Goal: Task Accomplishment & Management: Manage account settings

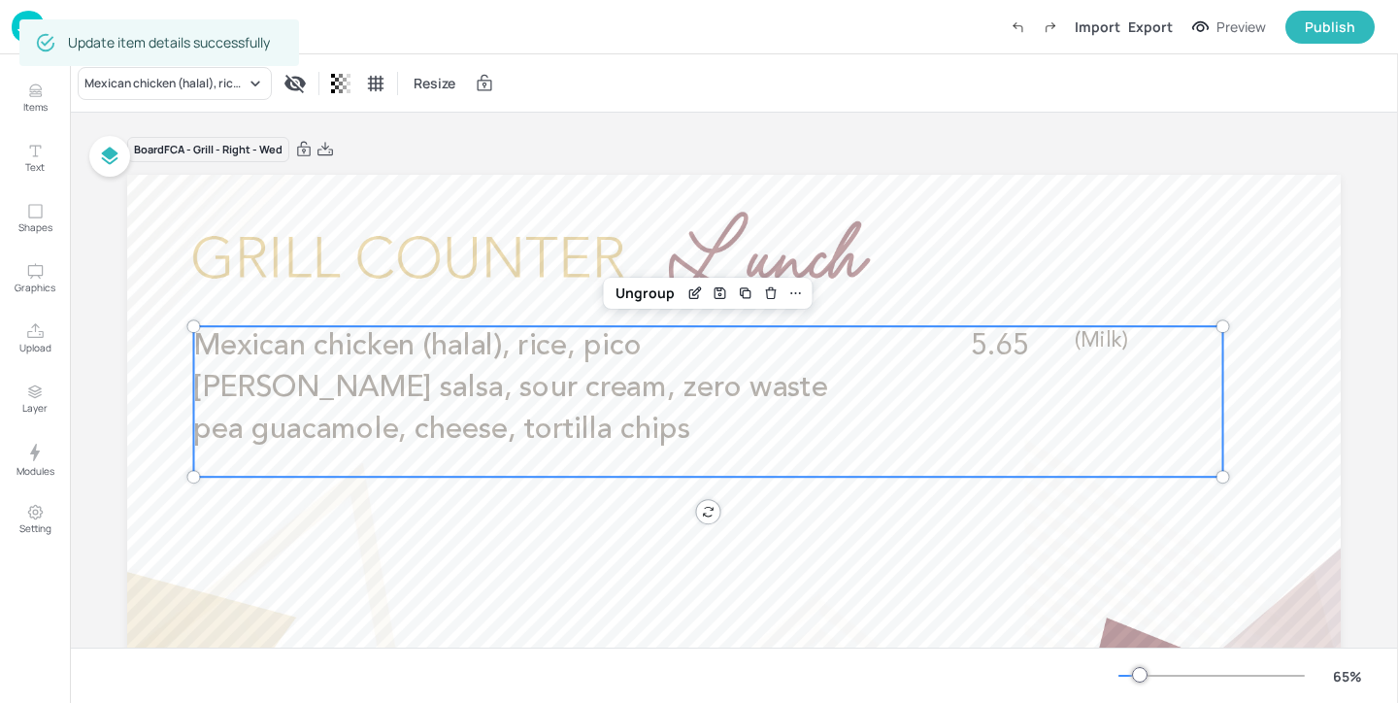
scroll to position [5, 0]
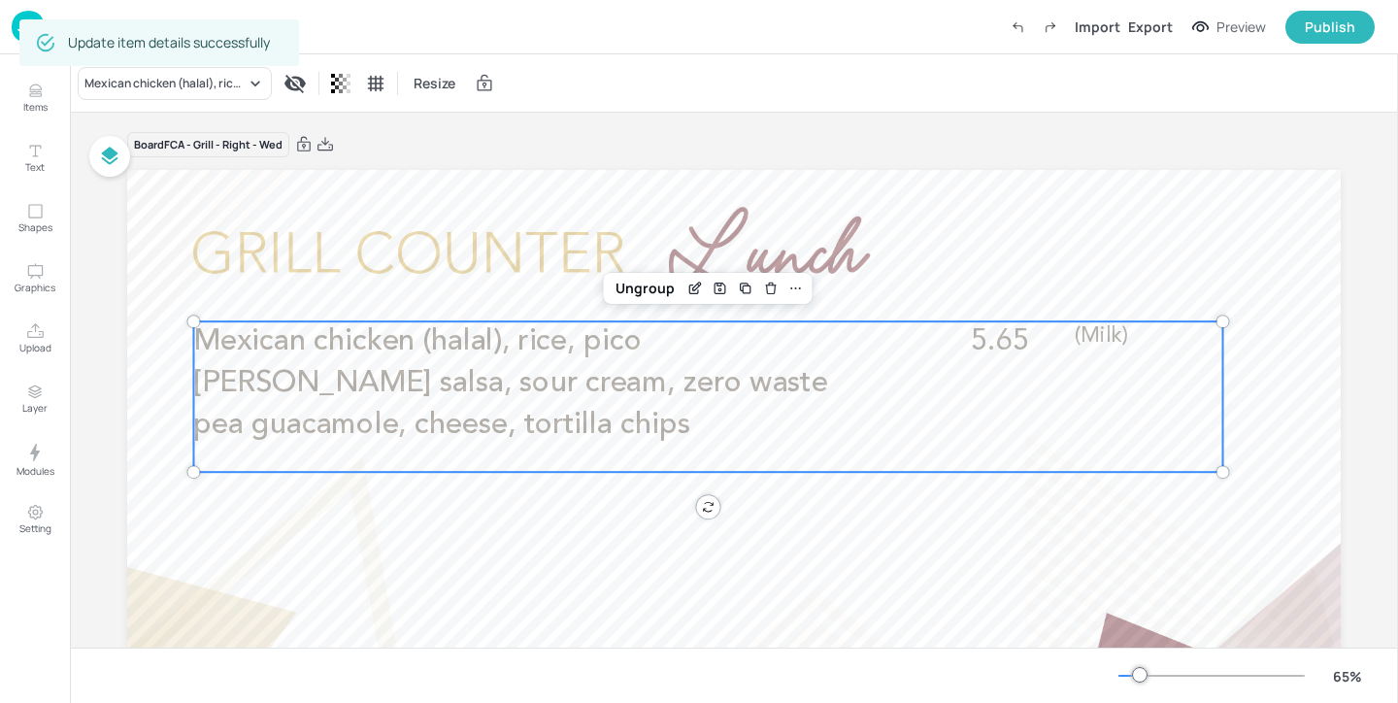
click at [16, 14] on img at bounding box center [28, 27] width 33 height 32
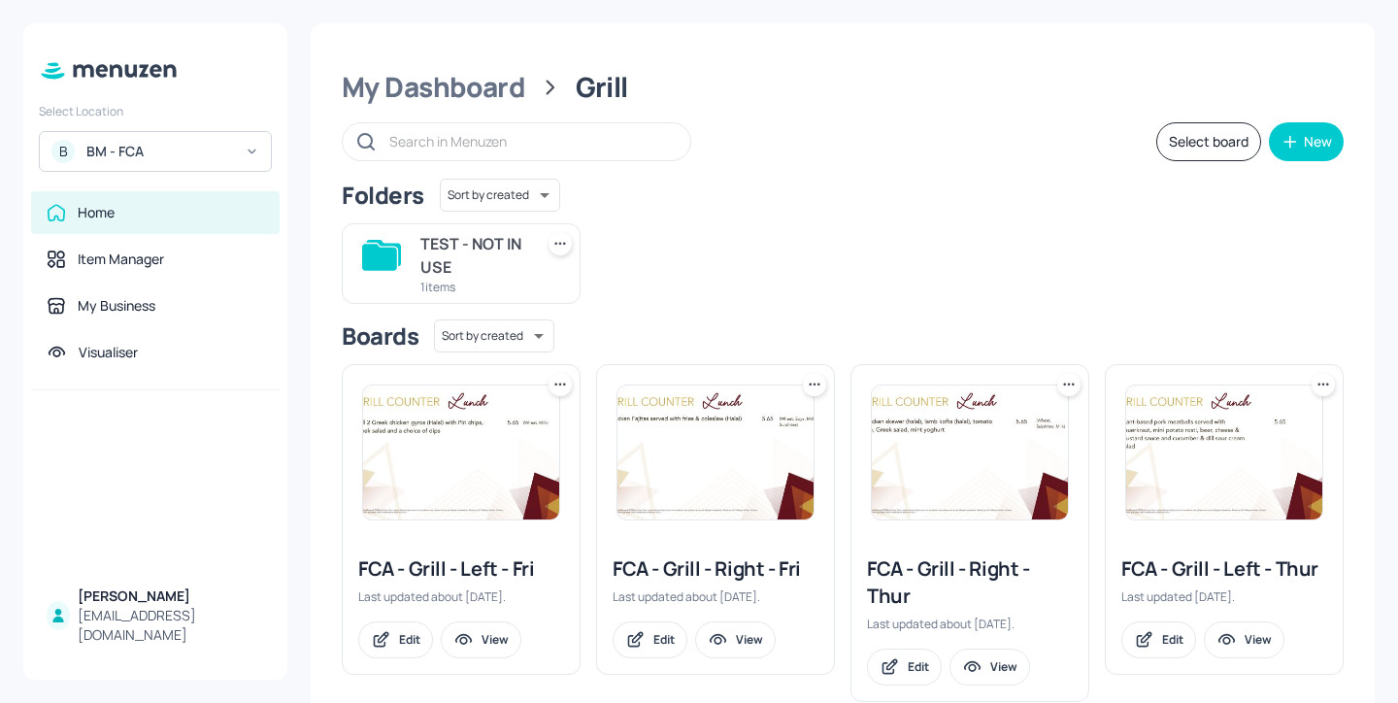
click at [205, 160] on div "BM - FCA" at bounding box center [159, 151] width 147 height 19
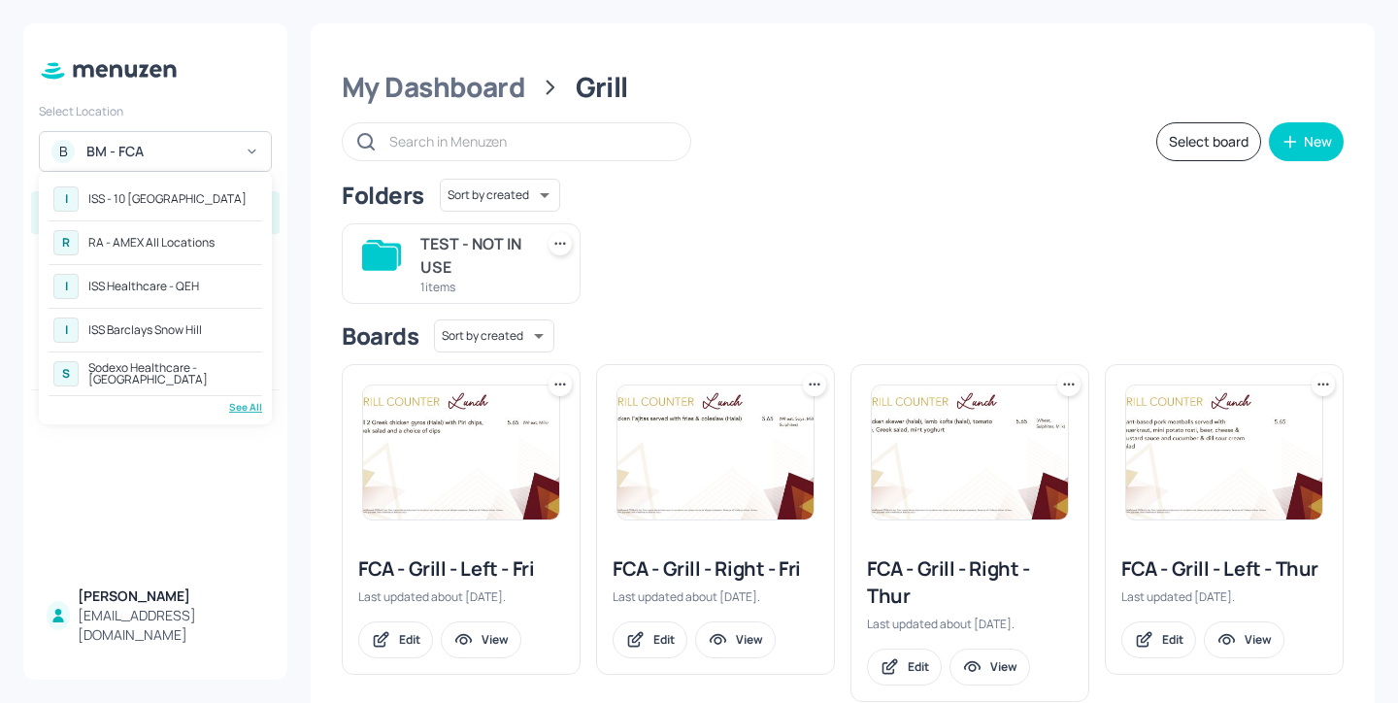
click at [240, 405] on div "See All" at bounding box center [156, 407] width 214 height 15
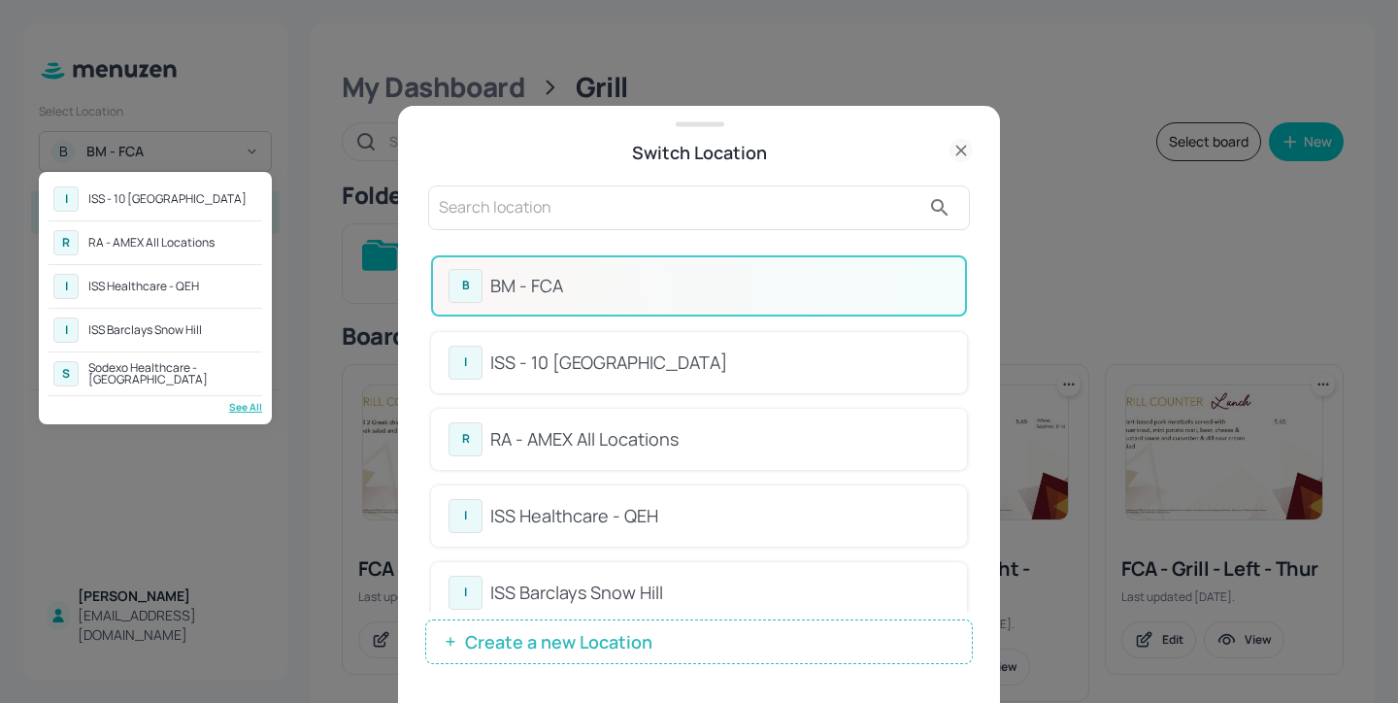
click at [669, 200] on div at bounding box center [699, 351] width 1398 height 703
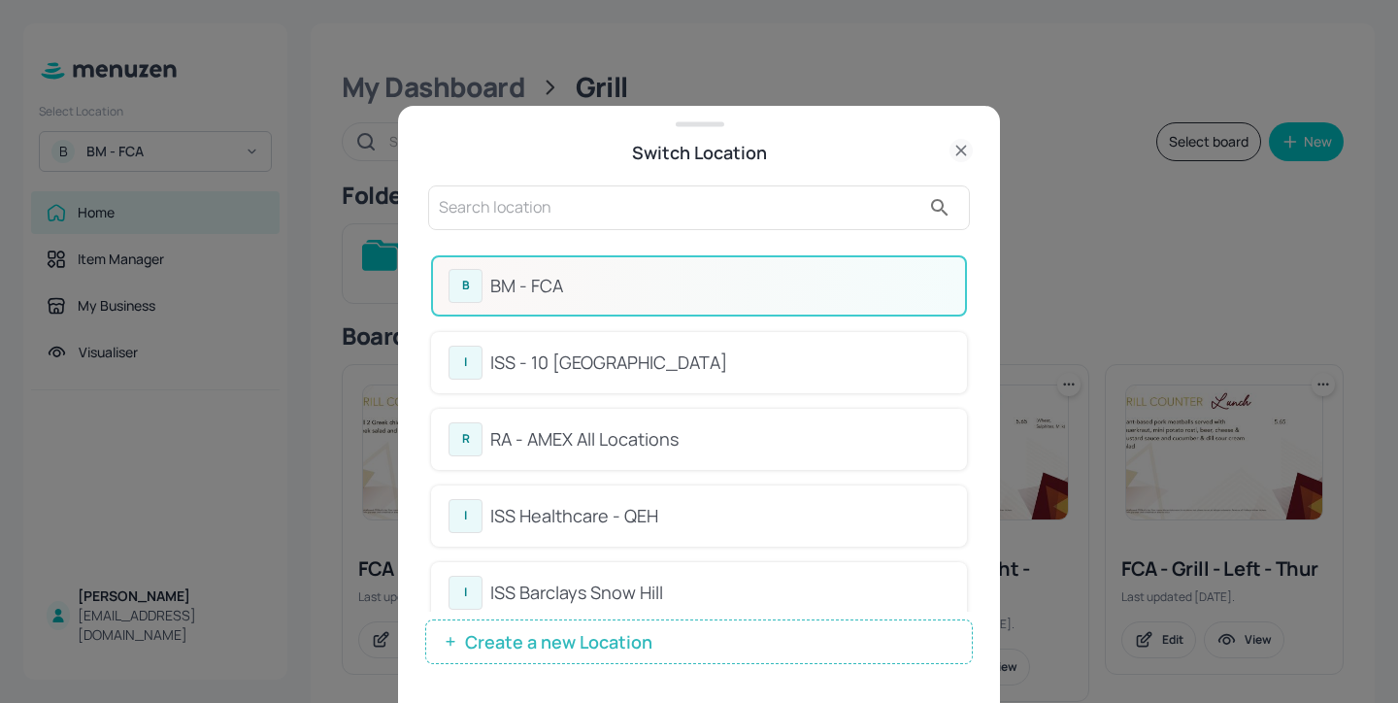
click at [647, 208] on input "text" at bounding box center [679, 207] width 481 height 31
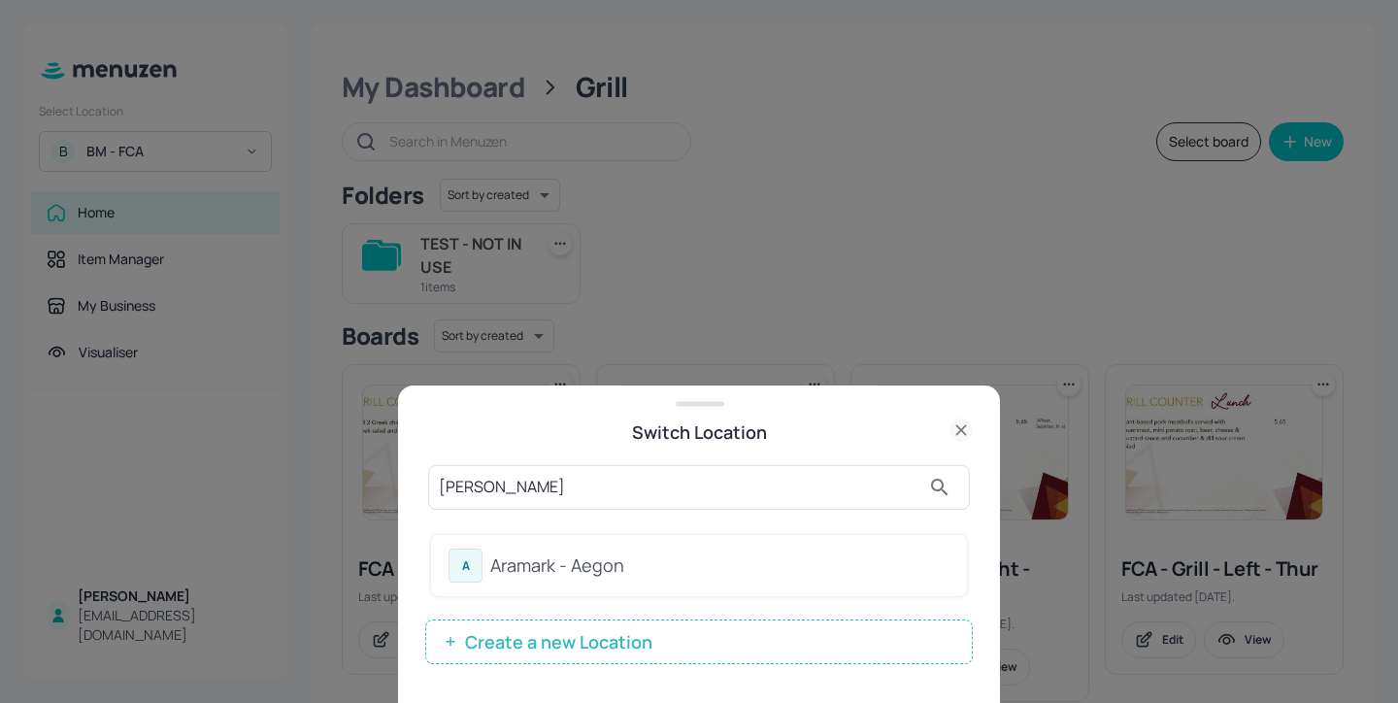
type input "aram"
click at [780, 556] on div "Aramark - Aegon" at bounding box center [719, 565] width 459 height 26
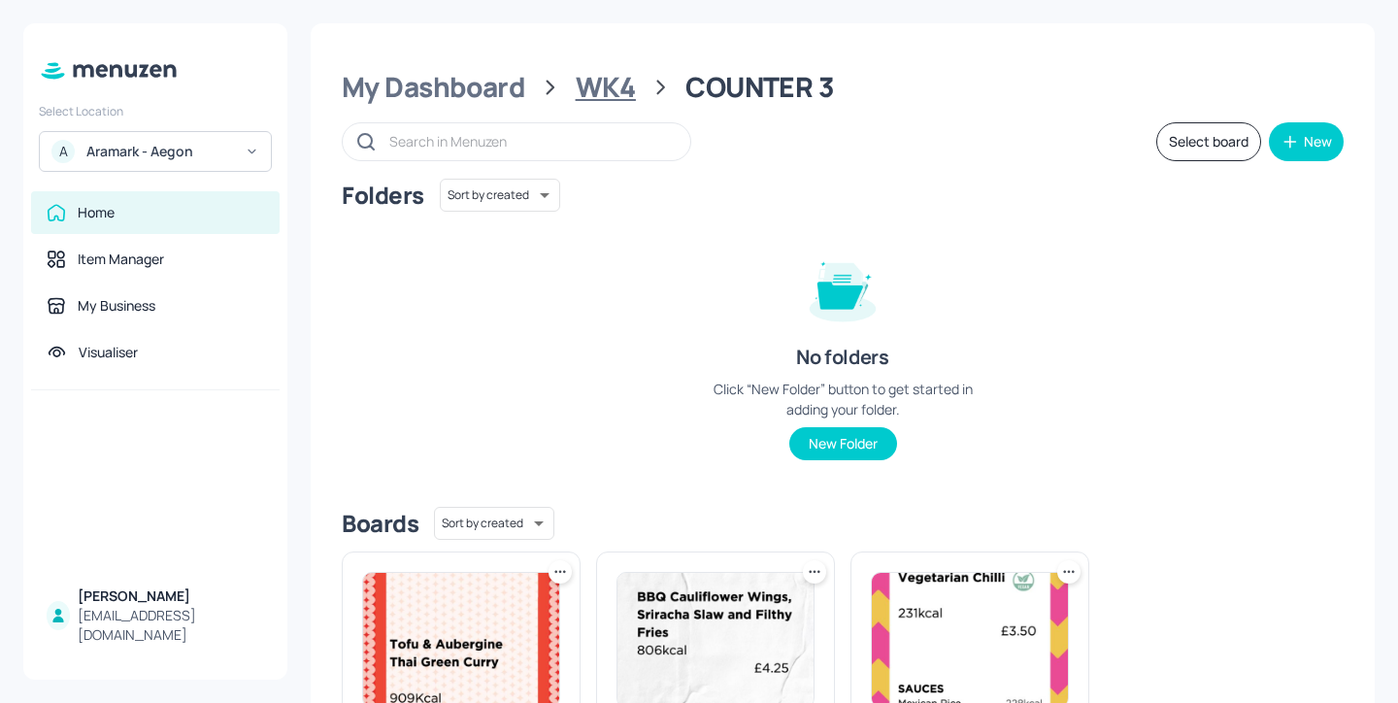
click at [612, 94] on div "WK4" at bounding box center [606, 87] width 60 height 35
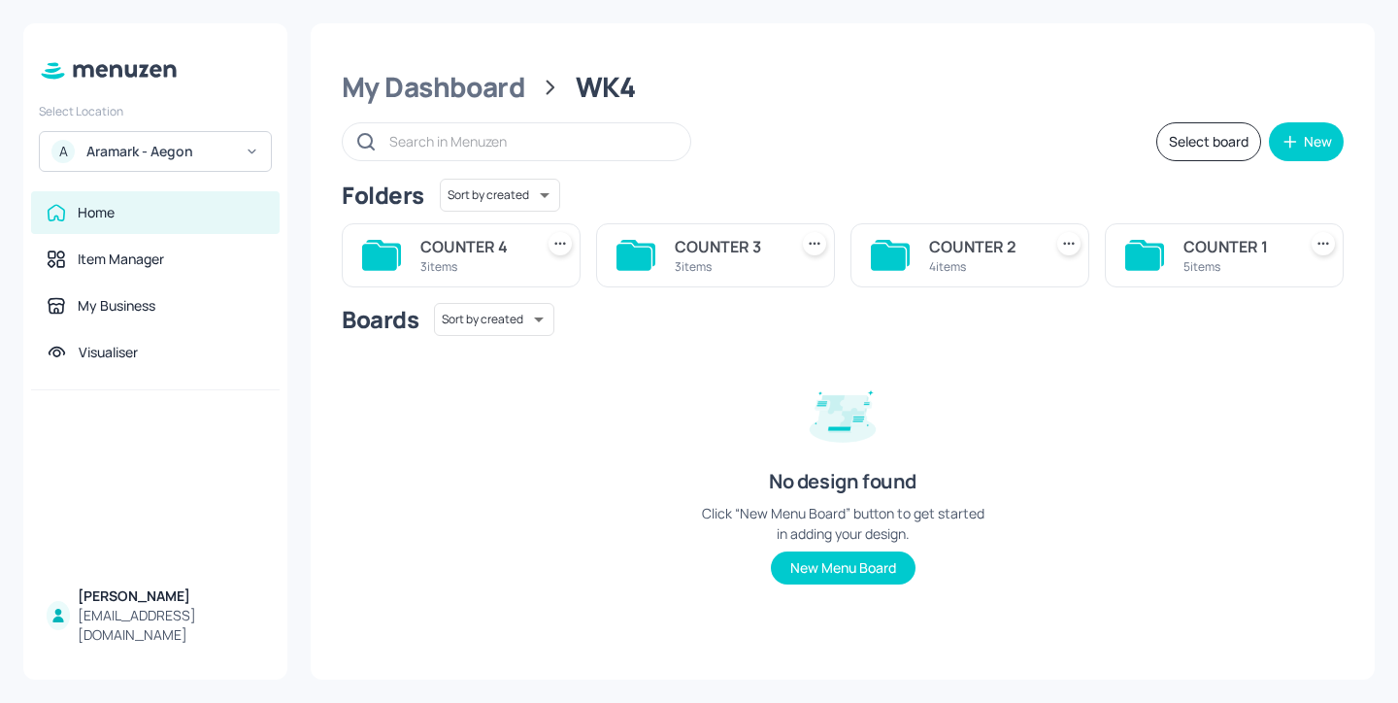
click at [979, 261] on div "4 items" at bounding box center [981, 266] width 105 height 17
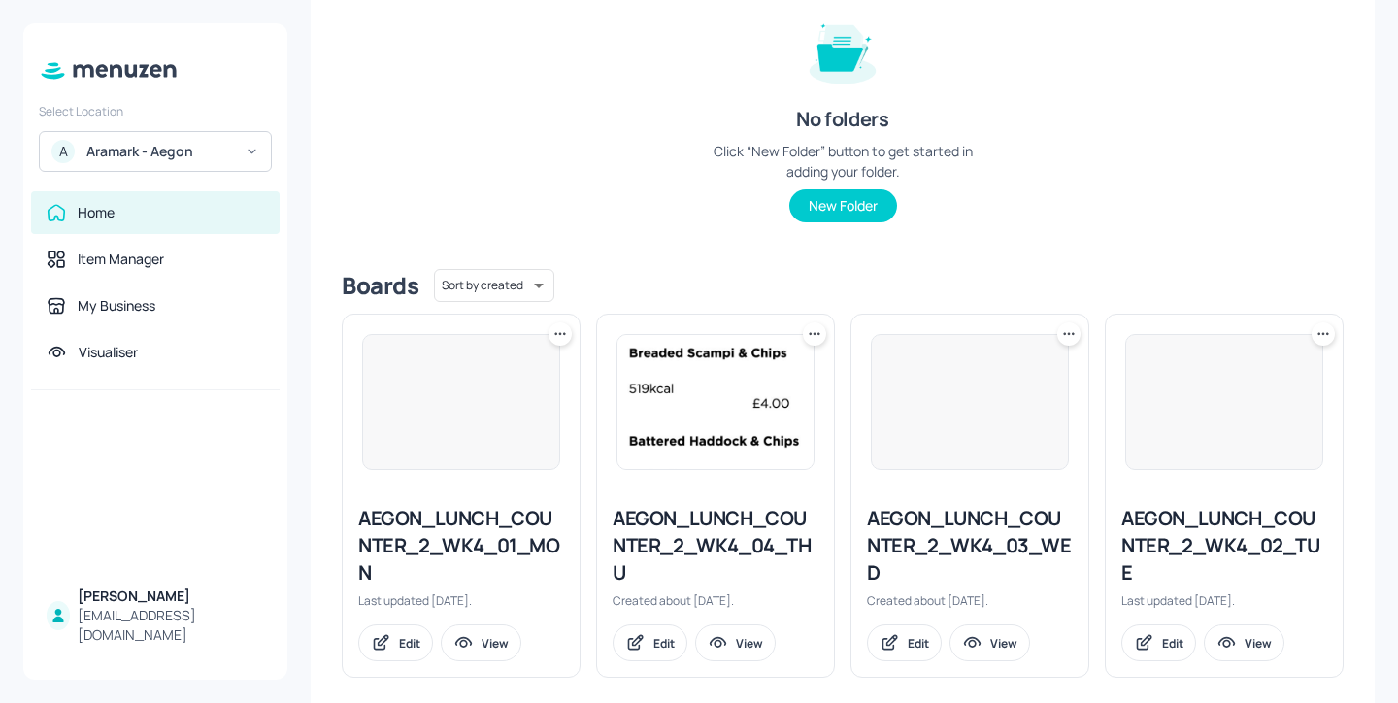
scroll to position [259, 0]
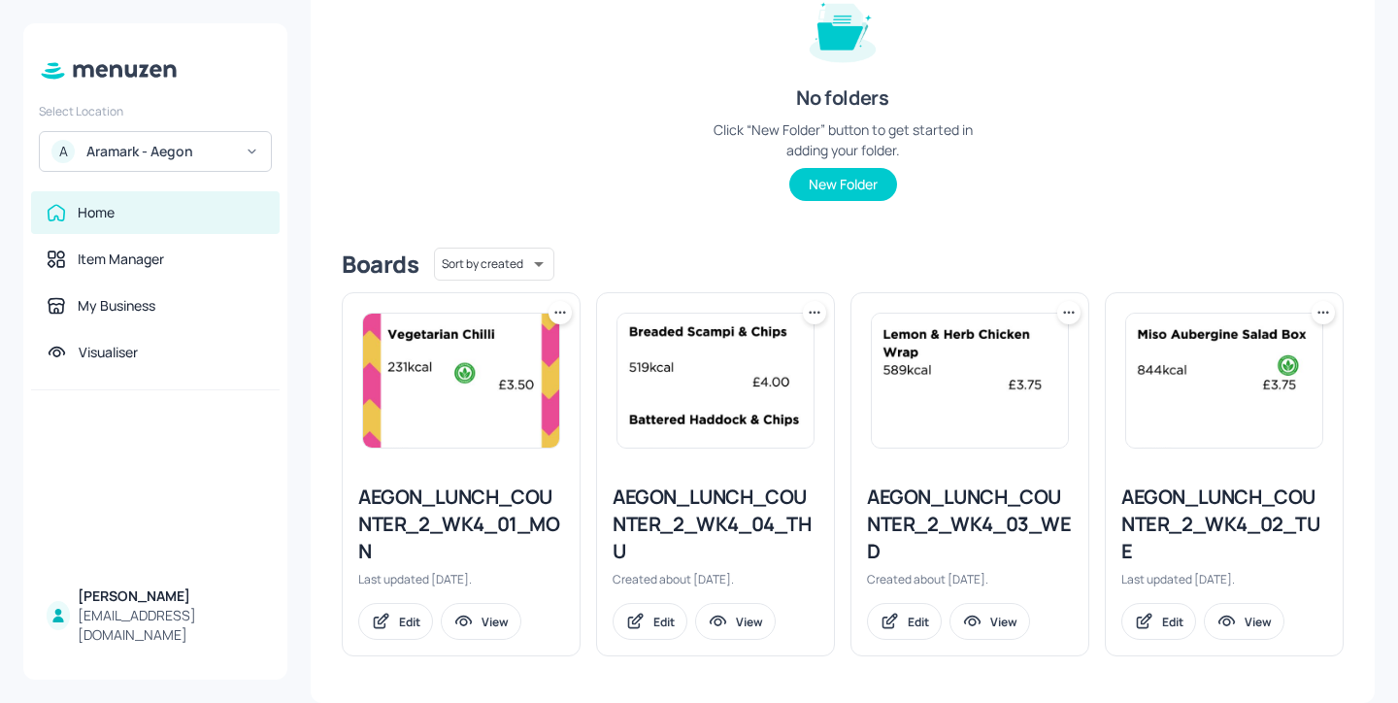
click at [998, 513] on div "AEGON_LUNCH_COUNTER_2_WK4_03_WED" at bounding box center [970, 524] width 206 height 82
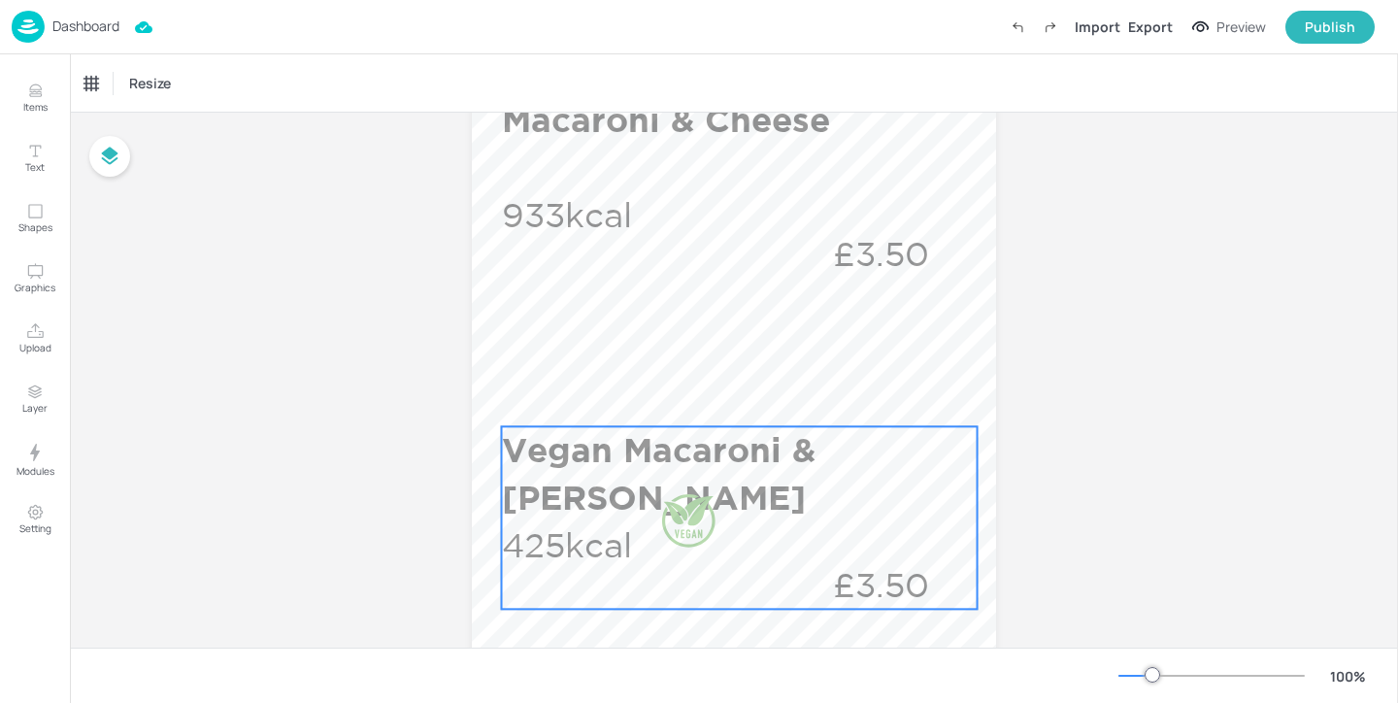
scroll to position [455, 0]
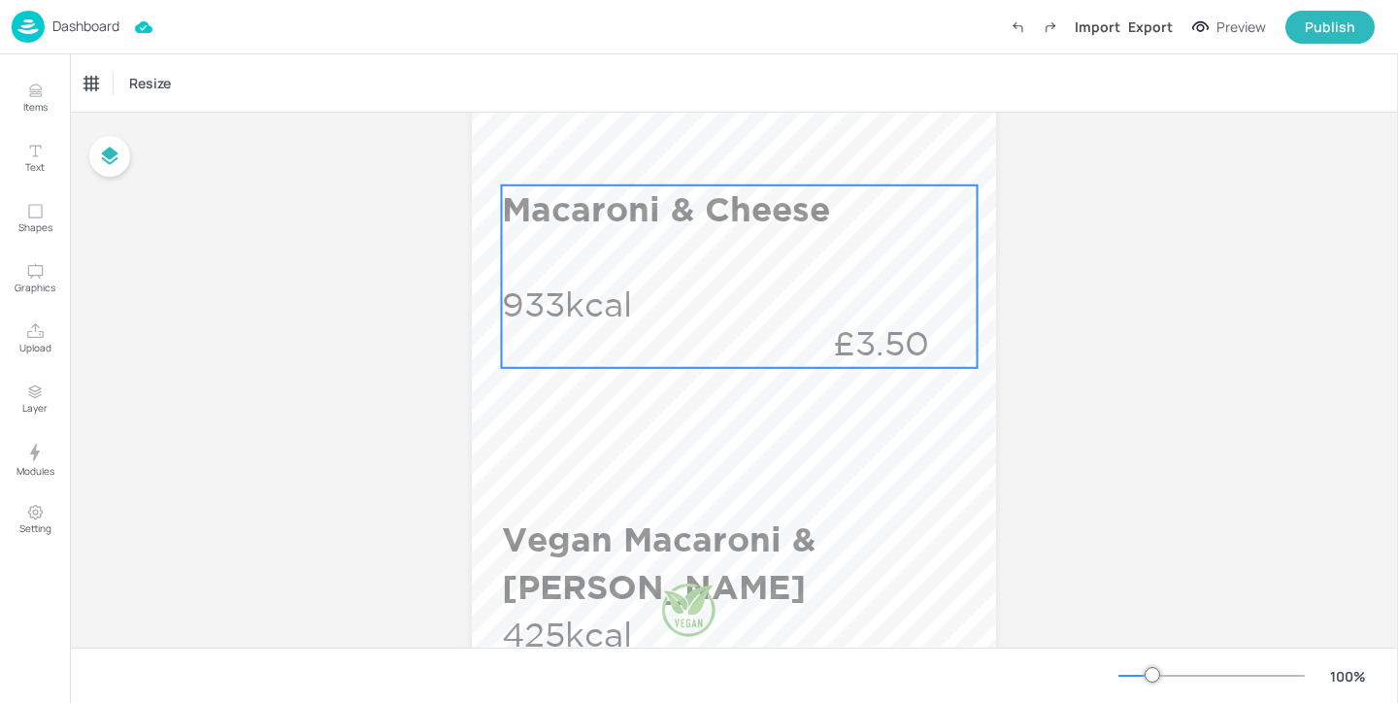
click at [711, 345] on div "Macaroni & Cheese 933kcal £3.50" at bounding box center [740, 276] width 476 height 183
click at [722, 150] on icon "Edit Item" at bounding box center [725, 153] width 17 height 16
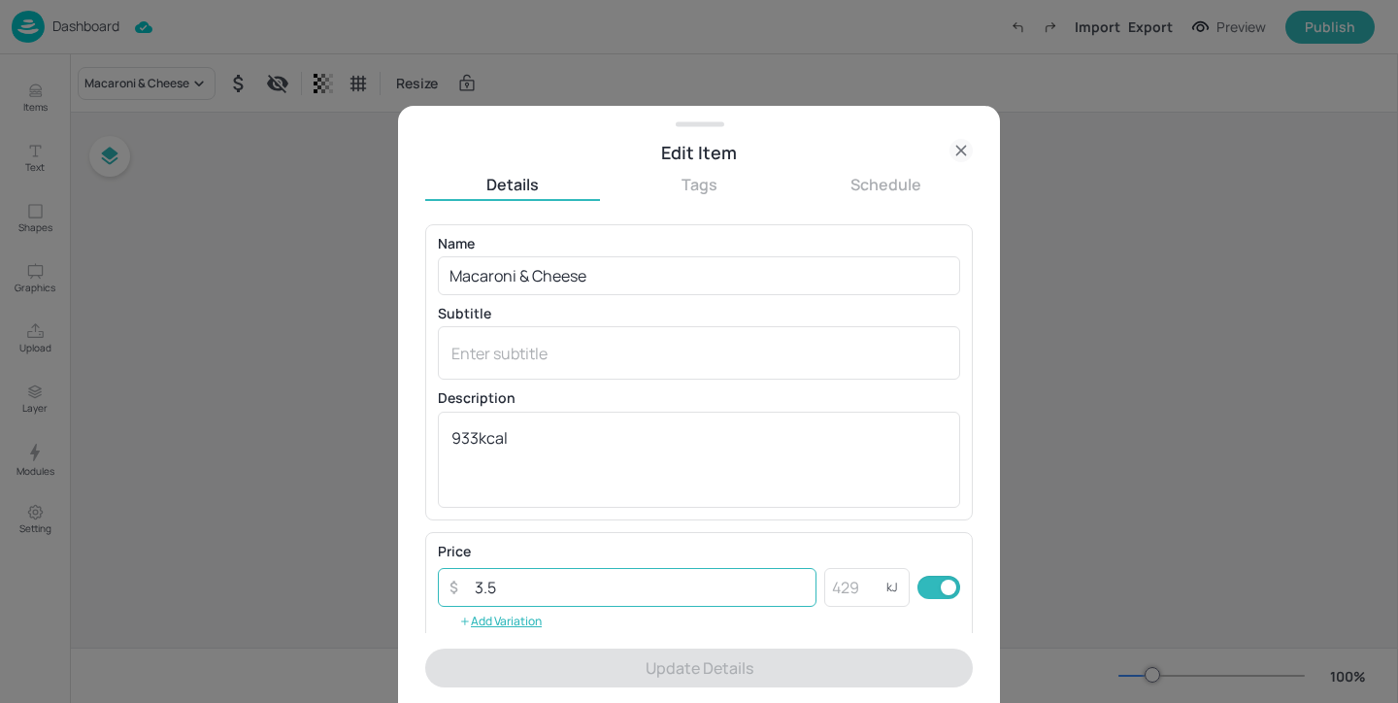
click at [543, 591] on input "3.5" at bounding box center [639, 587] width 353 height 39
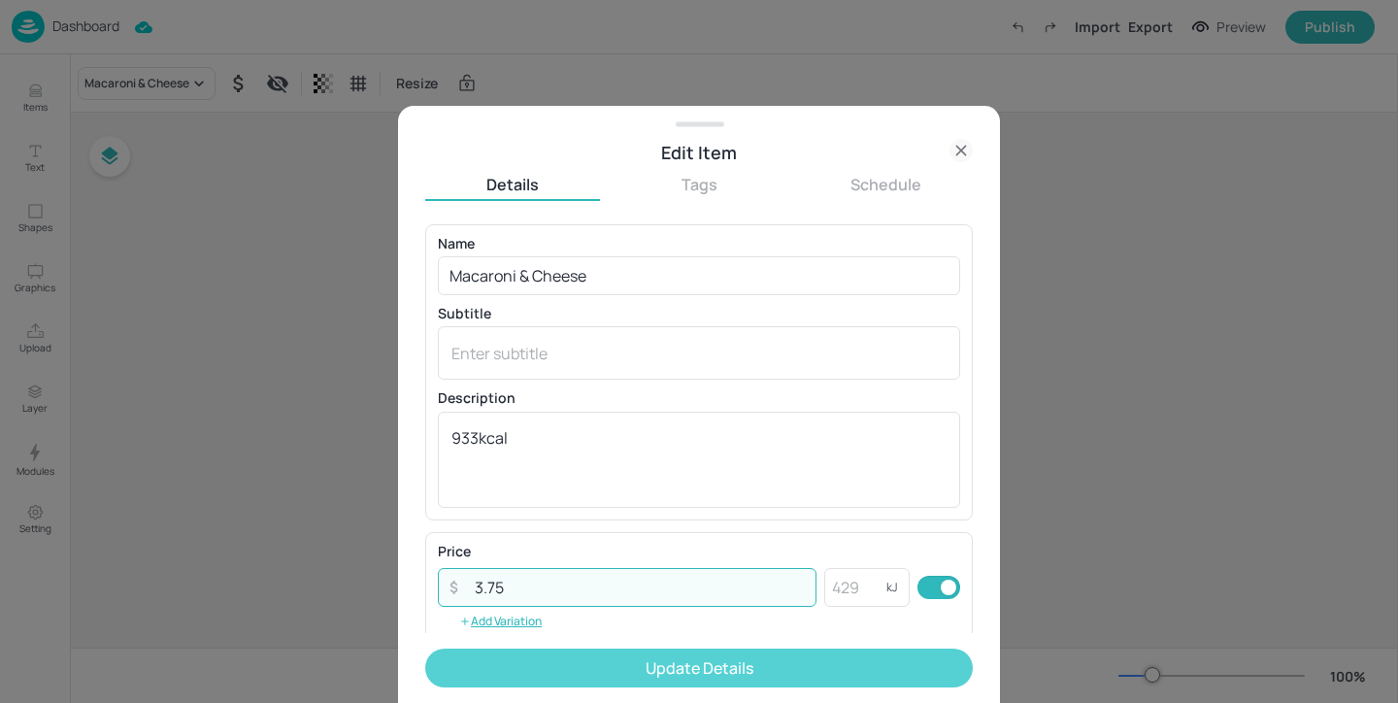
type input "3.75"
click at [616, 657] on button "Update Details" at bounding box center [699, 667] width 548 height 39
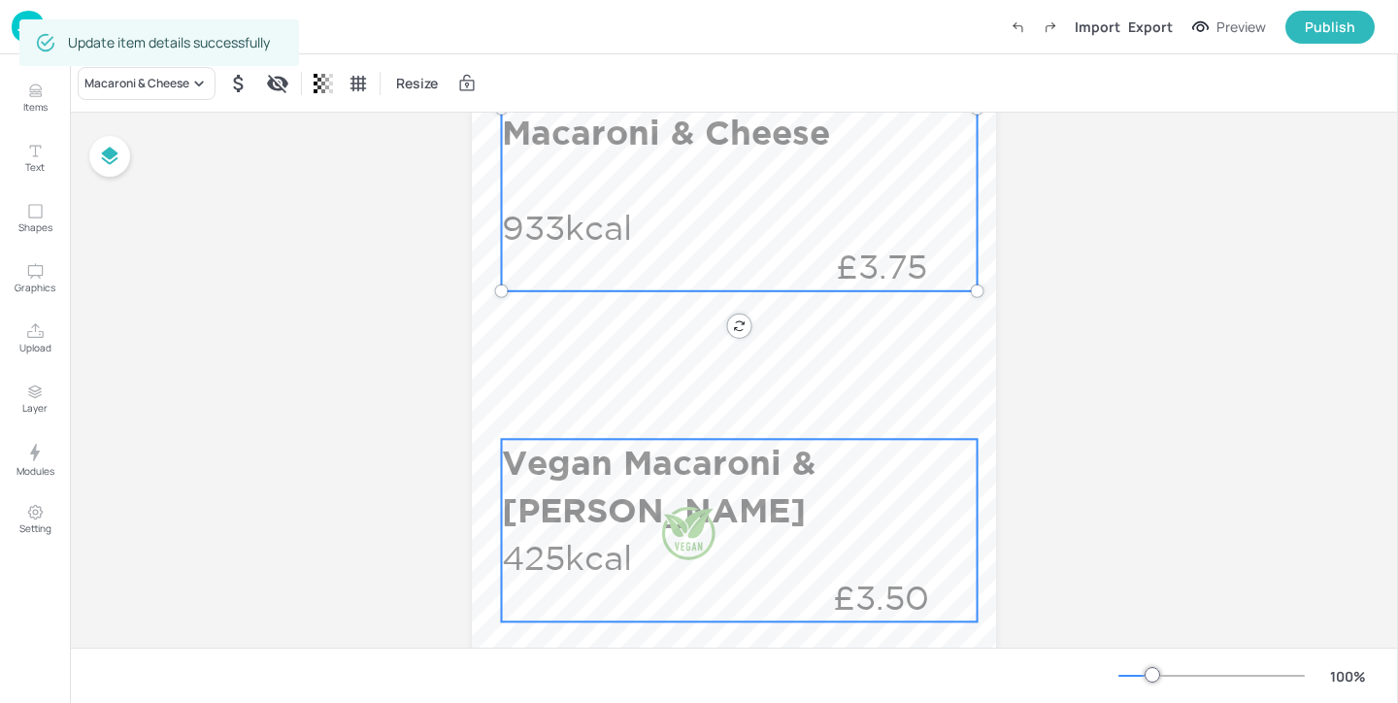
scroll to position [682, 0]
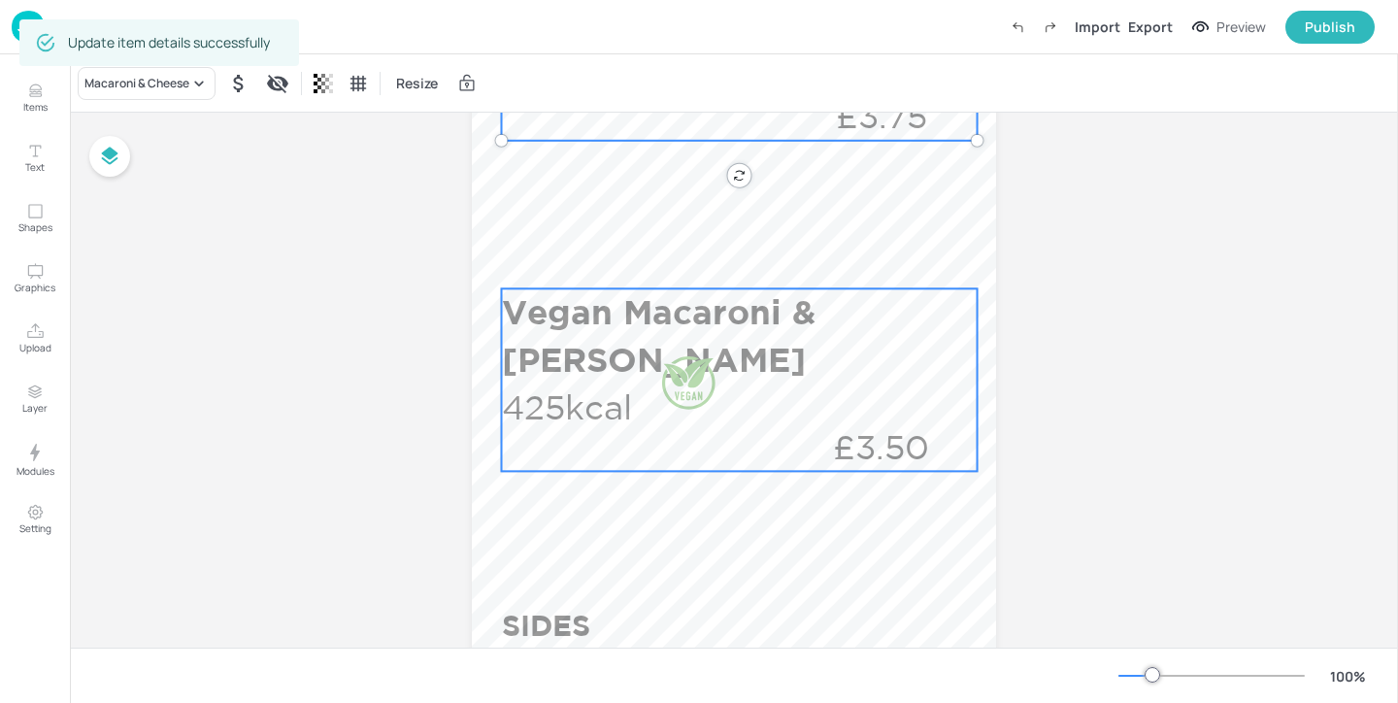
click at [780, 441] on div "Vegan Macaroni & Cheese 425kcal £3.50" at bounding box center [740, 379] width 476 height 183
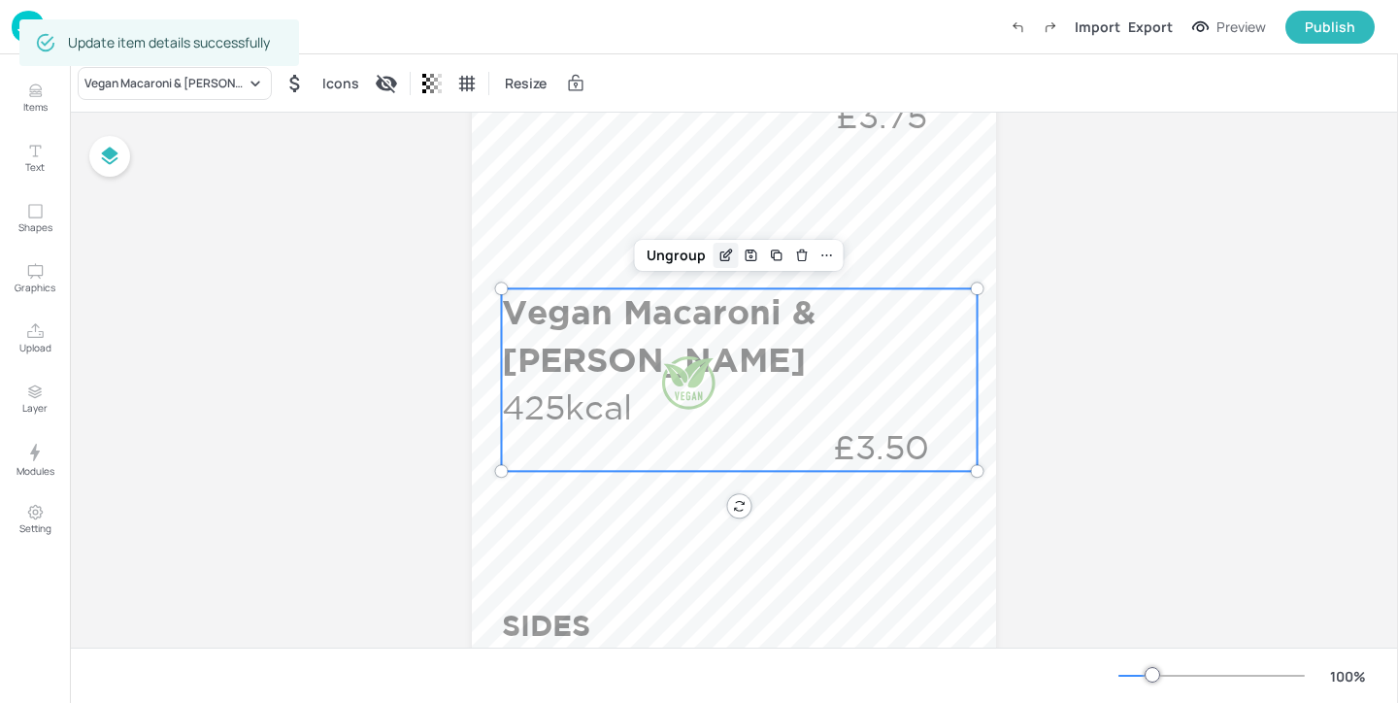
click at [723, 256] on icon "Edit Item" at bounding box center [725, 256] width 17 height 16
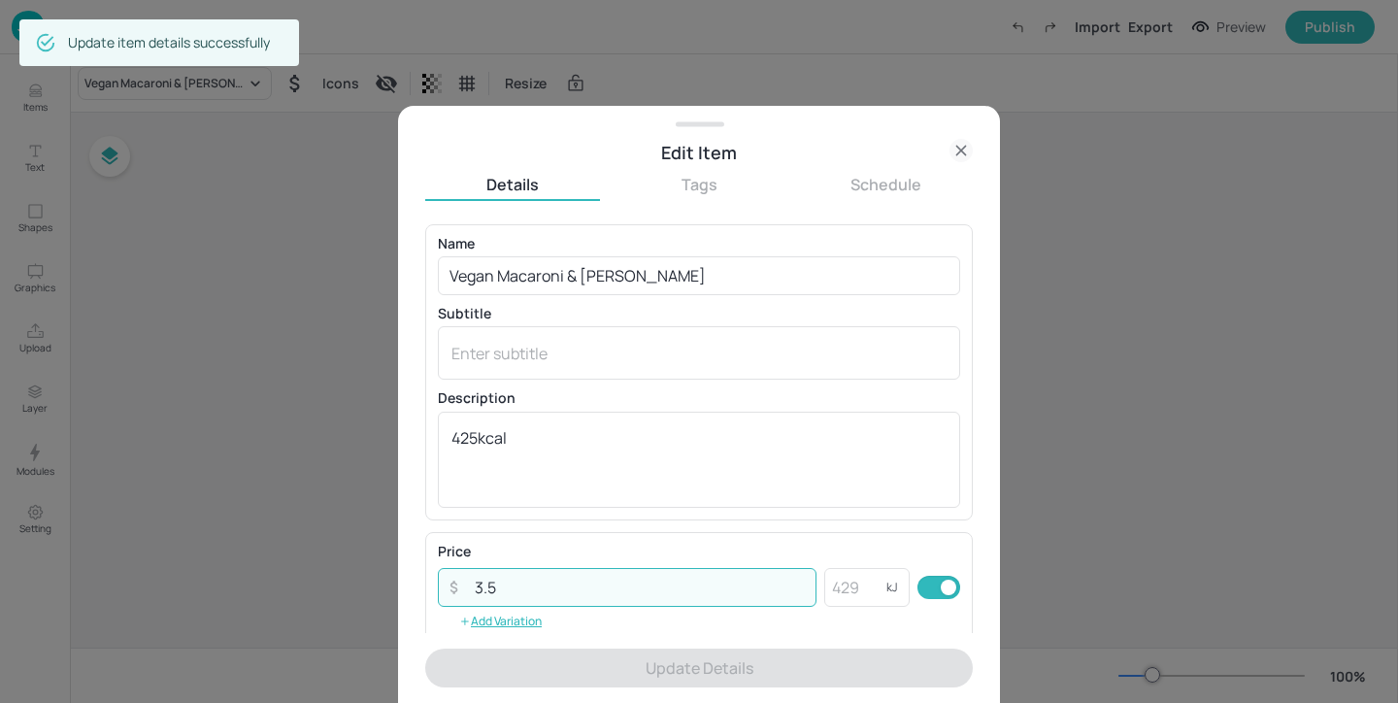
click at [522, 587] on input "3.5" at bounding box center [639, 587] width 353 height 39
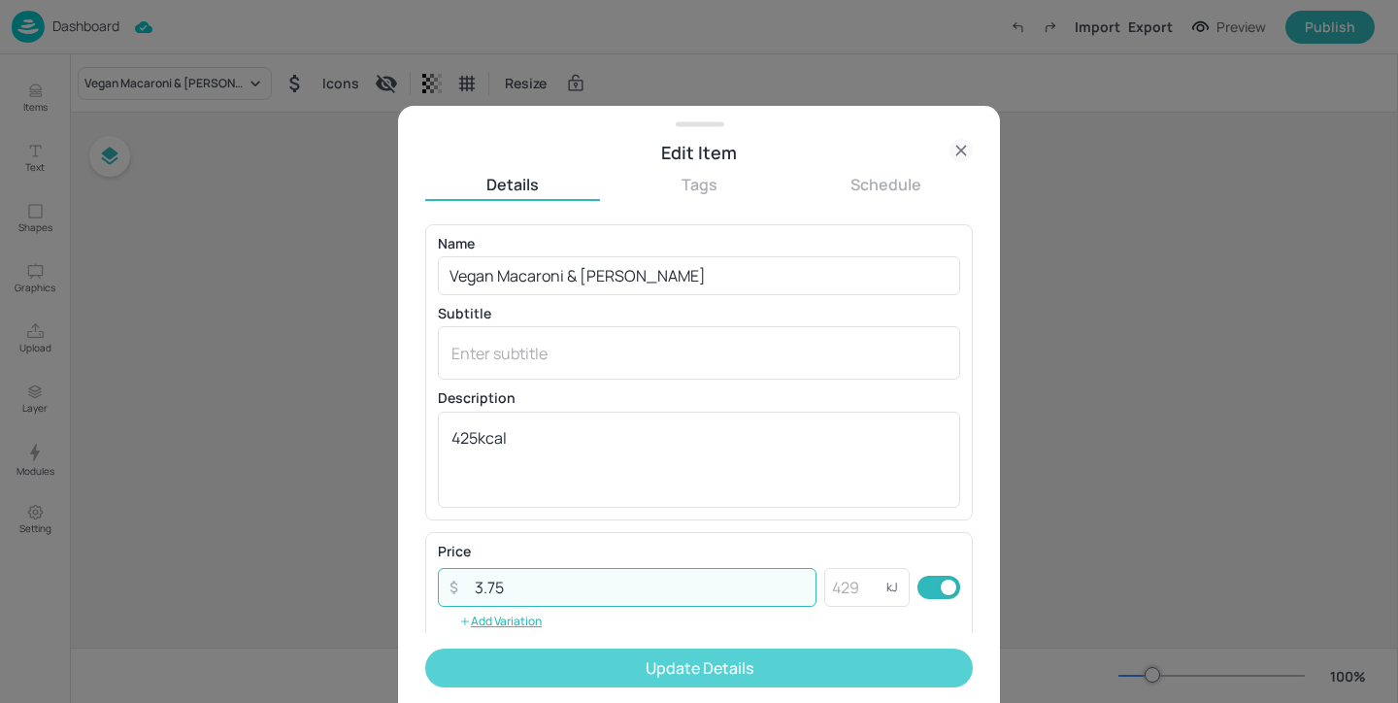
type input "3.75"
click at [616, 668] on button "Update Details" at bounding box center [699, 667] width 548 height 39
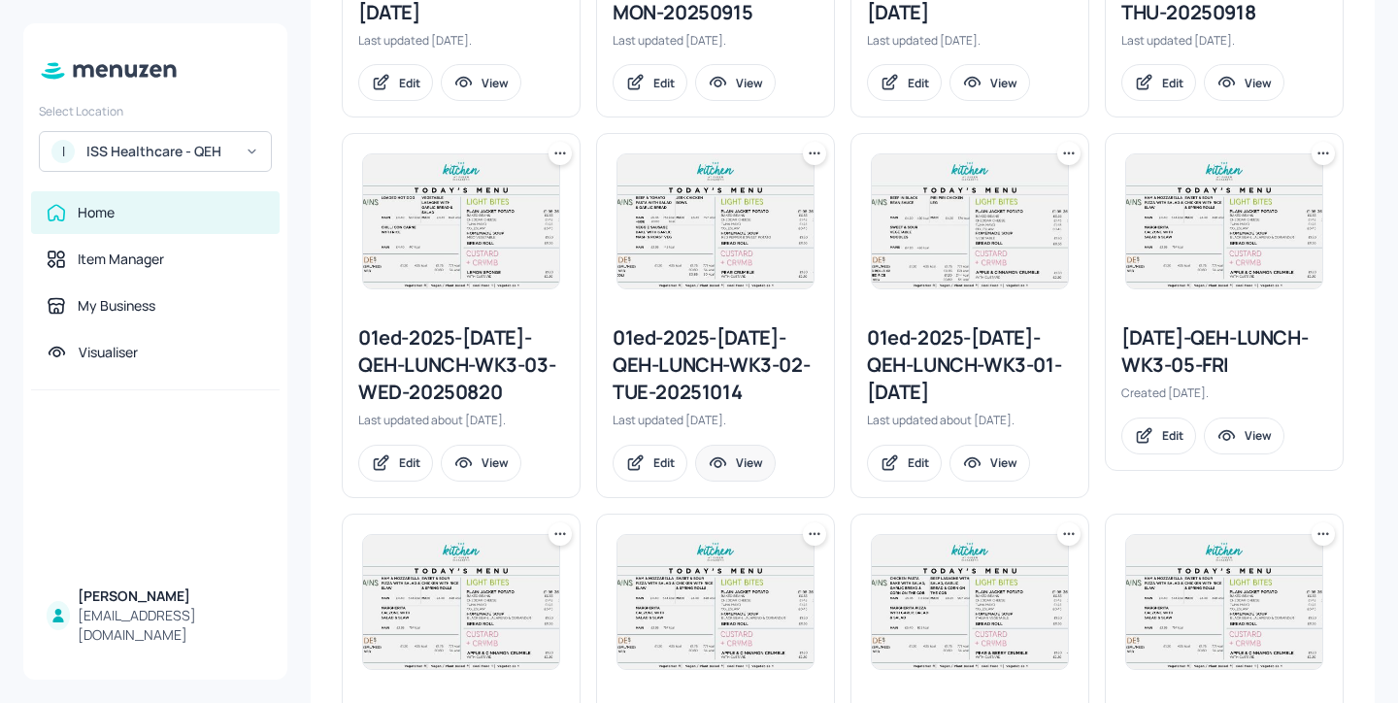
scroll to position [769, 0]
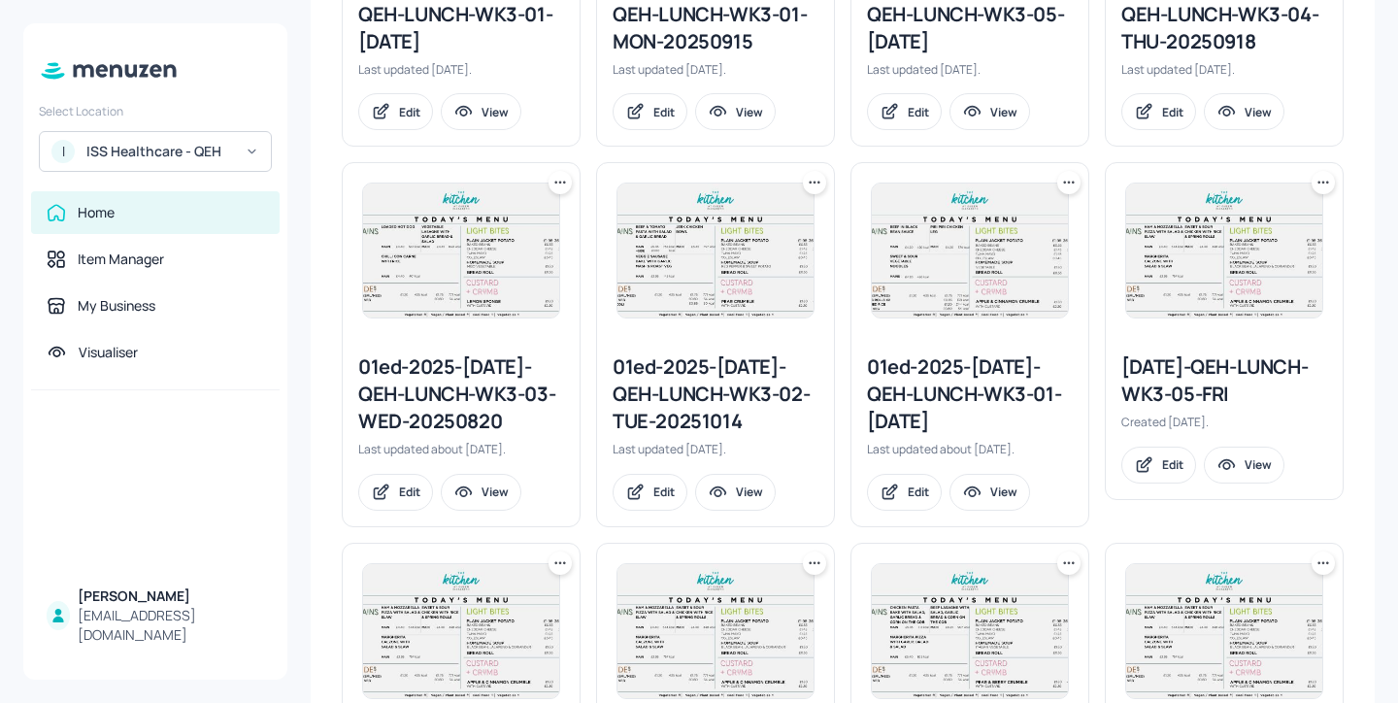
click at [566, 184] on icon at bounding box center [559, 182] width 19 height 19
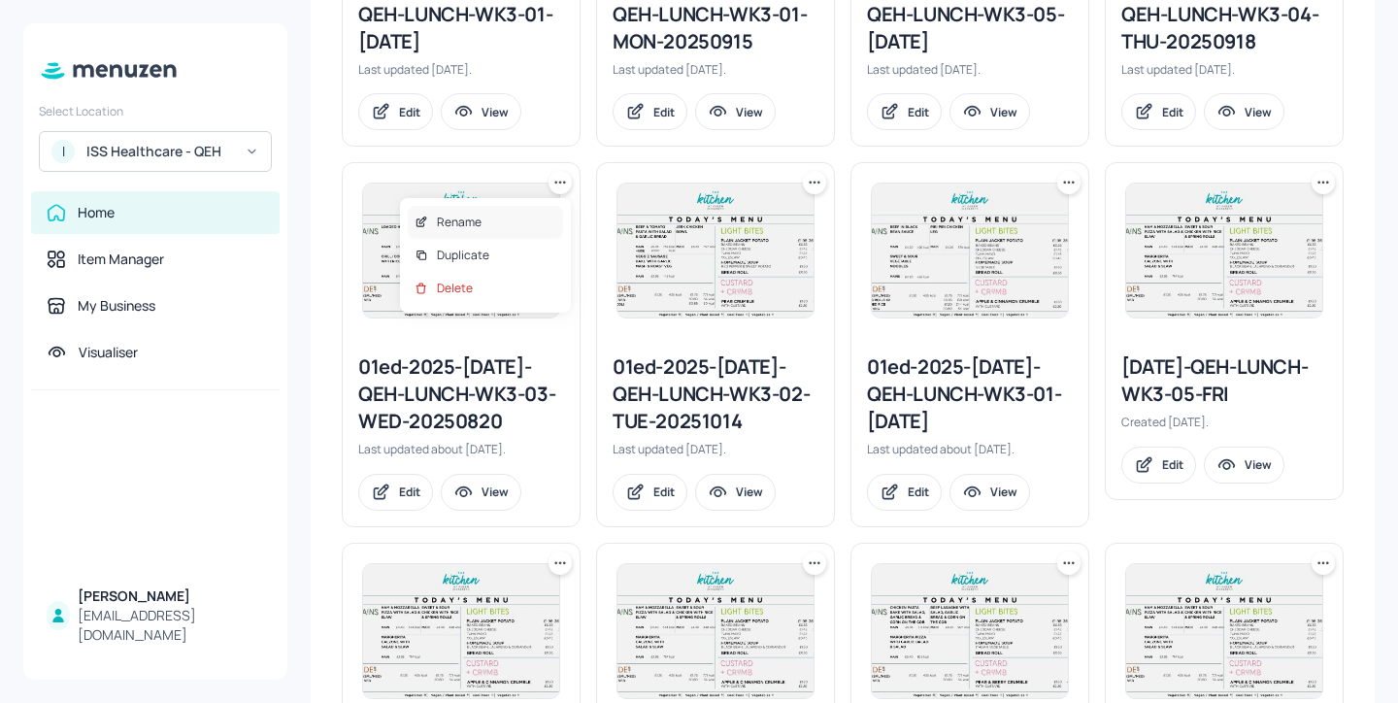
click at [500, 224] on div "Rename" at bounding box center [485, 222] width 155 height 33
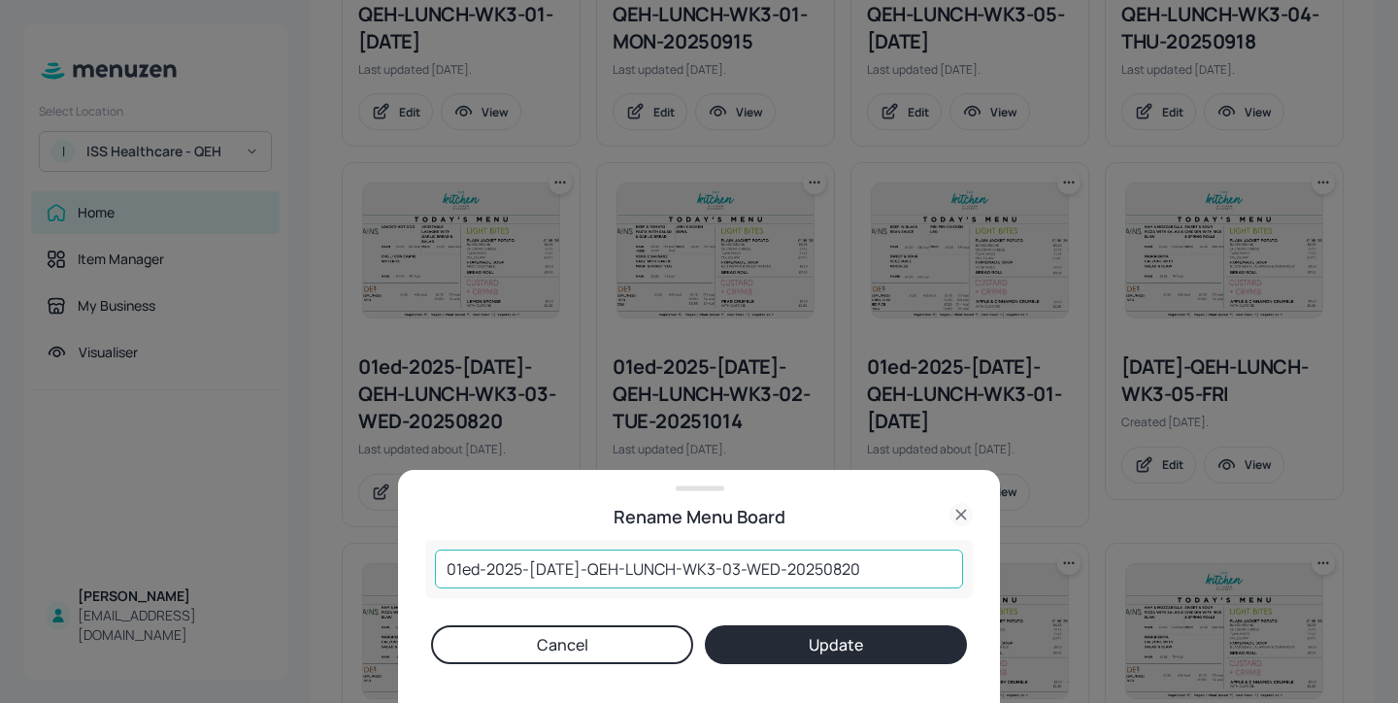
click at [813, 567] on input "01ed-2025-[DATE]-QEH-LUNCH-WK3-03-WED-20250820" at bounding box center [699, 568] width 528 height 39
click at [872, 572] on input "01ed-2025-[DATE]-QEH-LUNCH-WK3-03-WED-20251020" at bounding box center [699, 568] width 528 height 39
type input "01ed-2025-[DATE]-QEH-LUNCH-WK3-03-WED-20251015"
click at [890, 636] on button "Update" at bounding box center [836, 644] width 262 height 39
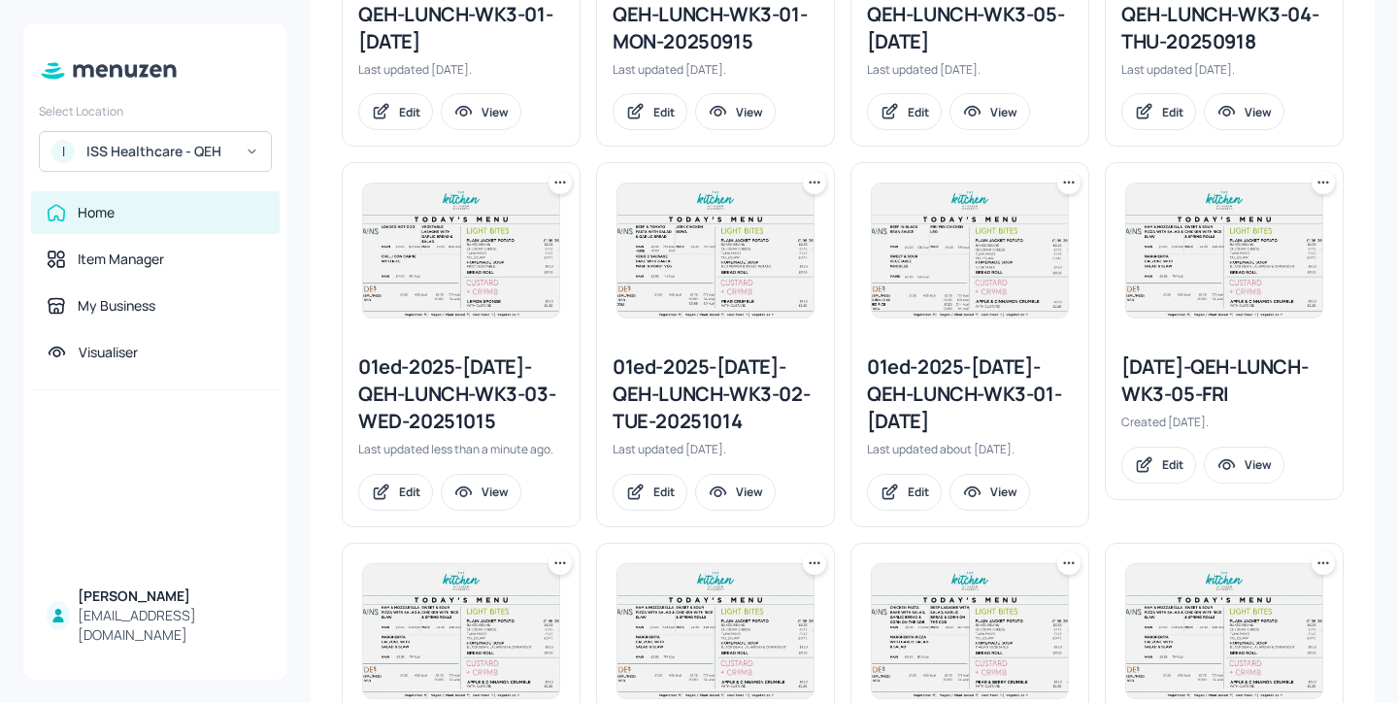
click at [504, 401] on div "01ed-2025-[DATE]-QEH-LUNCH-WK3-03-WED-20251015" at bounding box center [461, 394] width 206 height 82
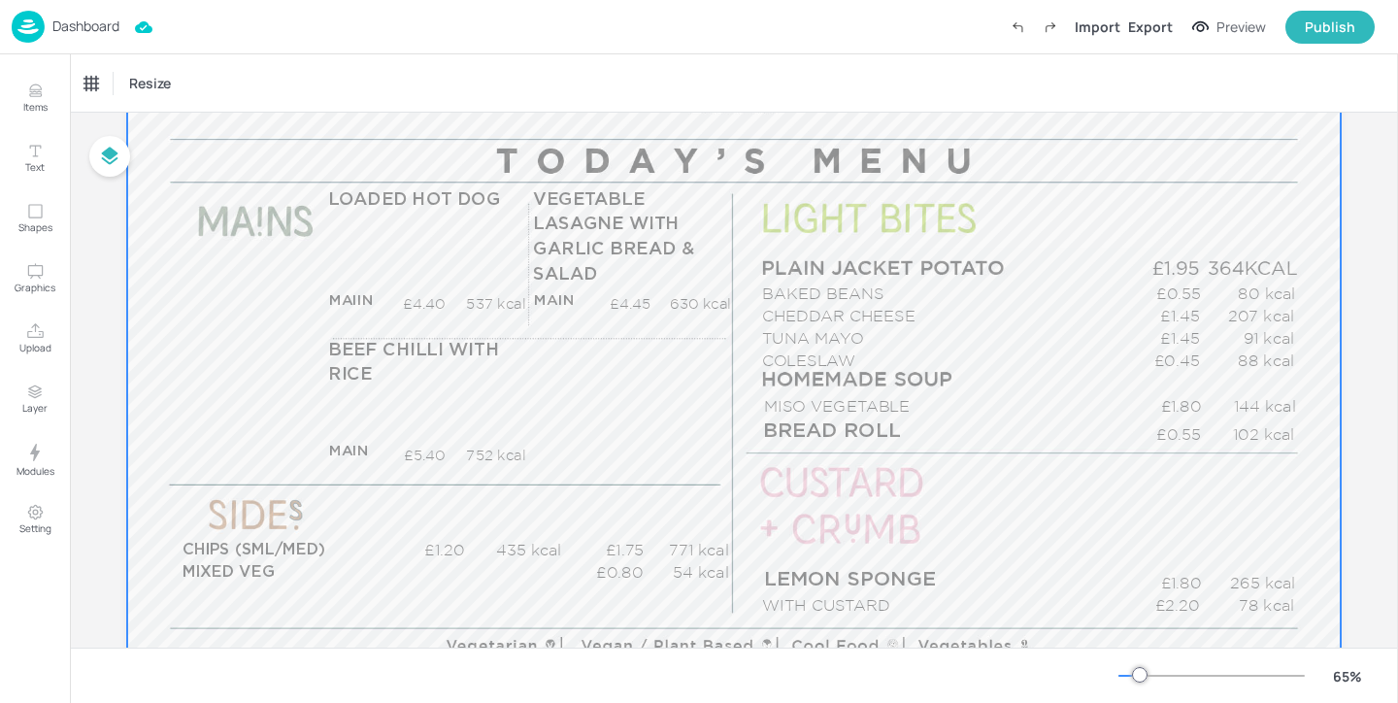
scroll to position [213, 0]
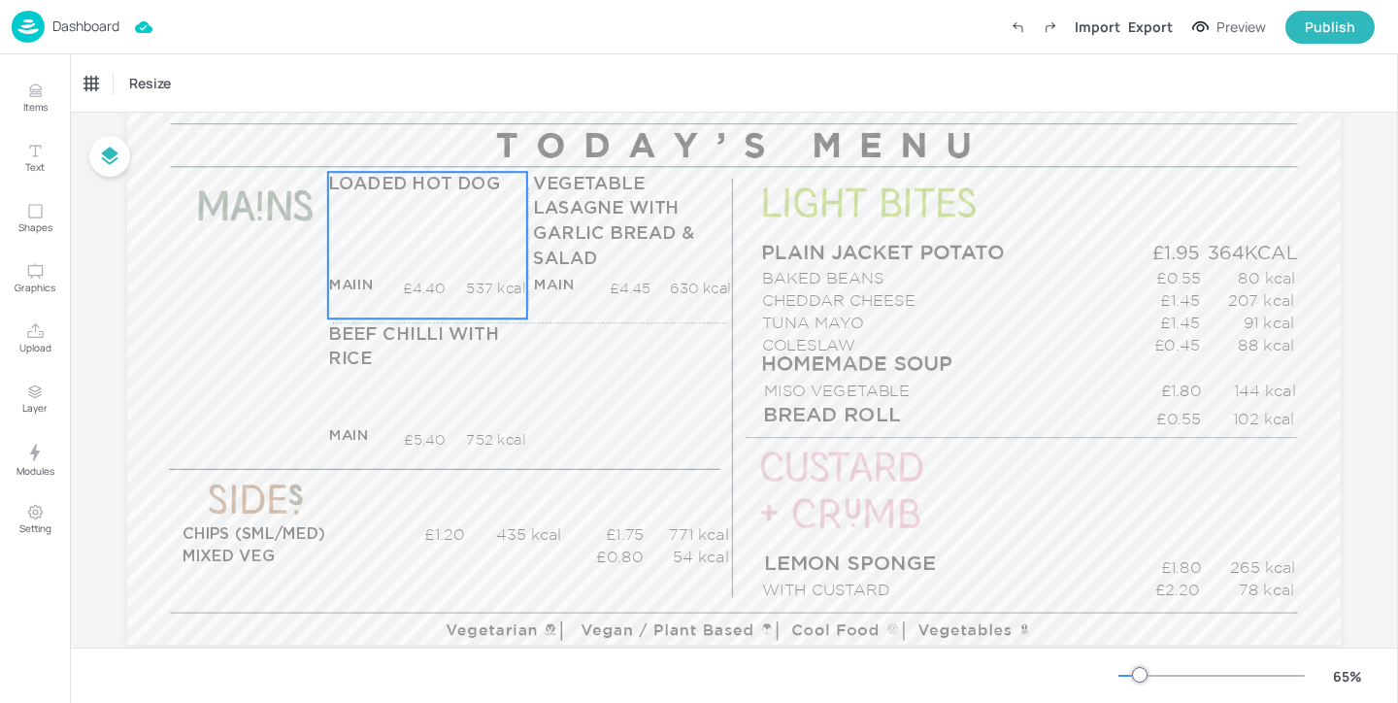
click at [457, 288] on p "537 kcal" at bounding box center [485, 289] width 81 height 20
click at [148, 85] on div "LOADED HOT DOG" at bounding box center [133, 83] width 98 height 17
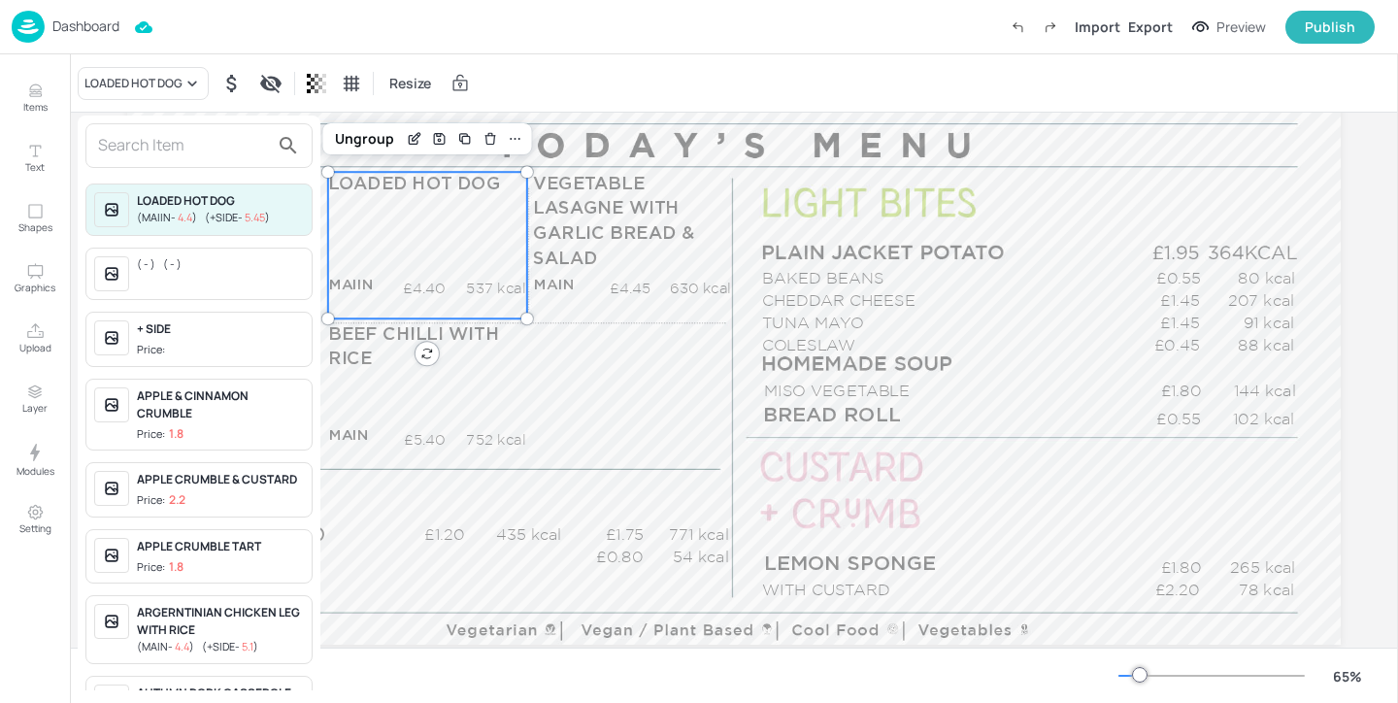
click at [164, 142] on input "text" at bounding box center [183, 145] width 171 height 31
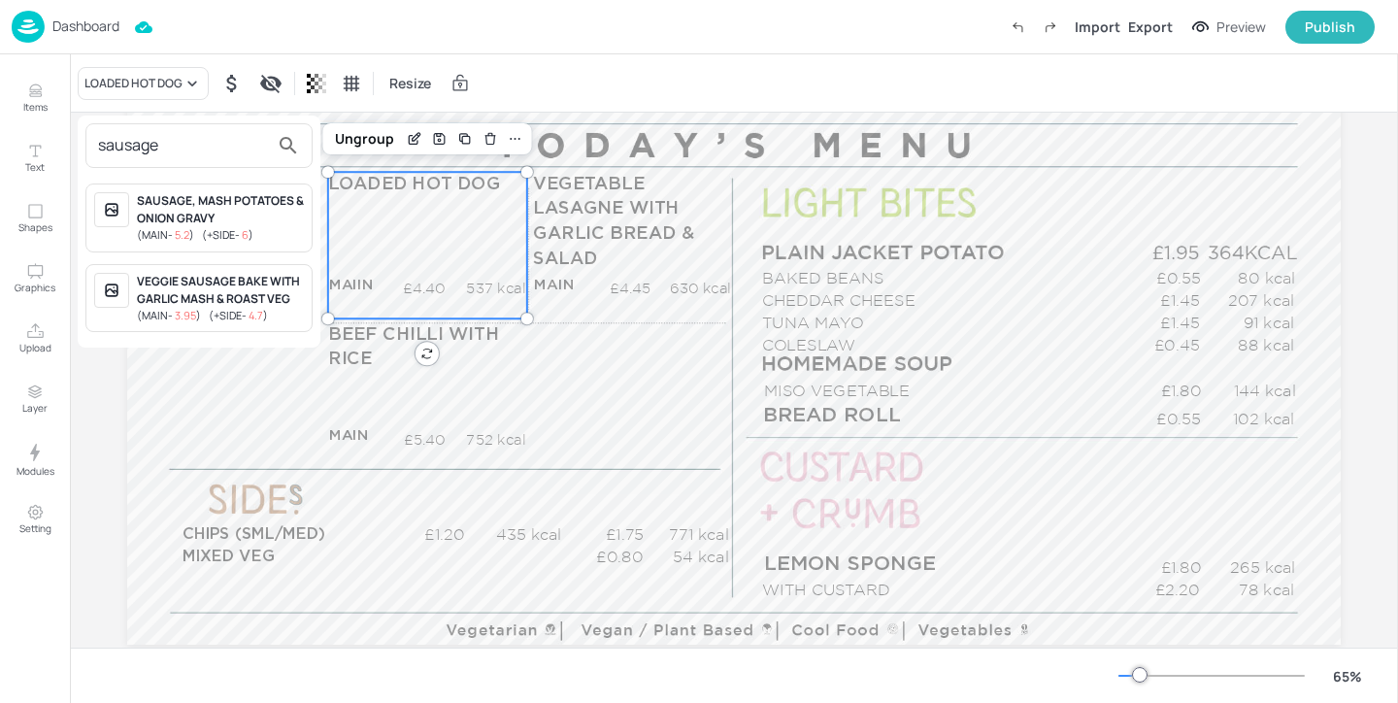
type input "sausage"
click at [232, 308] on span "( +SIDE - 4.7 )" at bounding box center [238, 315] width 59 height 15
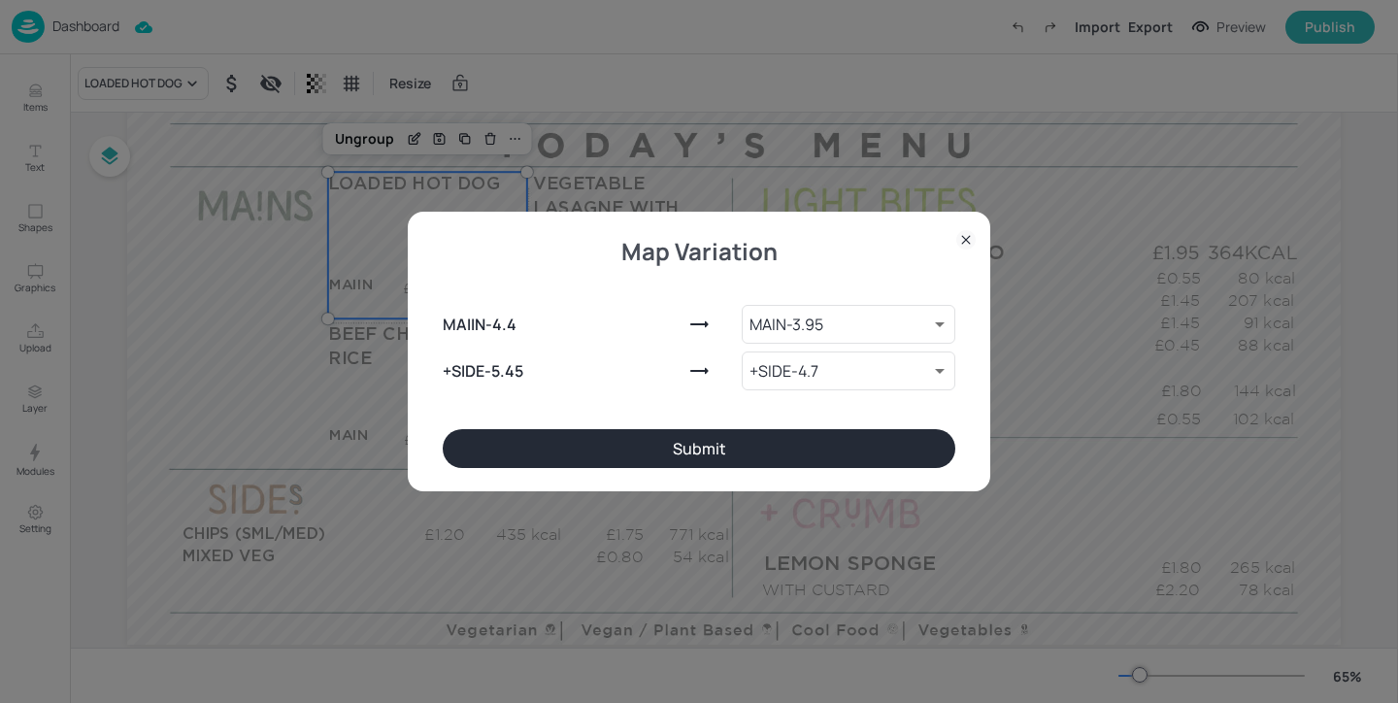
click at [625, 454] on button "Submit" at bounding box center [699, 448] width 513 height 39
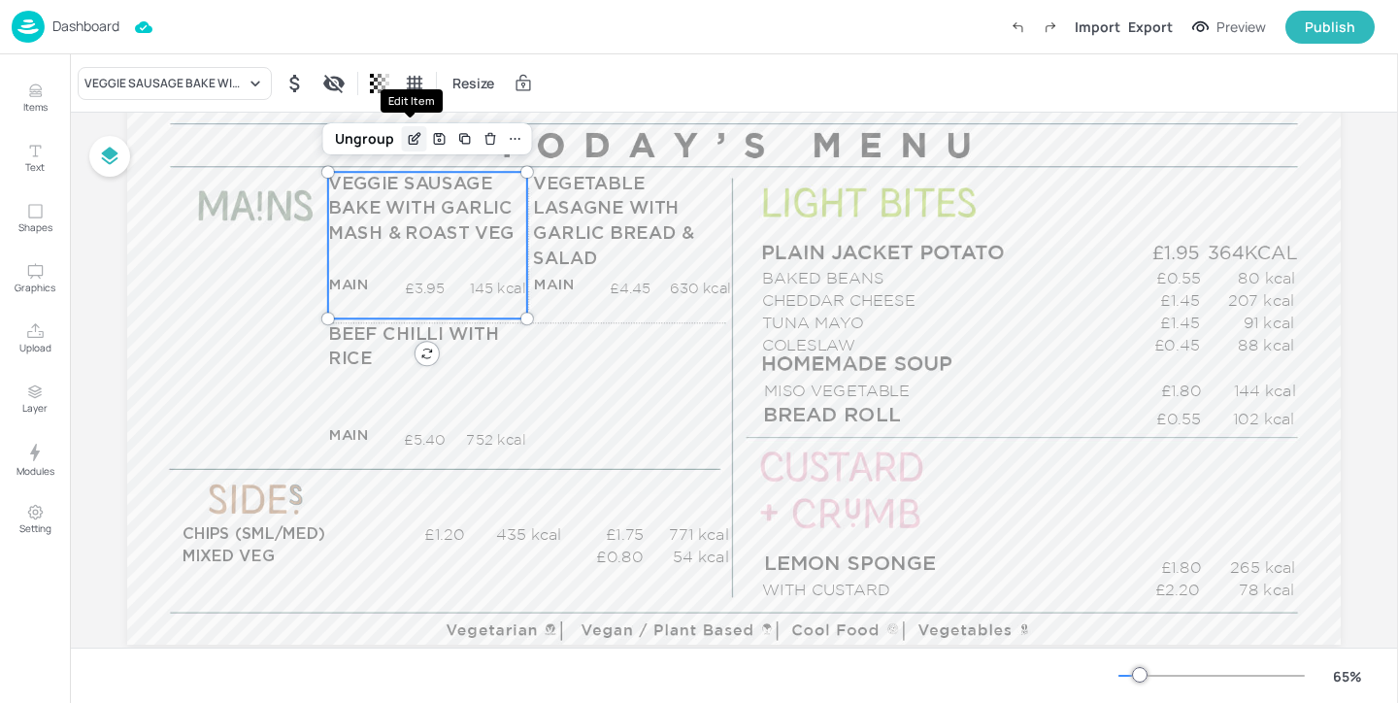
click at [412, 140] on icon "Edit Item" at bounding box center [416, 137] width 8 height 8
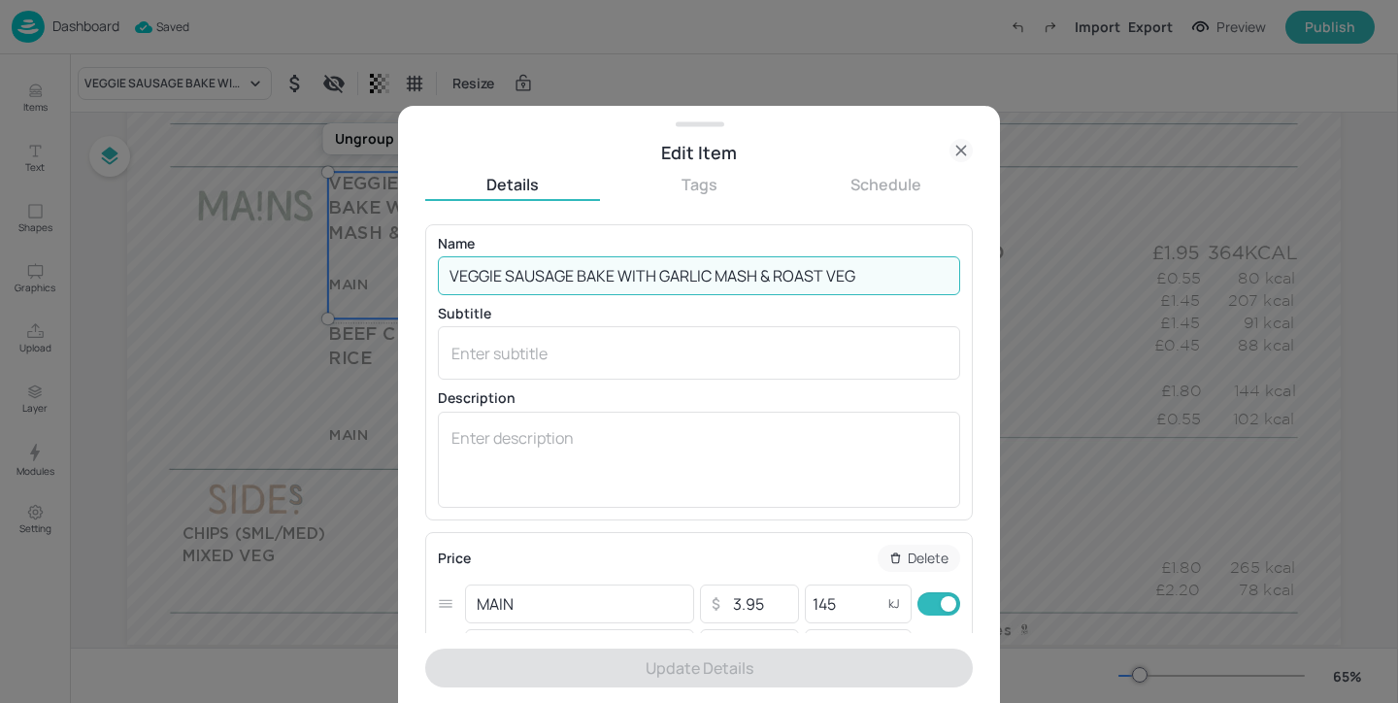
drag, startPoint x: 576, startPoint y: 274, endPoint x: 873, endPoint y: 278, distance: 297.1
click at [874, 278] on input "VEGGIE SAUSAGE BAKE WITH GARLIC MASH & ROAST VEG" at bounding box center [699, 275] width 522 height 39
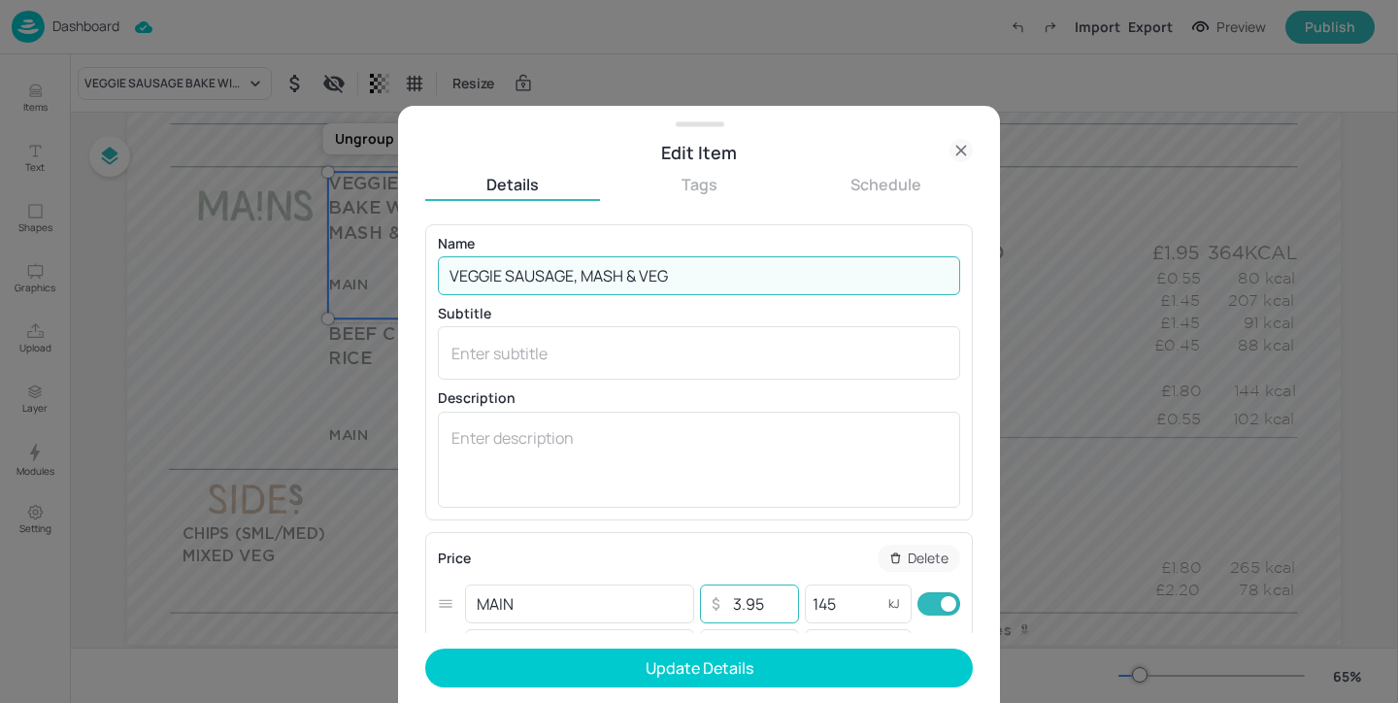
type input "VEGGIE SAUSAGE, MASH & VEG"
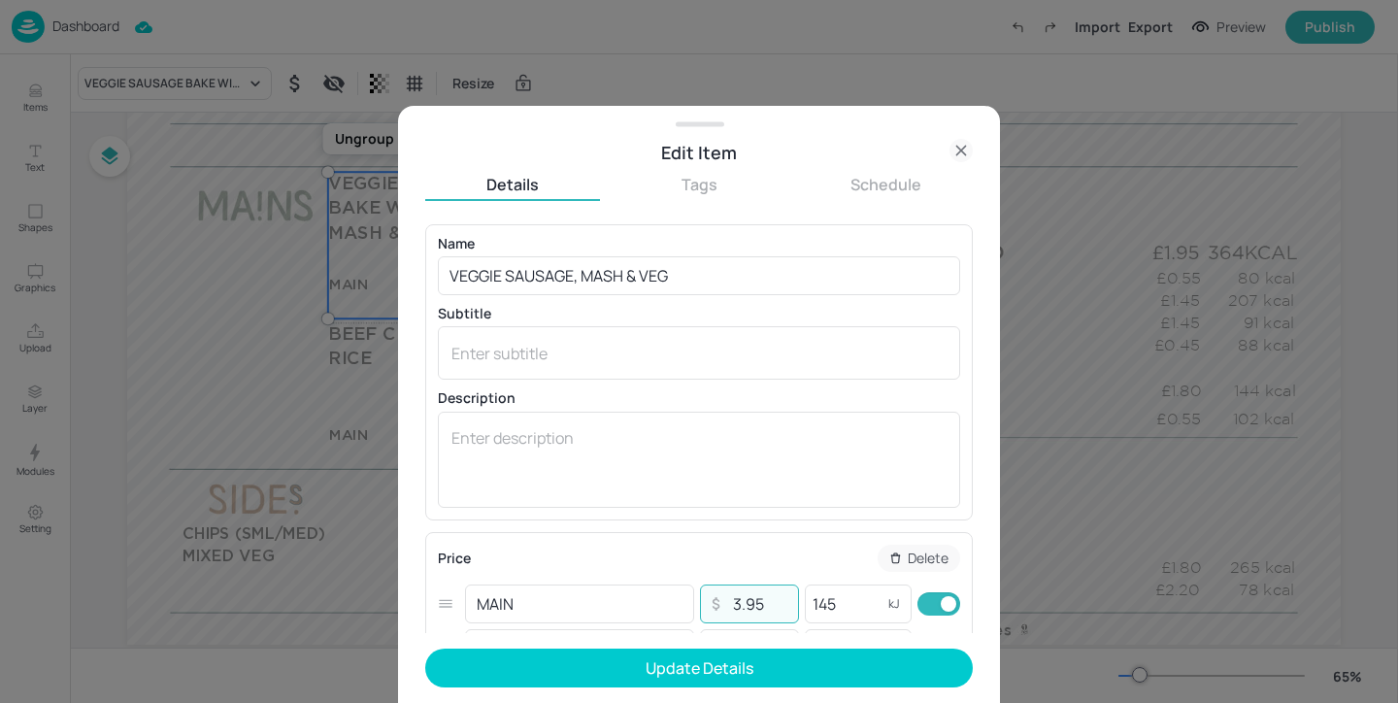
drag, startPoint x: 772, startPoint y: 601, endPoint x: 712, endPoint y: 601, distance: 60.2
click at [712, 601] on div "​ 3.95 ​" at bounding box center [749, 603] width 99 height 39
type input "4.40"
drag, startPoint x: 853, startPoint y: 600, endPoint x: 768, endPoint y: 600, distance: 85.4
click at [768, 600] on div "MAIN ​ ​ 4.40 ​ 145 kJ ​" at bounding box center [699, 603] width 522 height 45
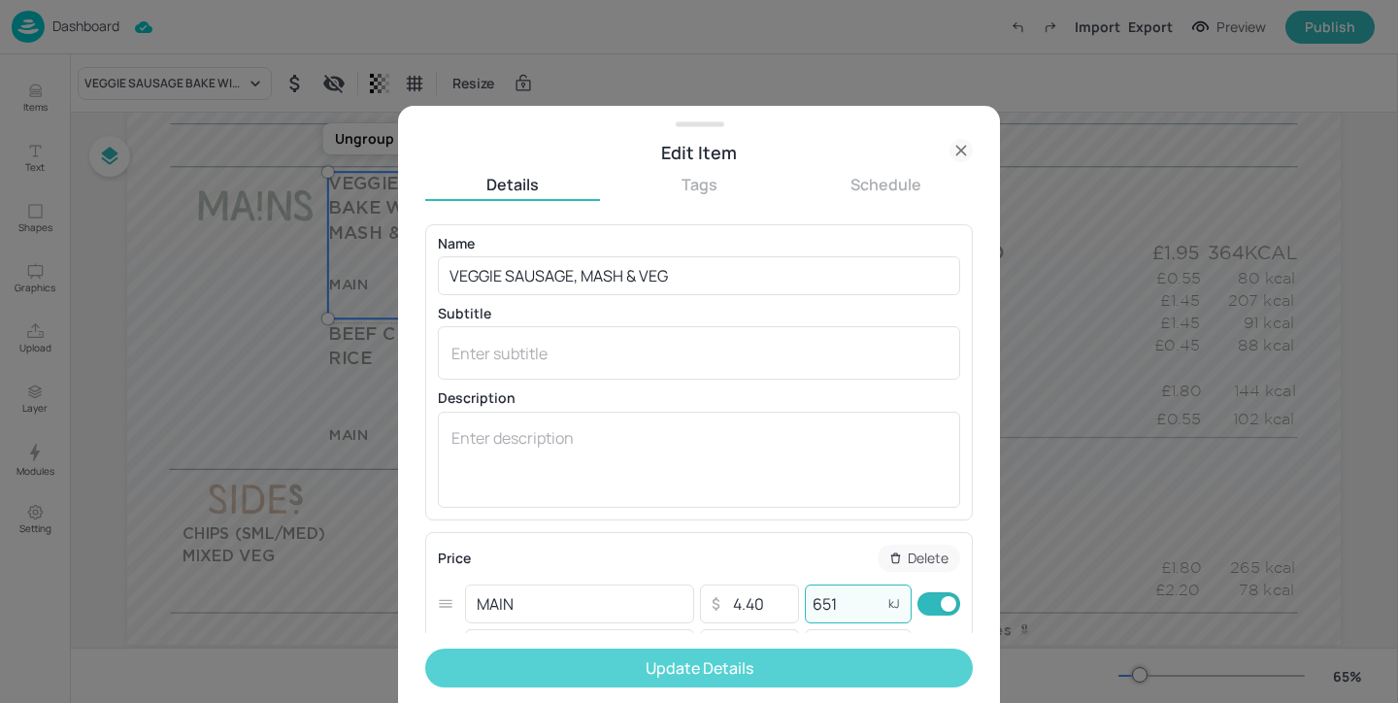
type input "651"
click at [802, 676] on button "Update Details" at bounding box center [699, 667] width 548 height 39
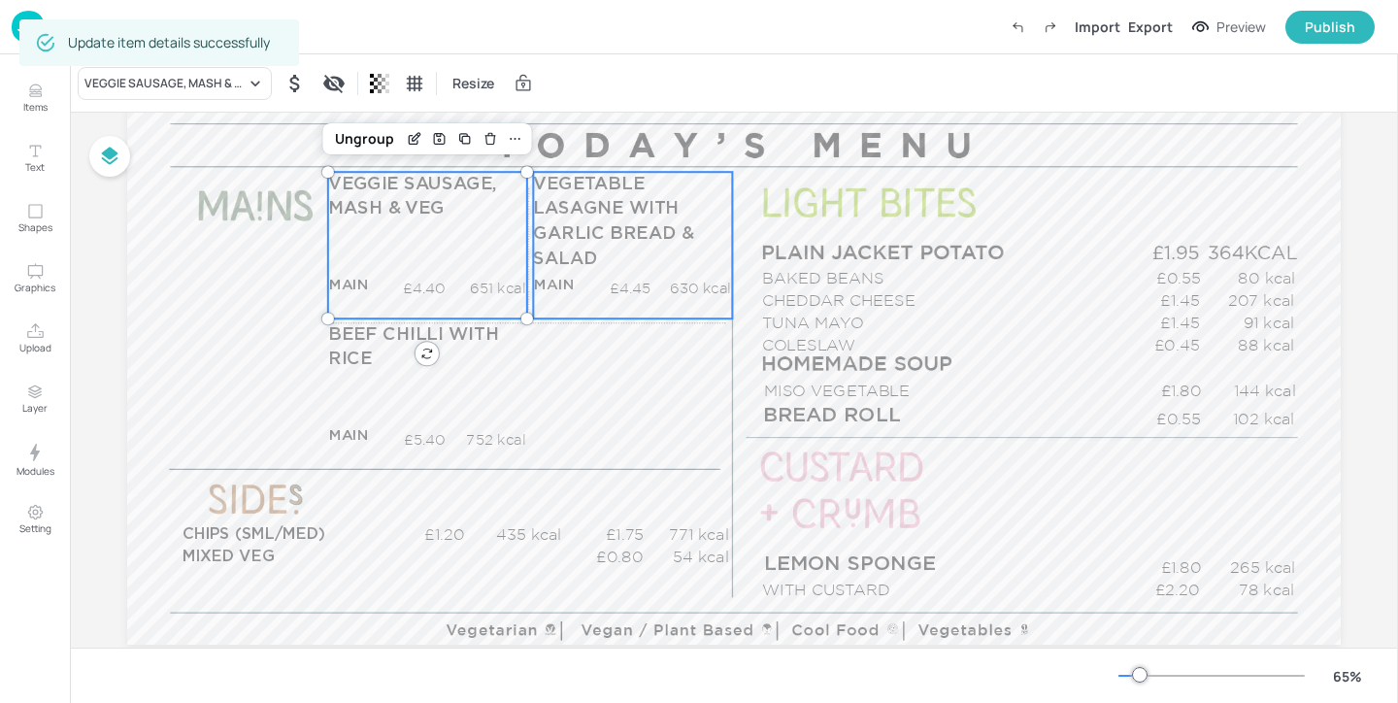
click at [628, 301] on p "£4.70" at bounding box center [628, 309] width 52 height 20
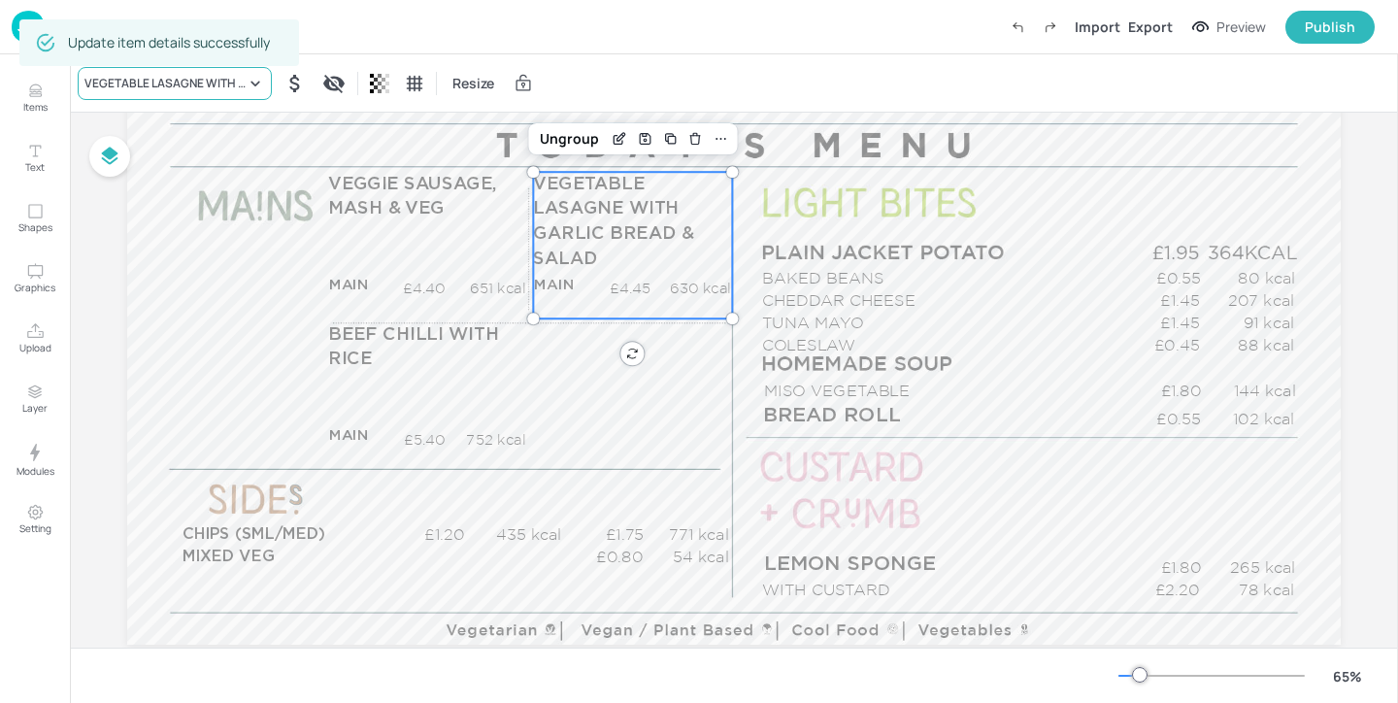
click at [179, 83] on div "VEGETABLE LASAGNE WITH GARLIC BREAD & SALAD" at bounding box center [164, 83] width 161 height 17
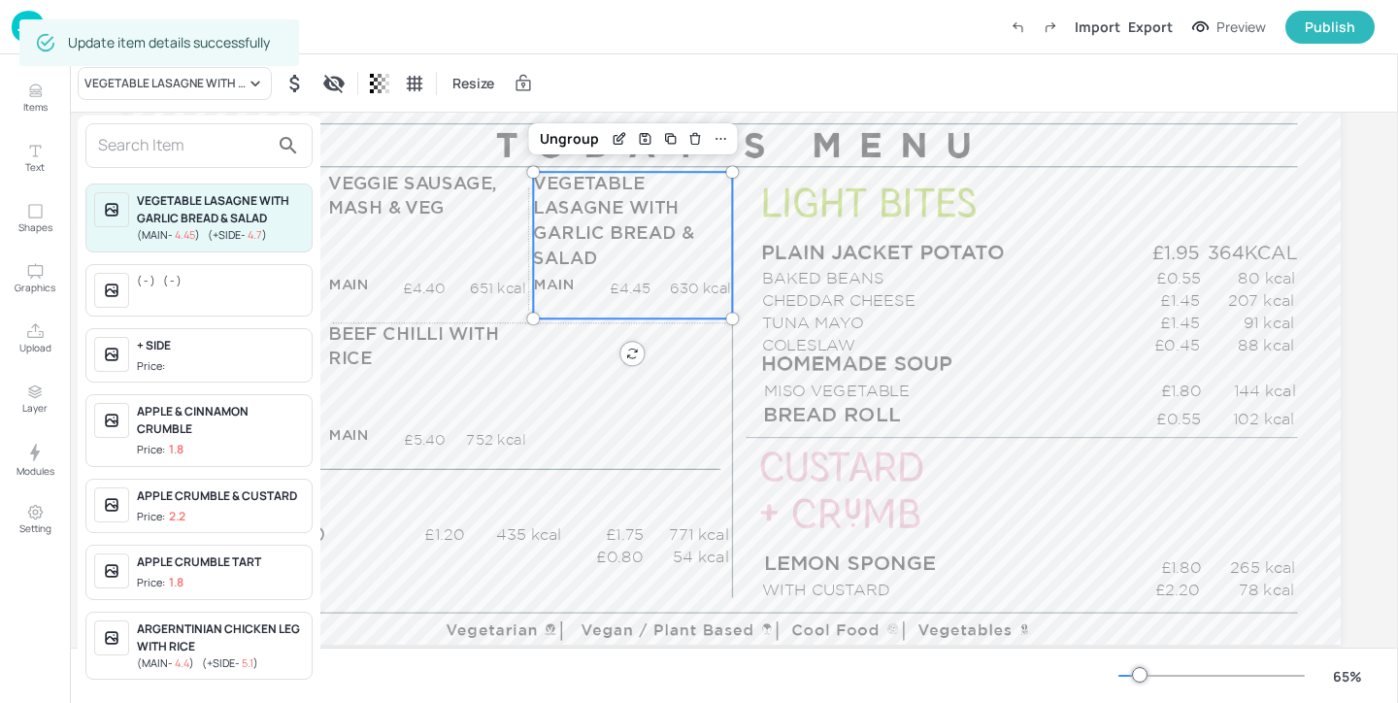
click at [179, 114] on div at bounding box center [699, 351] width 1398 height 703
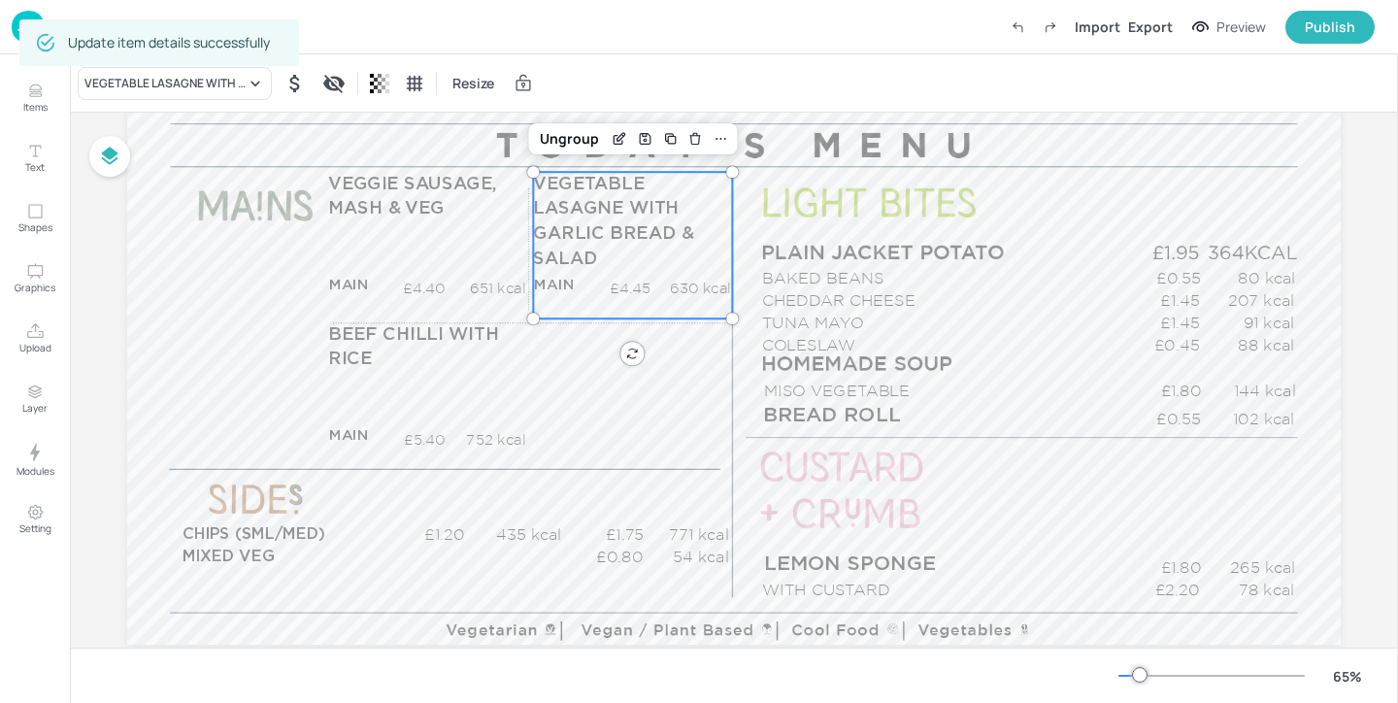
click at [179, 136] on input "text" at bounding box center [157, 131] width 128 height 17
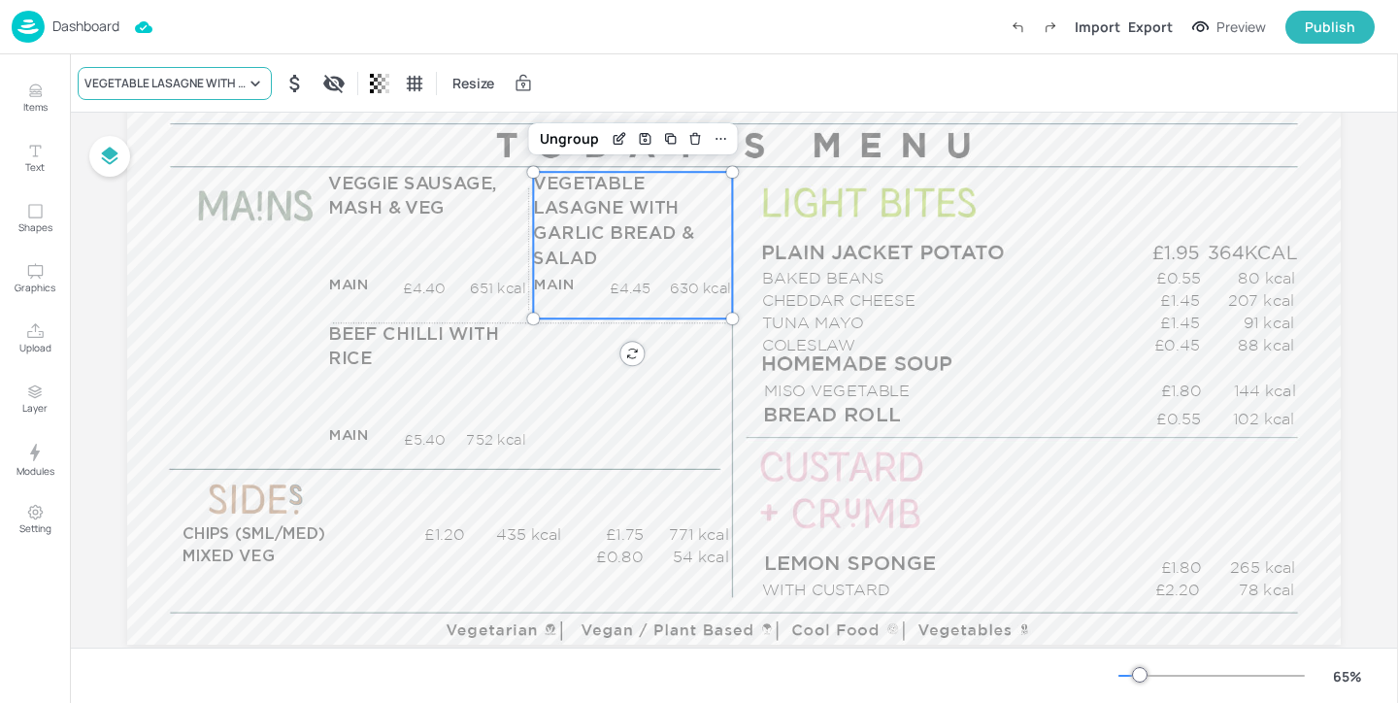
click at [203, 83] on div "VEGETABLE LASAGNE WITH GARLIC BREAD & SALAD" at bounding box center [164, 83] width 161 height 17
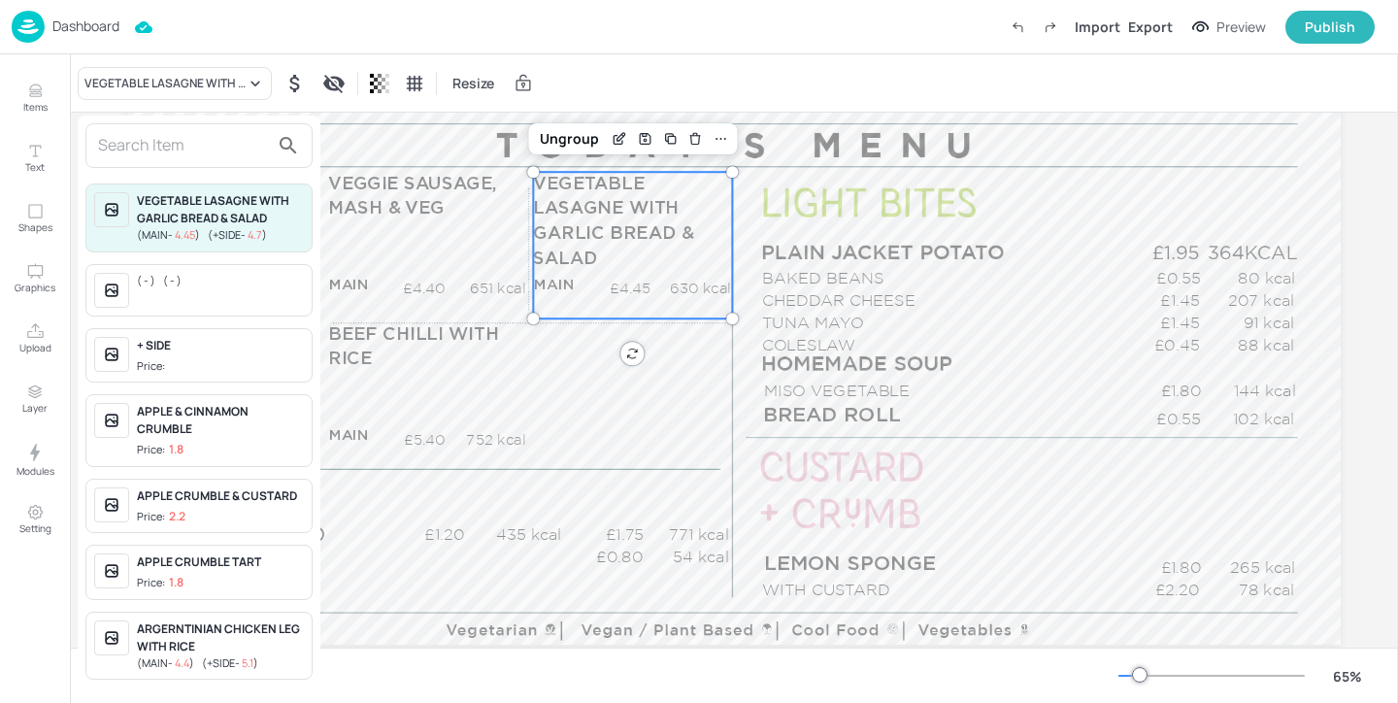
click at [192, 143] on input "text" at bounding box center [183, 145] width 171 height 31
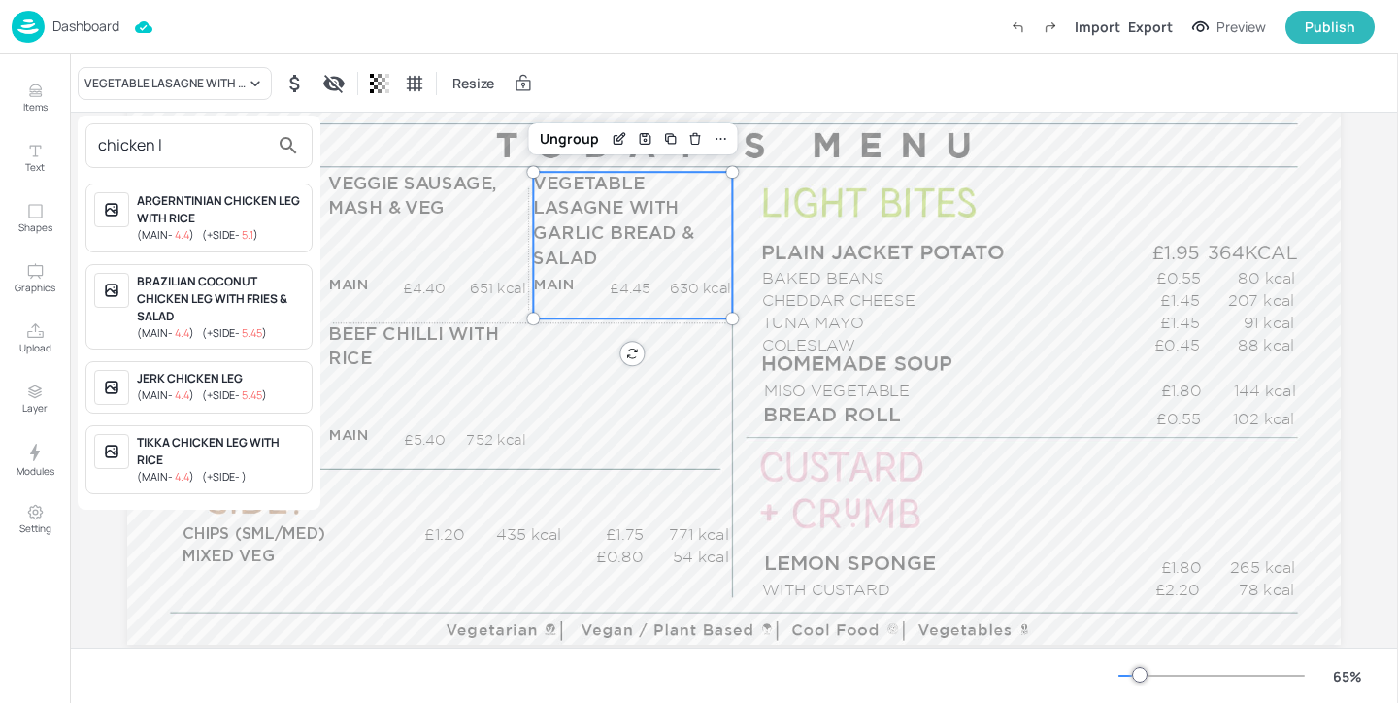
type input "chicken l"
click at [255, 447] on div "TIKKA CHICKEN LEG WITH RICE" at bounding box center [220, 451] width 167 height 35
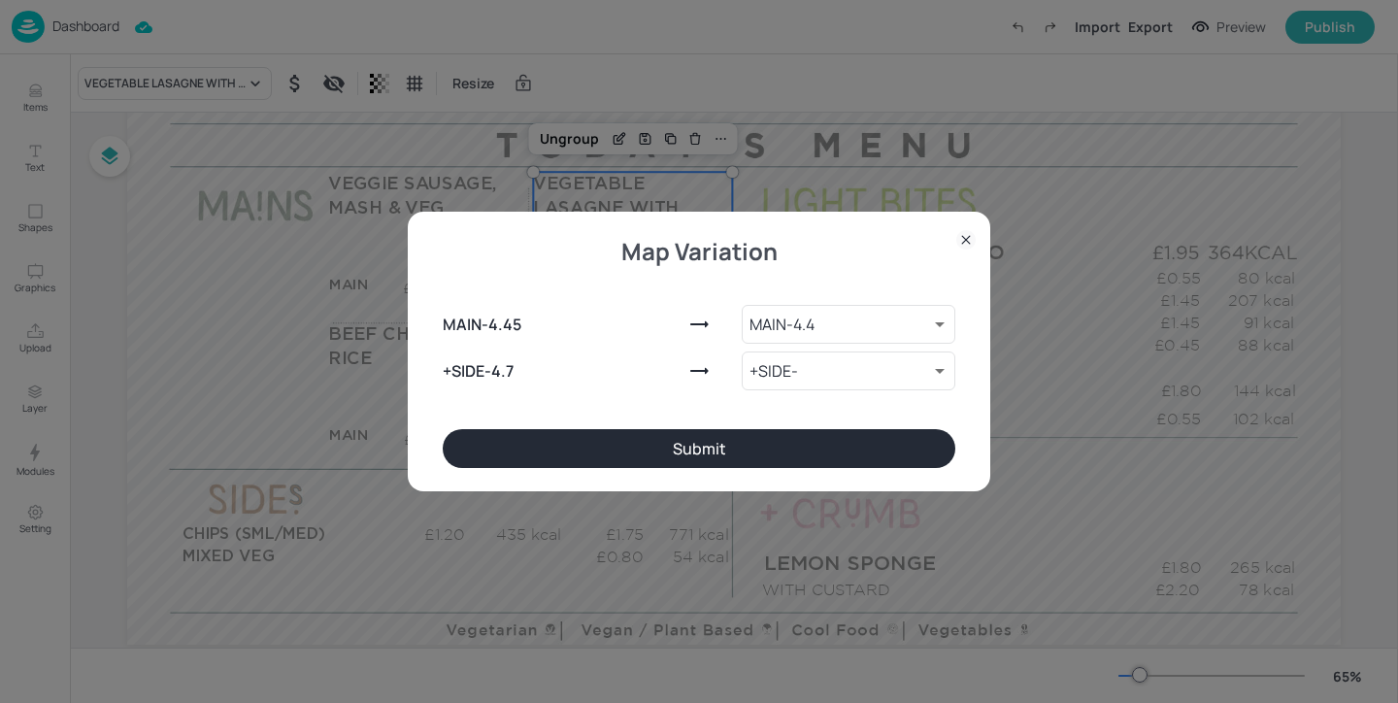
click at [692, 446] on button "Submit" at bounding box center [699, 448] width 513 height 39
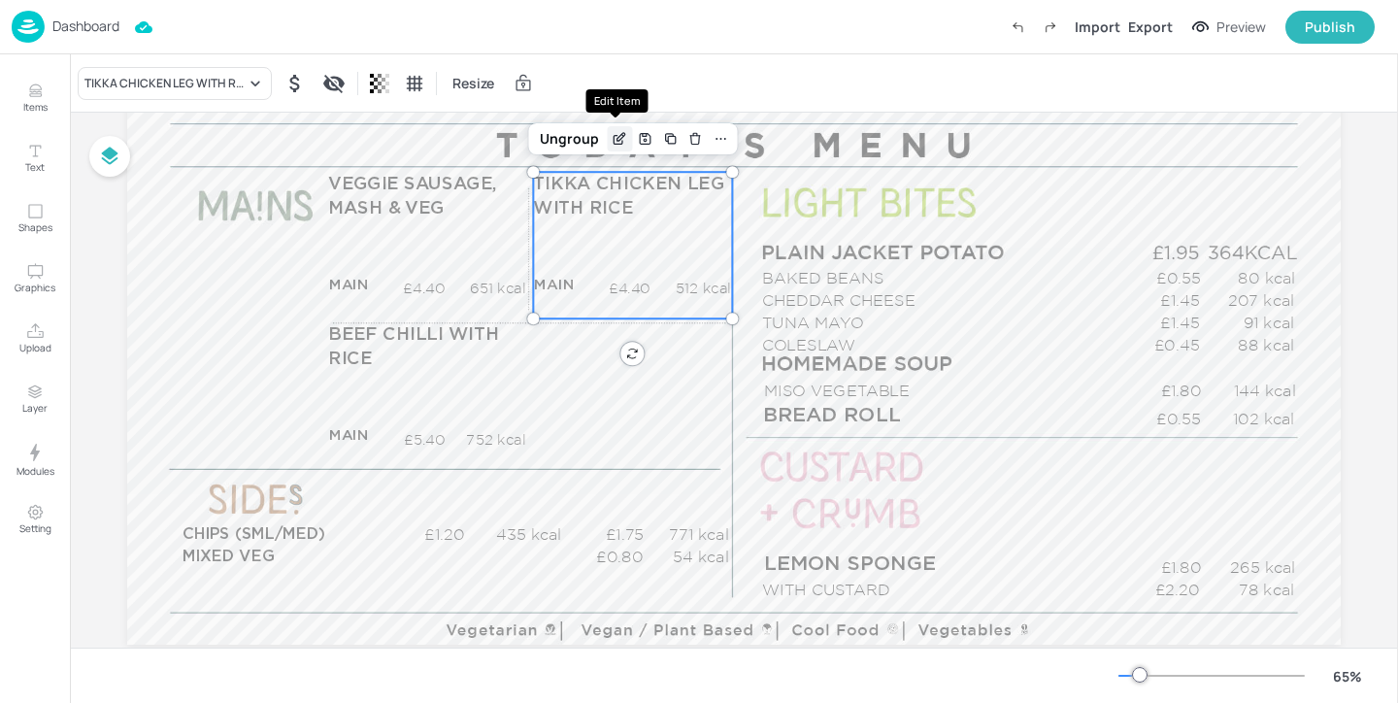
click at [612, 139] on icon "Edit Item" at bounding box center [620, 139] width 17 height 16
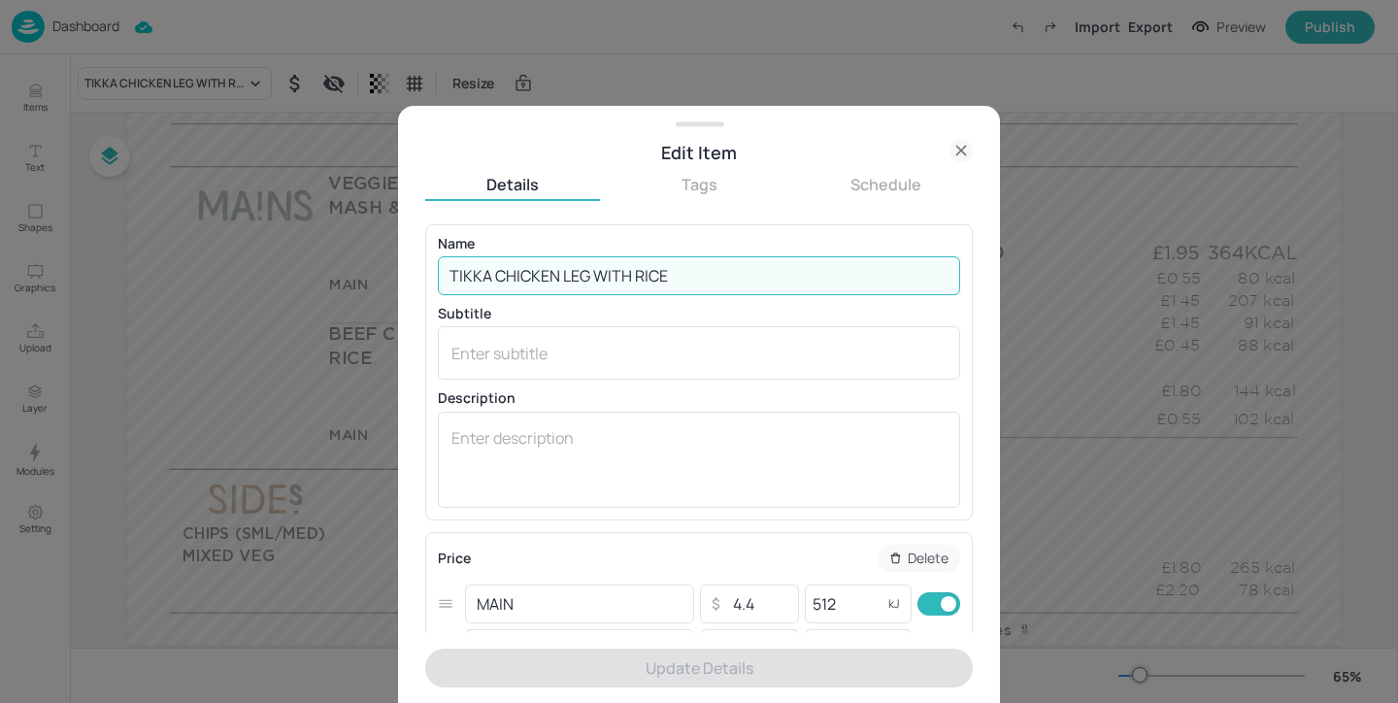
drag, startPoint x: 494, startPoint y: 274, endPoint x: 369, endPoint y: 274, distance: 125.2
click at [369, 274] on div "Edit Item Details Tags Schedule Name TIKKA CHICKEN LEG WITH RICE ​ Subtitle x ​…" at bounding box center [699, 351] width 1398 height 703
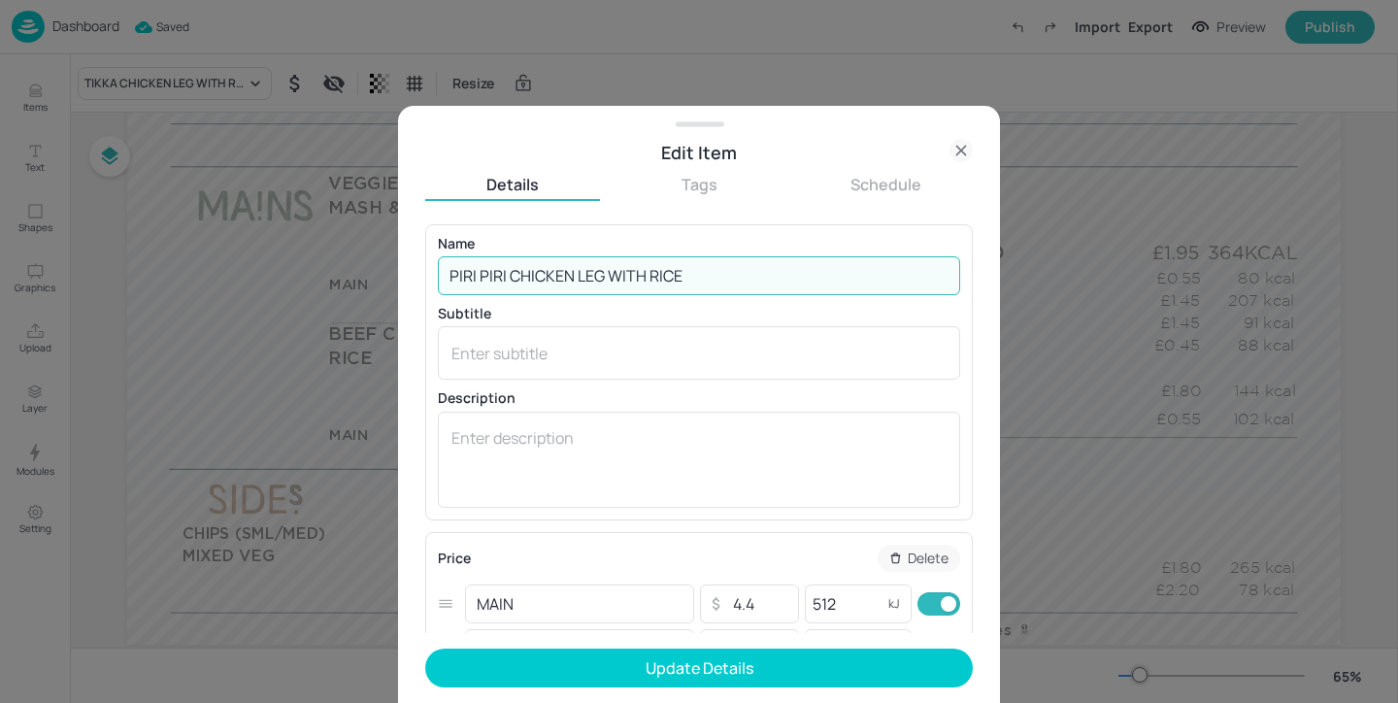
drag, startPoint x: 693, startPoint y: 276, endPoint x: 611, endPoint y: 276, distance: 82.5
click at [611, 276] on input "PIRI PIRI CHICKEN LEG WITH RICE" at bounding box center [699, 275] width 522 height 39
type input "PIRI PIRI CHICKEN LEG"
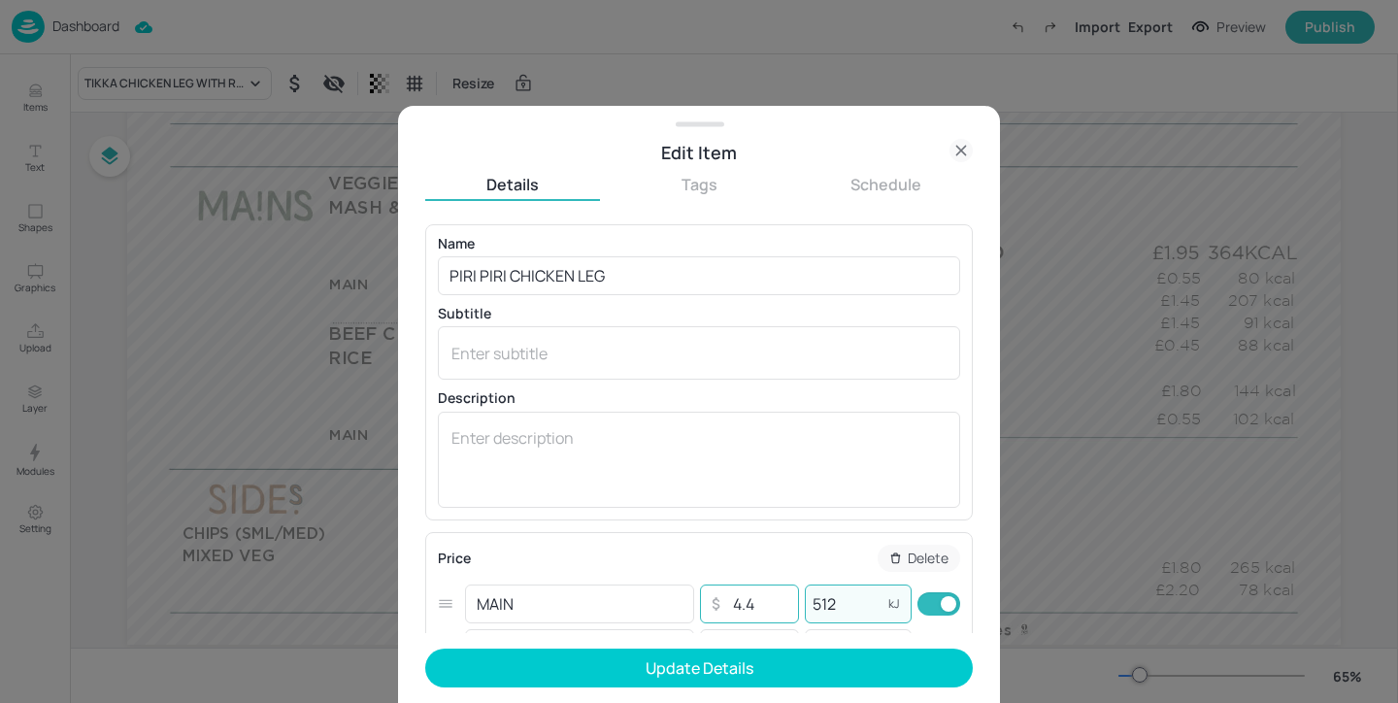
drag, startPoint x: 859, startPoint y: 614, endPoint x: 784, endPoint y: 594, distance: 77.5
click at [784, 594] on div "MAIN ​ ​ 4.4 ​ 512 kJ ​" at bounding box center [699, 603] width 522 height 45
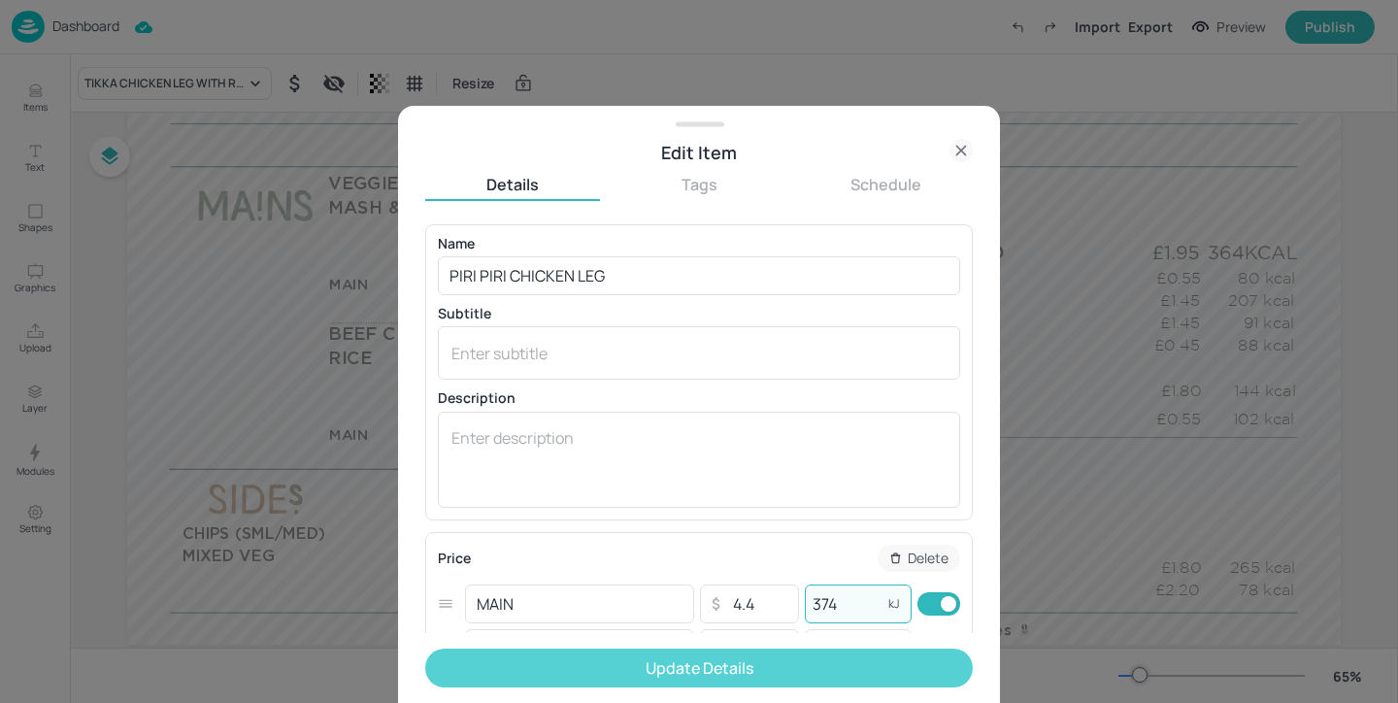
type input "374"
click at [793, 661] on button "Update Details" at bounding box center [699, 667] width 548 height 39
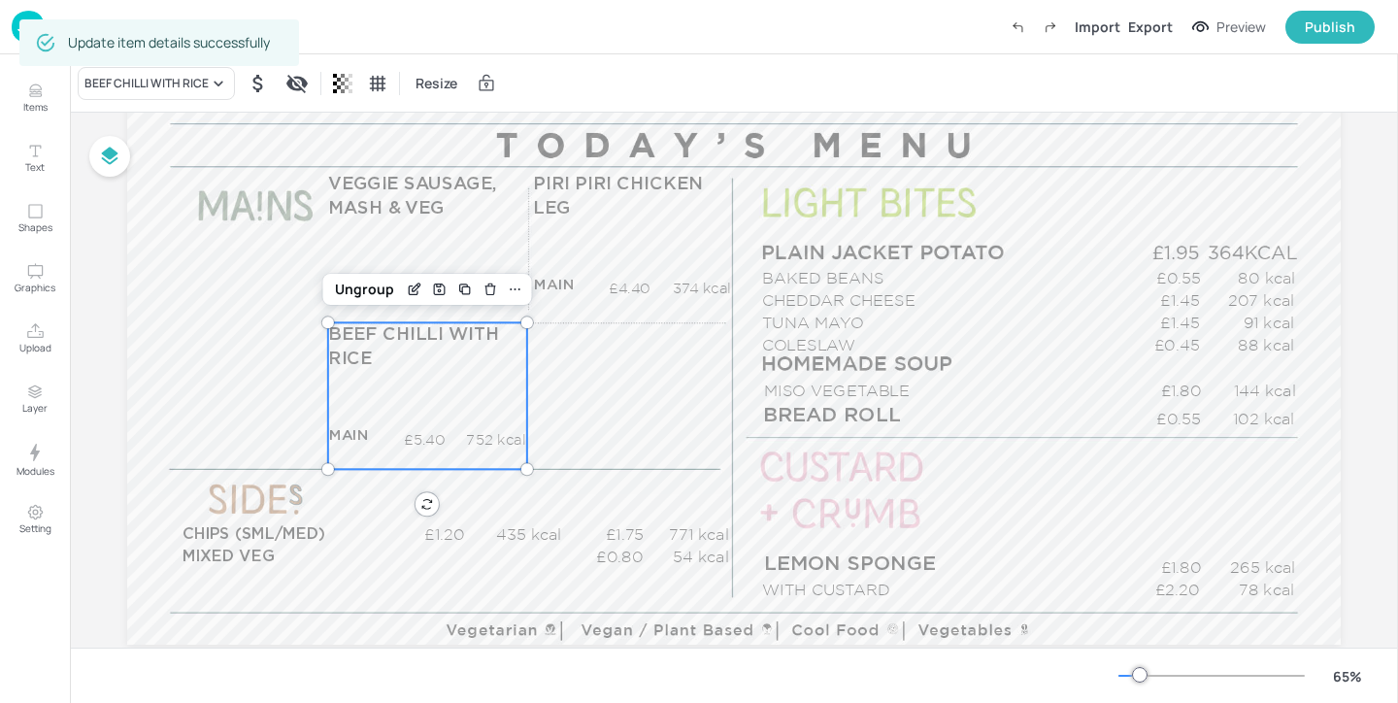
click at [416, 400] on div "BEEF CHILLI WITH RICE MAIN £5.40 752 kcal +SIDE £0.00 kcal" at bounding box center [427, 395] width 199 height 147
click at [181, 94] on div "BEEF CHILLI WITH RICE" at bounding box center [156, 83] width 157 height 33
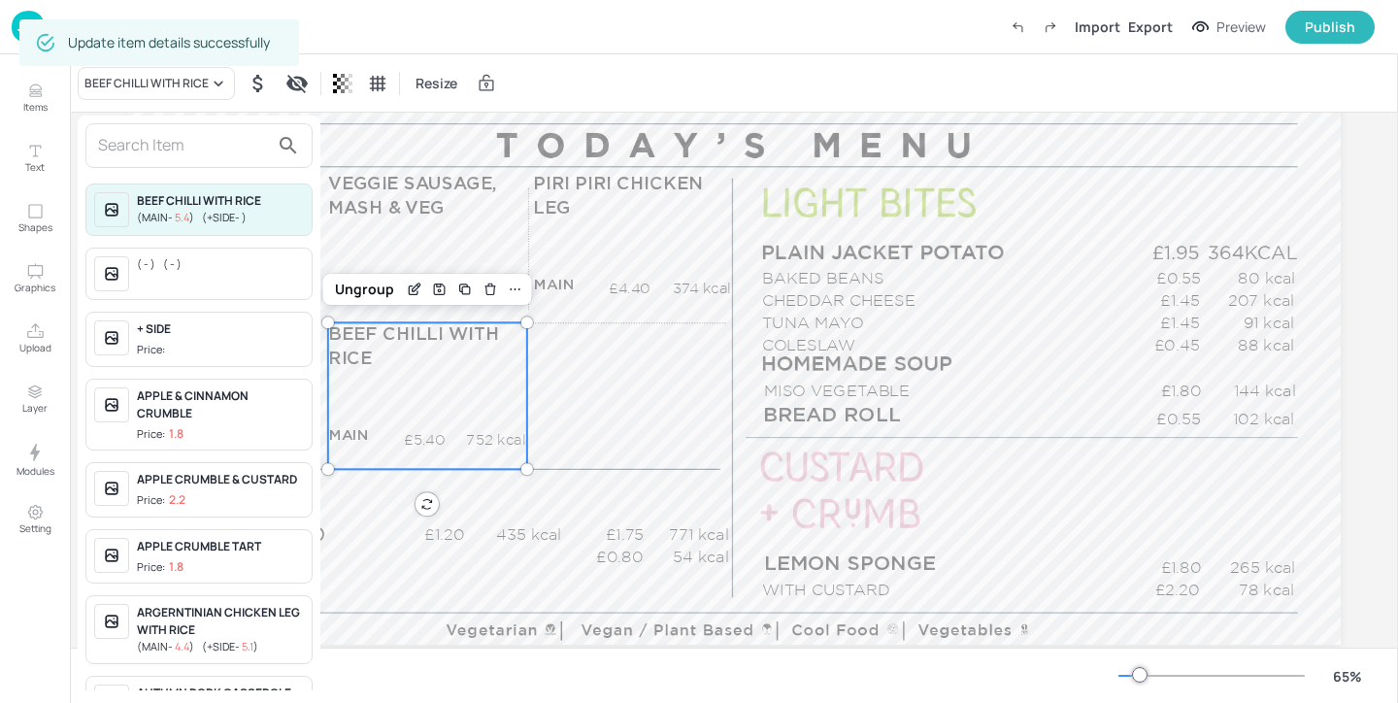
click at [163, 140] on input "text" at bounding box center [183, 145] width 171 height 31
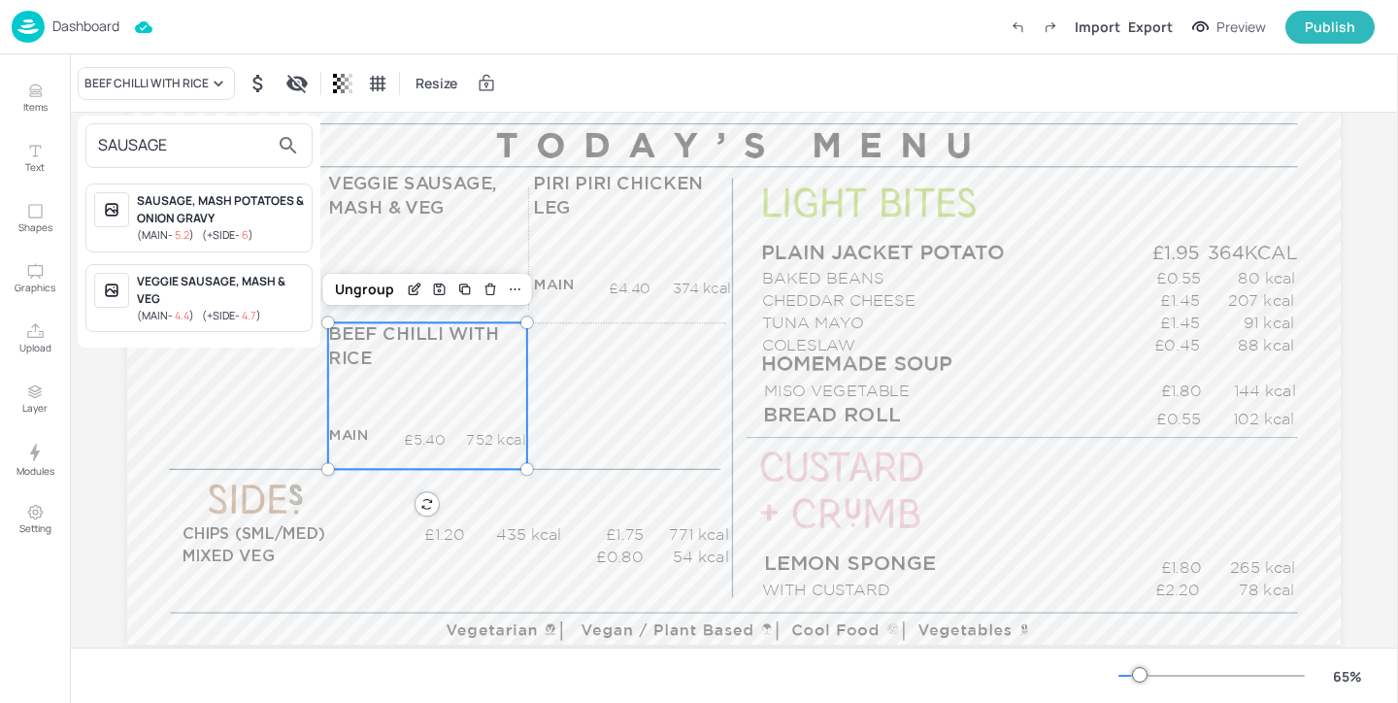
type input "SAUSAGE"
click at [281, 213] on div "SAUSAGE, MASH POTATOES & ONION GRAVY" at bounding box center [220, 209] width 167 height 35
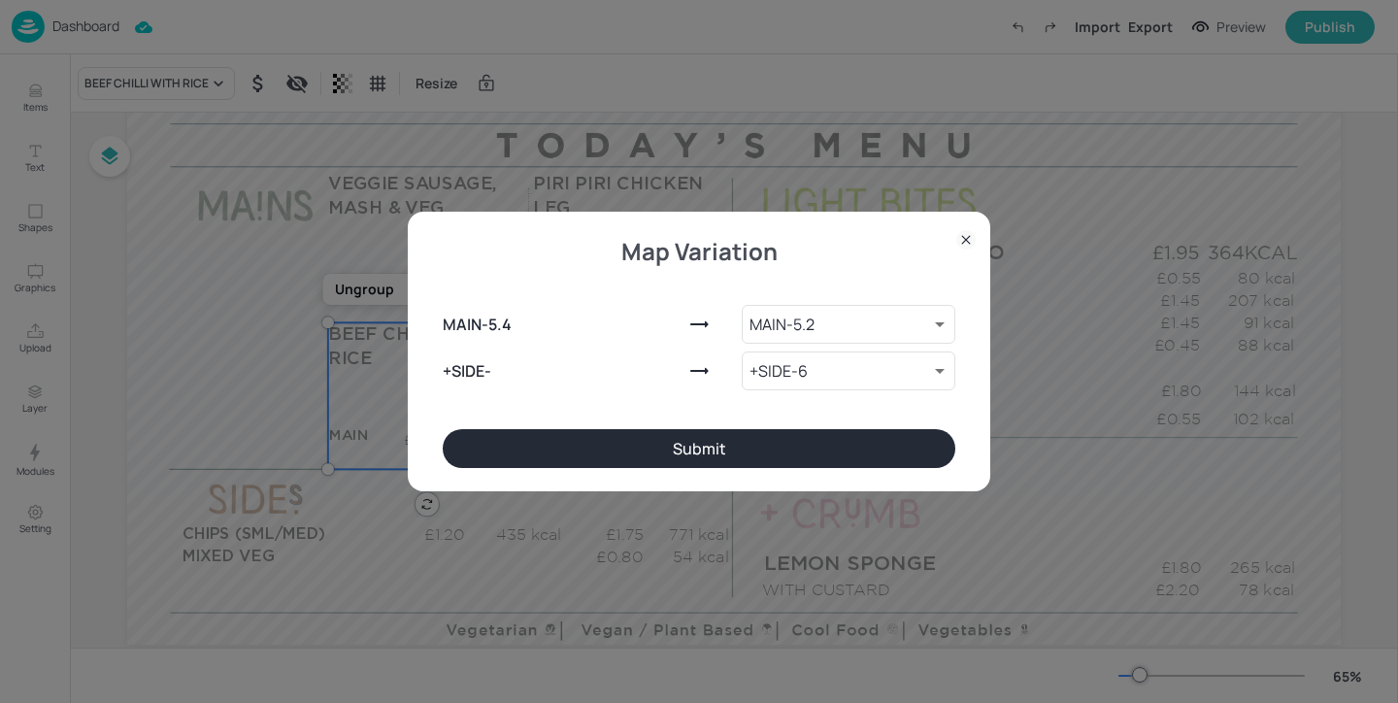
click at [614, 464] on button "Submit" at bounding box center [699, 448] width 513 height 39
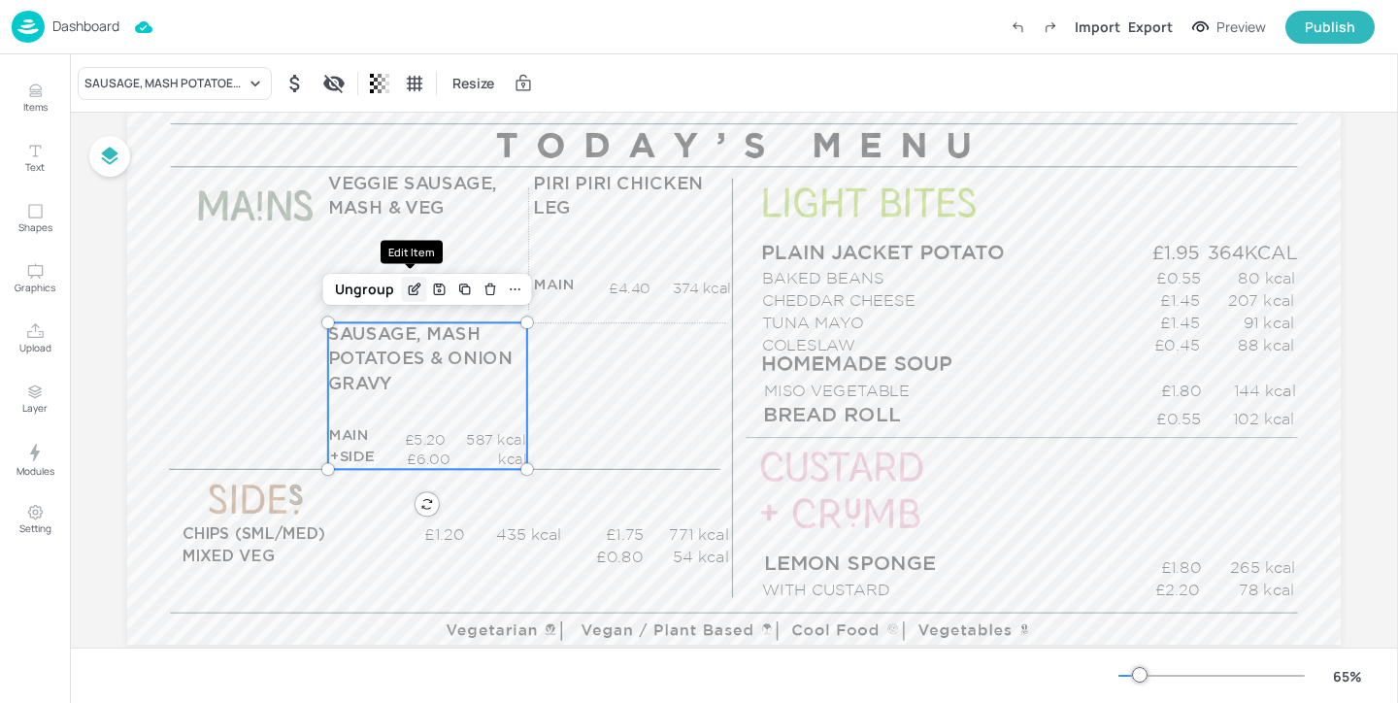
click at [408, 286] on icon "Edit Item" at bounding box center [414, 290] width 17 height 16
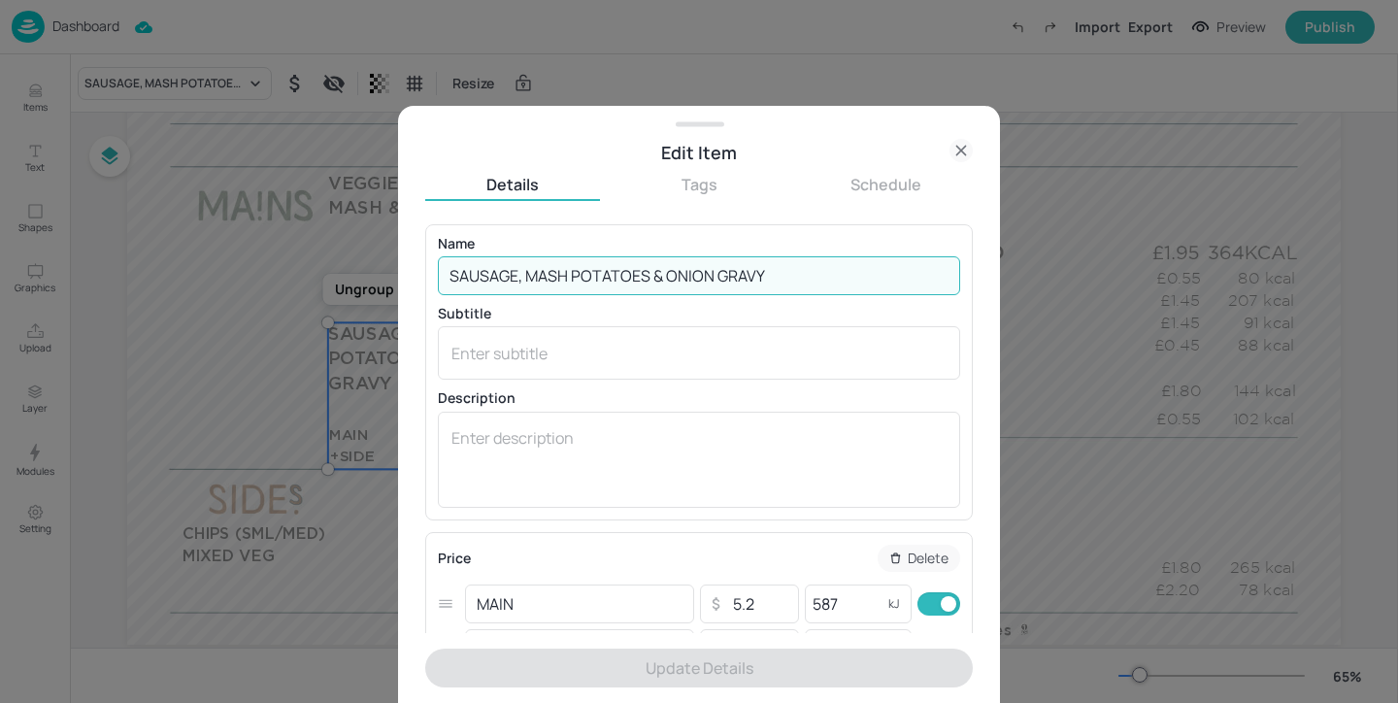
drag, startPoint x: 768, startPoint y: 279, endPoint x: 668, endPoint y: 279, distance: 100.0
click at [668, 279] on input "SAUSAGE, MASH POTATOES & ONION GRAVY" at bounding box center [699, 275] width 522 height 39
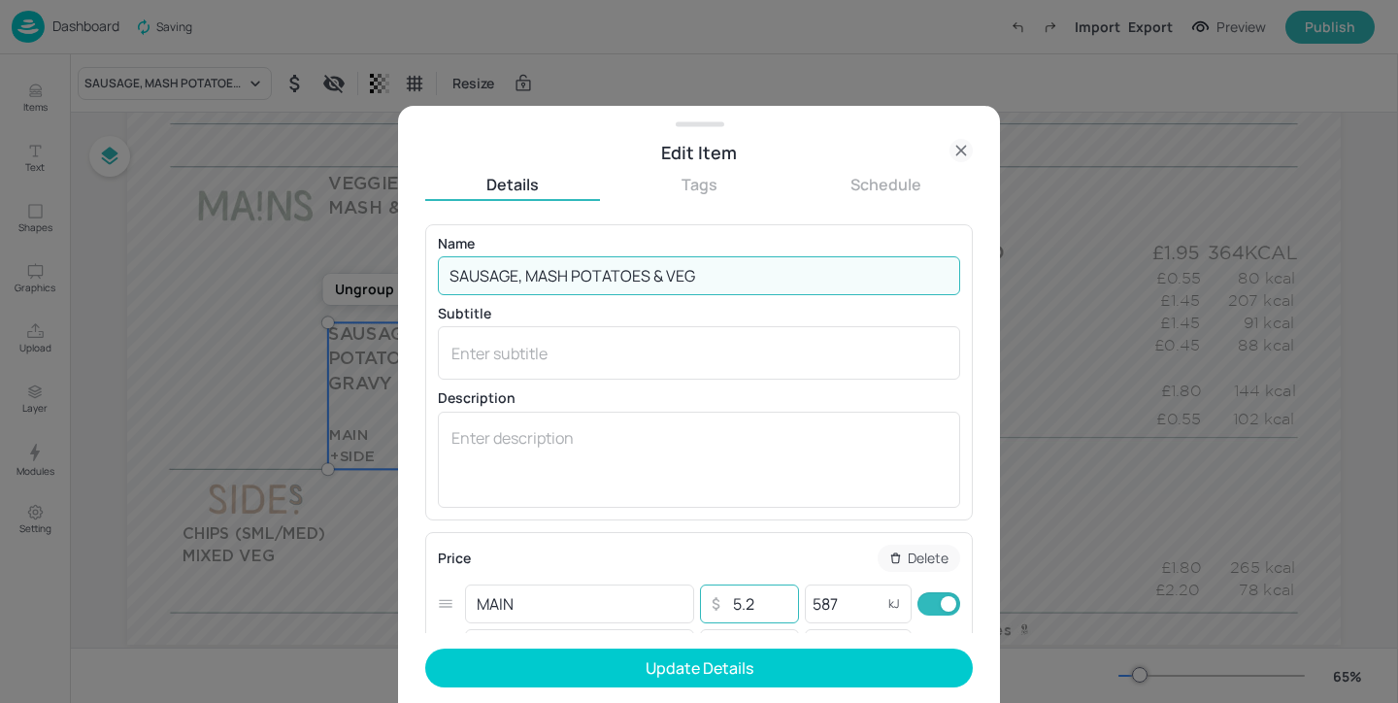
type input "SAUSAGE, MASH POTATOES & VEG"
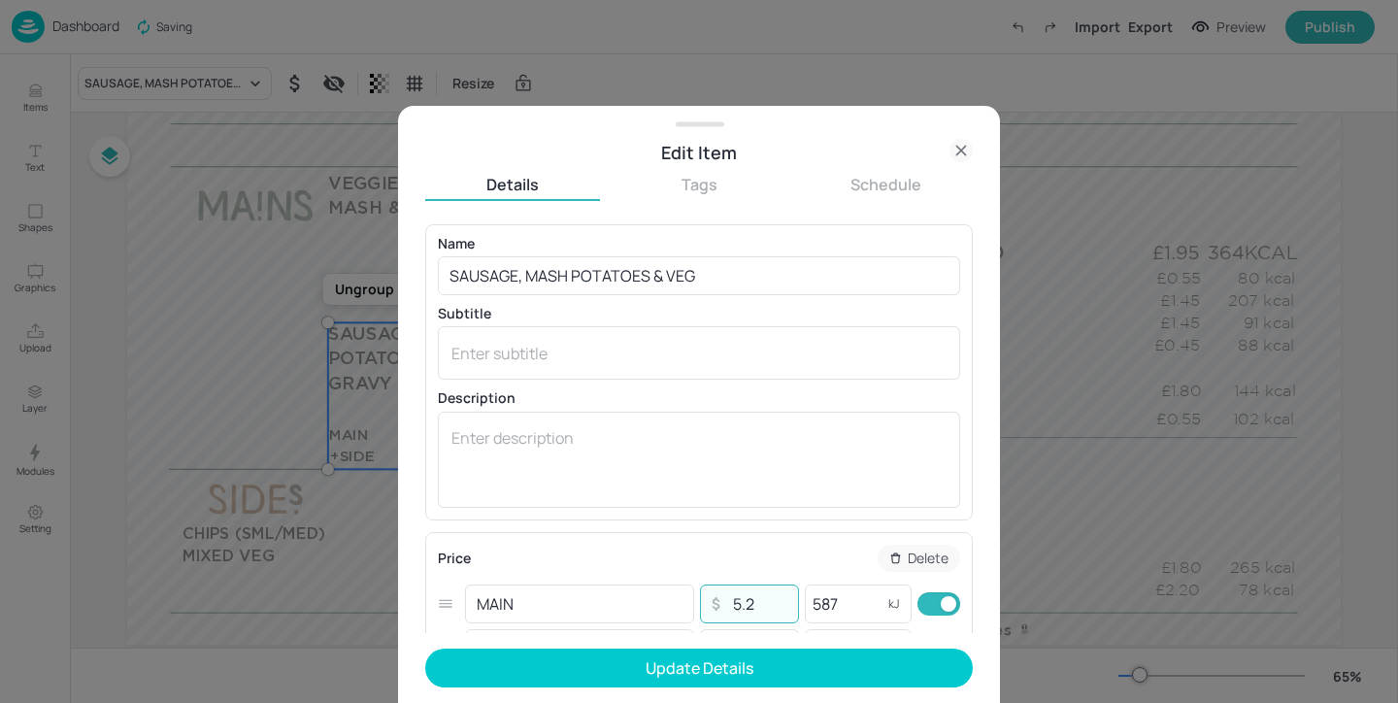
drag, startPoint x: 755, startPoint y: 603, endPoint x: 704, endPoint y: 603, distance: 51.4
click at [704, 603] on div "​ 5.2 ​" at bounding box center [749, 603] width 99 height 39
type input "4.40"
drag, startPoint x: 858, startPoint y: 602, endPoint x: 756, endPoint y: 609, distance: 102.2
click at [756, 609] on div "MAIN ​ ​ 4.40 ​ 587 kJ ​" at bounding box center [699, 603] width 522 height 45
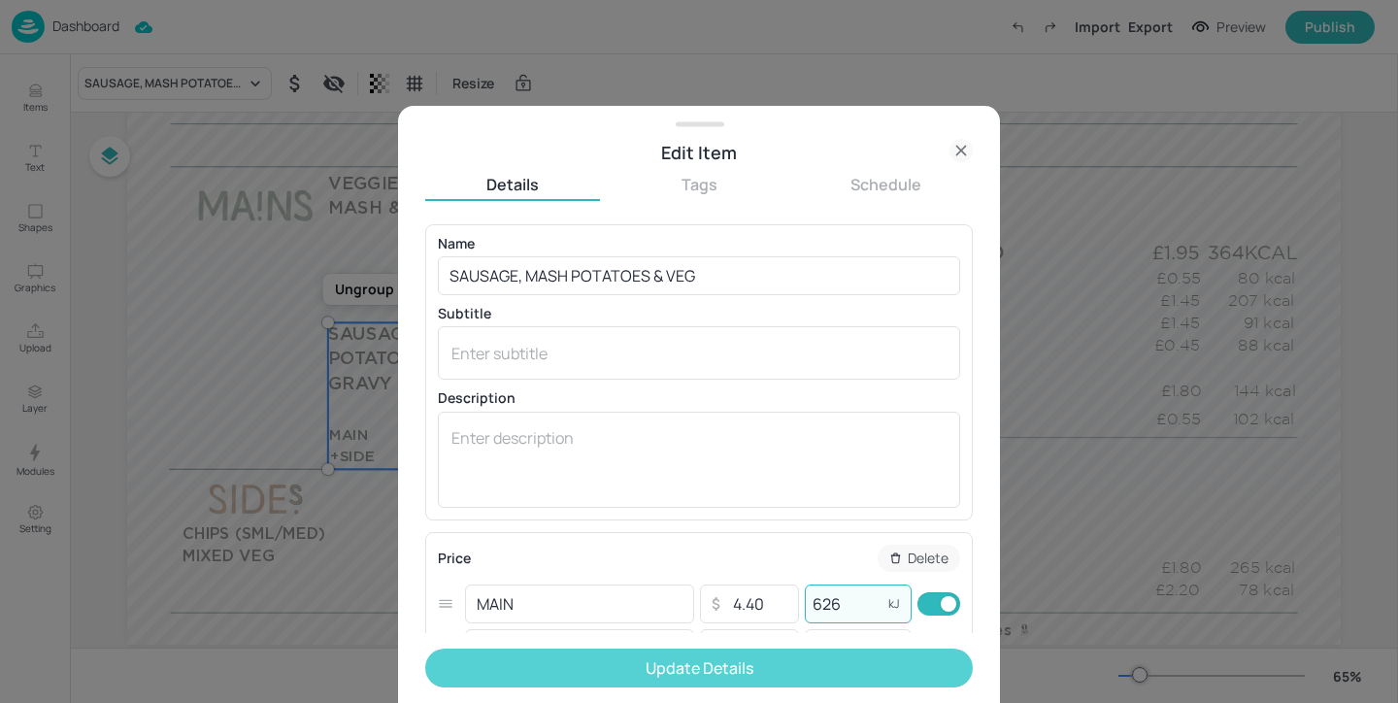
type input "626"
click at [834, 654] on button "Update Details" at bounding box center [699, 667] width 548 height 39
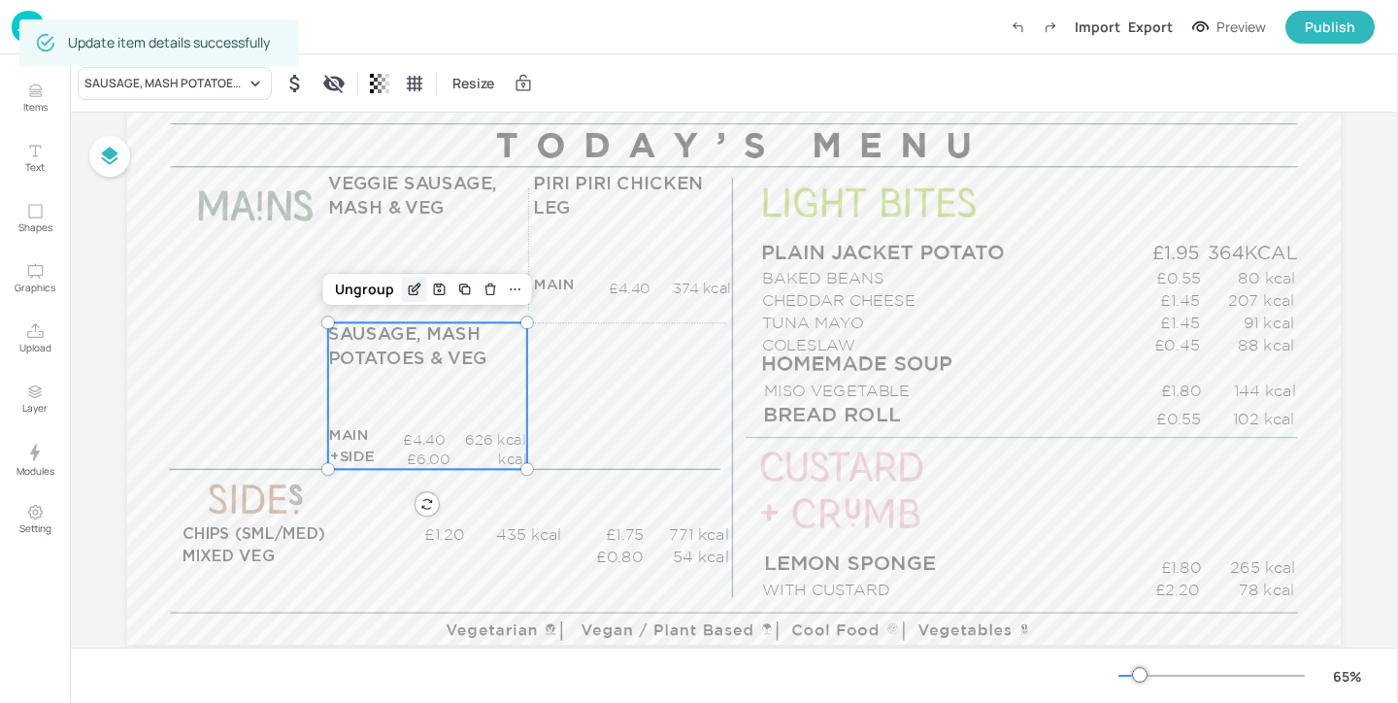
click at [406, 292] on icon "Edit Item" at bounding box center [414, 290] width 17 height 16
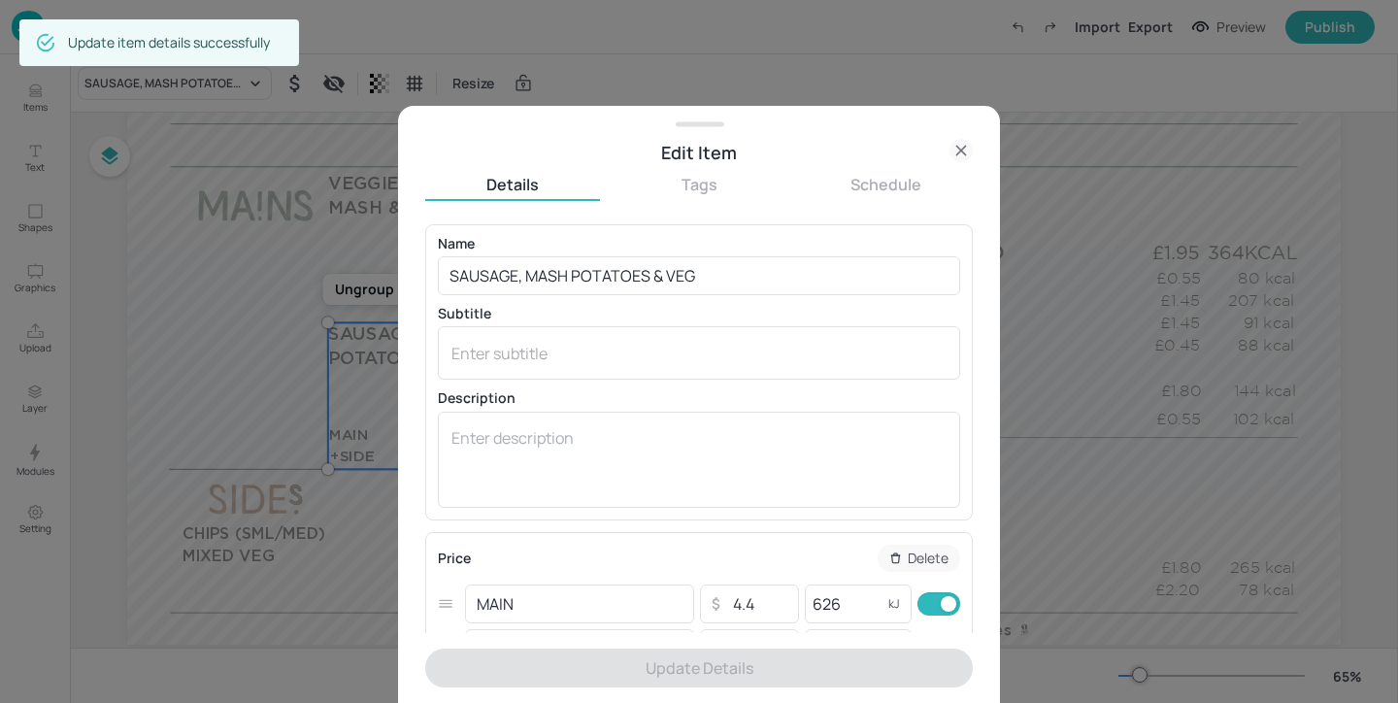
scroll to position [375, 0]
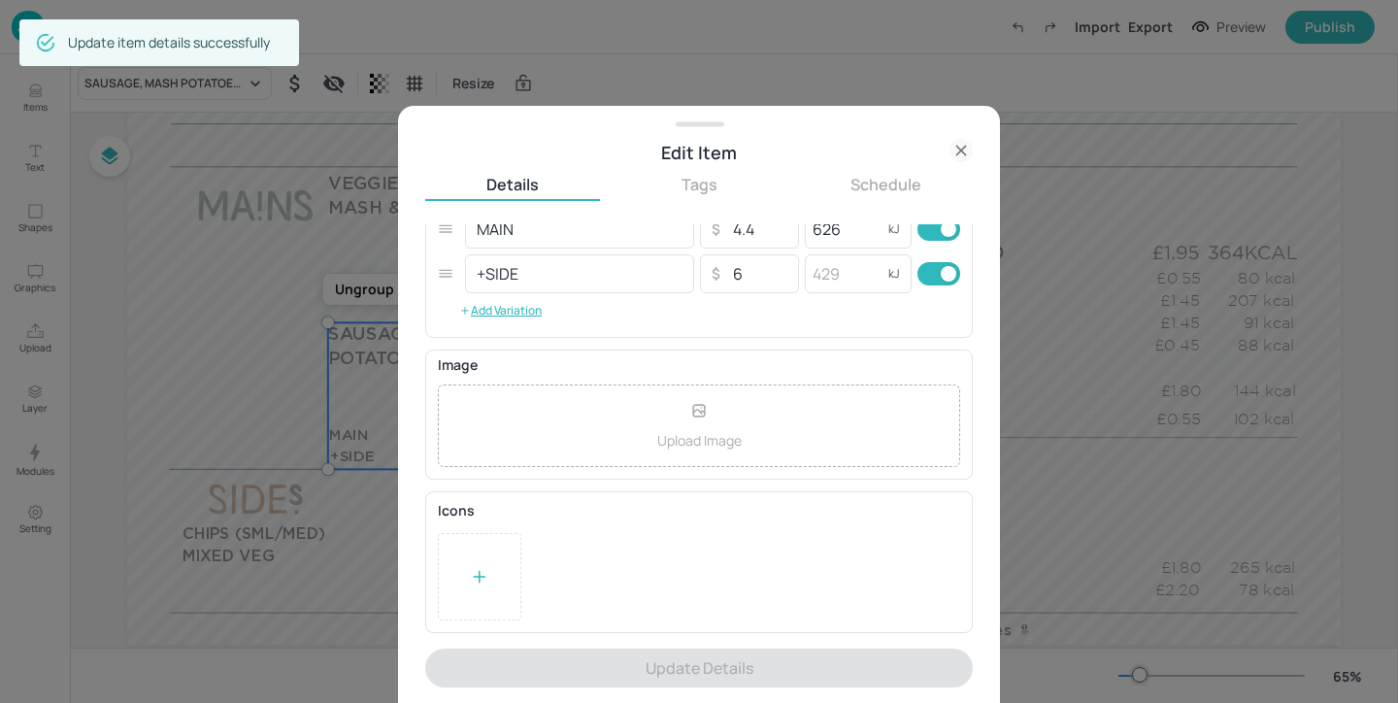
click at [926, 262] on input "checkbox" at bounding box center [948, 273] width 70 height 23
checkbox input "false"
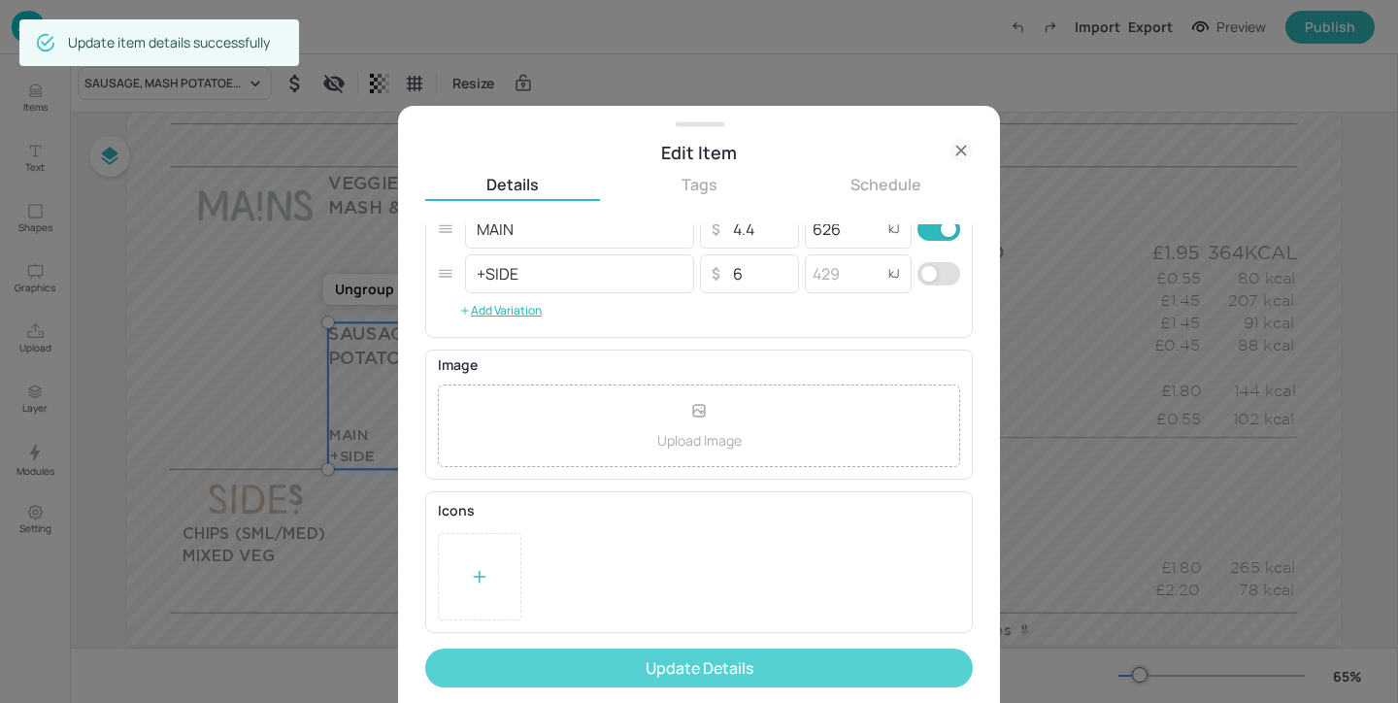
click at [841, 657] on button "Update Details" at bounding box center [699, 667] width 548 height 39
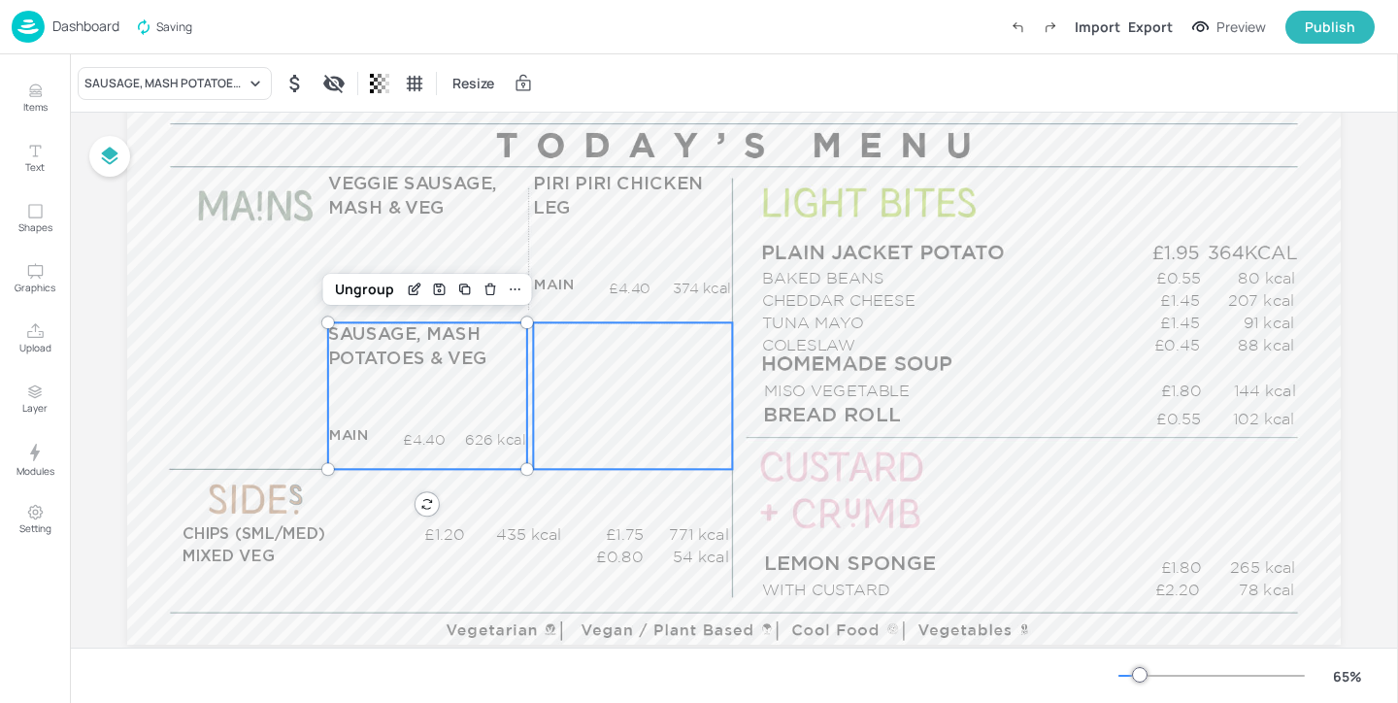
scroll to position [258, 0]
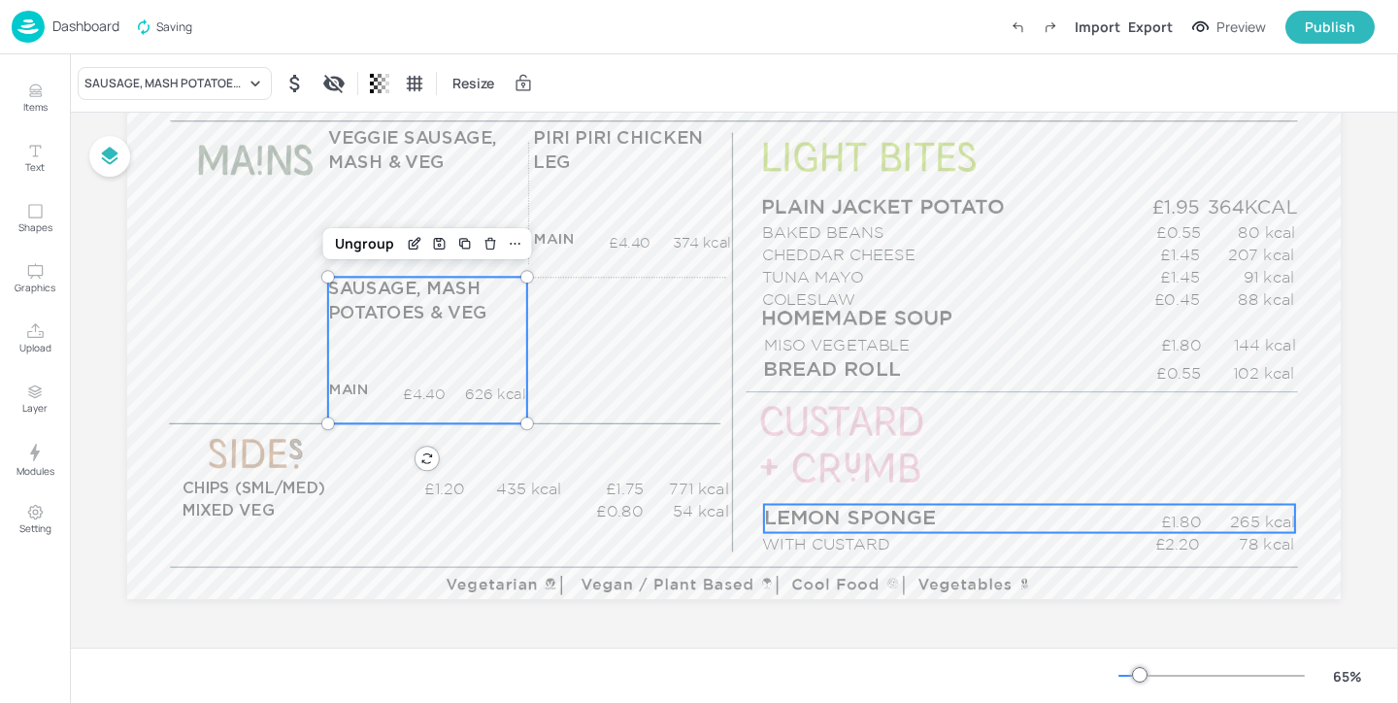
click at [898, 526] on span "LEMON SPONGE" at bounding box center [850, 518] width 172 height 20
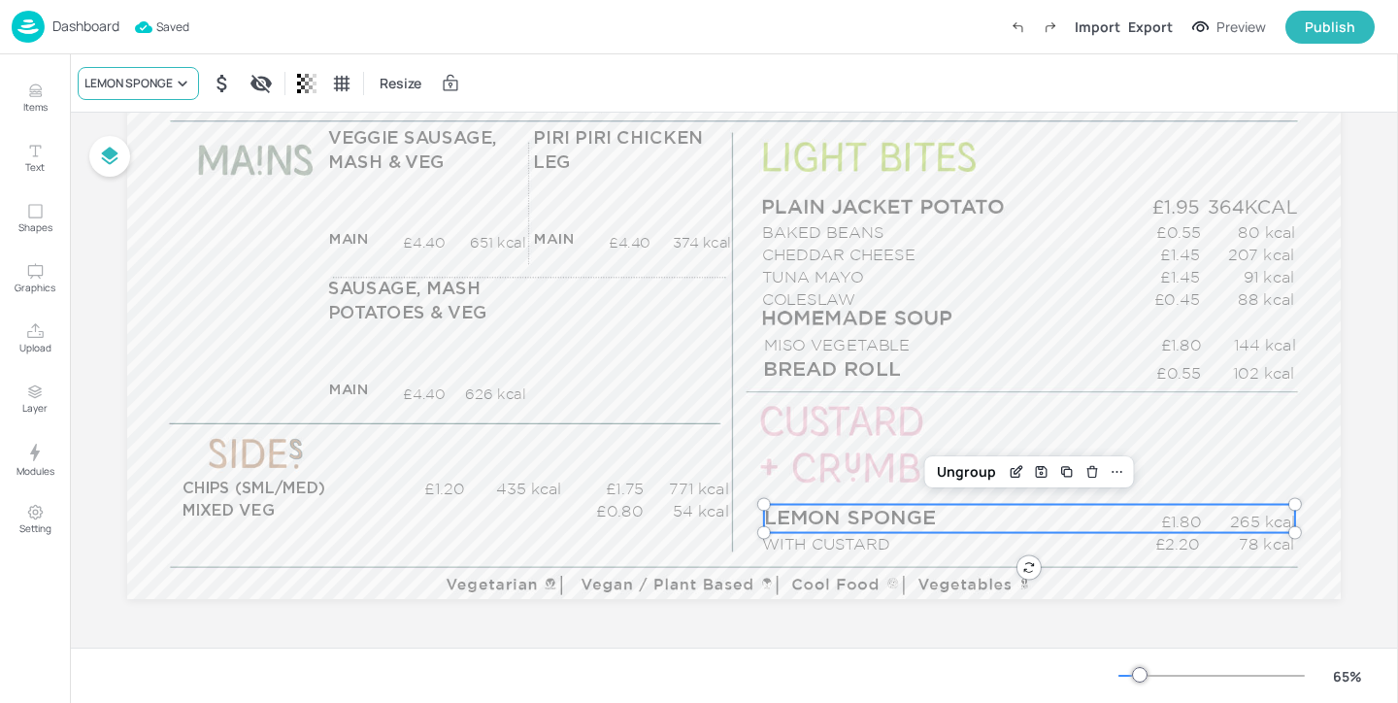
click at [133, 73] on div "LEMON SPONGE" at bounding box center [138, 83] width 121 height 33
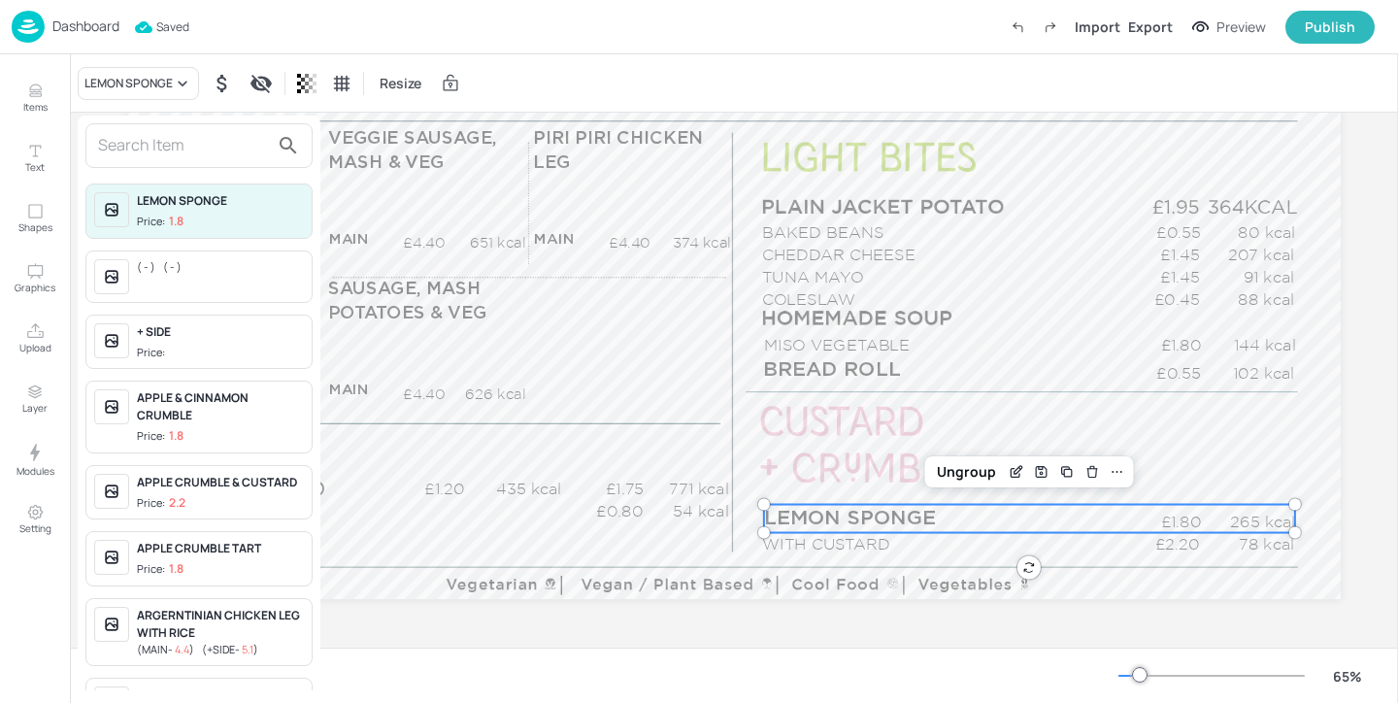
click at [221, 146] on input "text" at bounding box center [183, 145] width 171 height 31
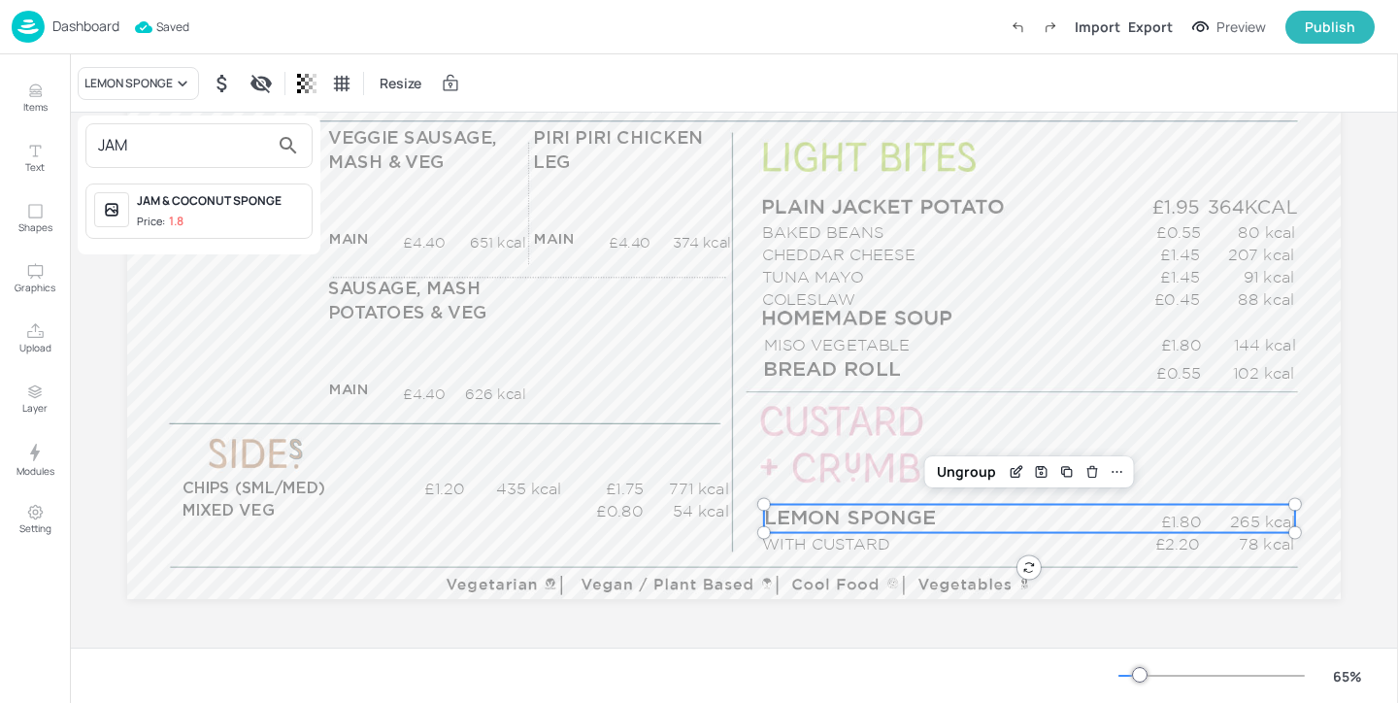
type input "JAM"
click at [237, 207] on div "JAM & COCONUT SPONGE" at bounding box center [220, 200] width 167 height 17
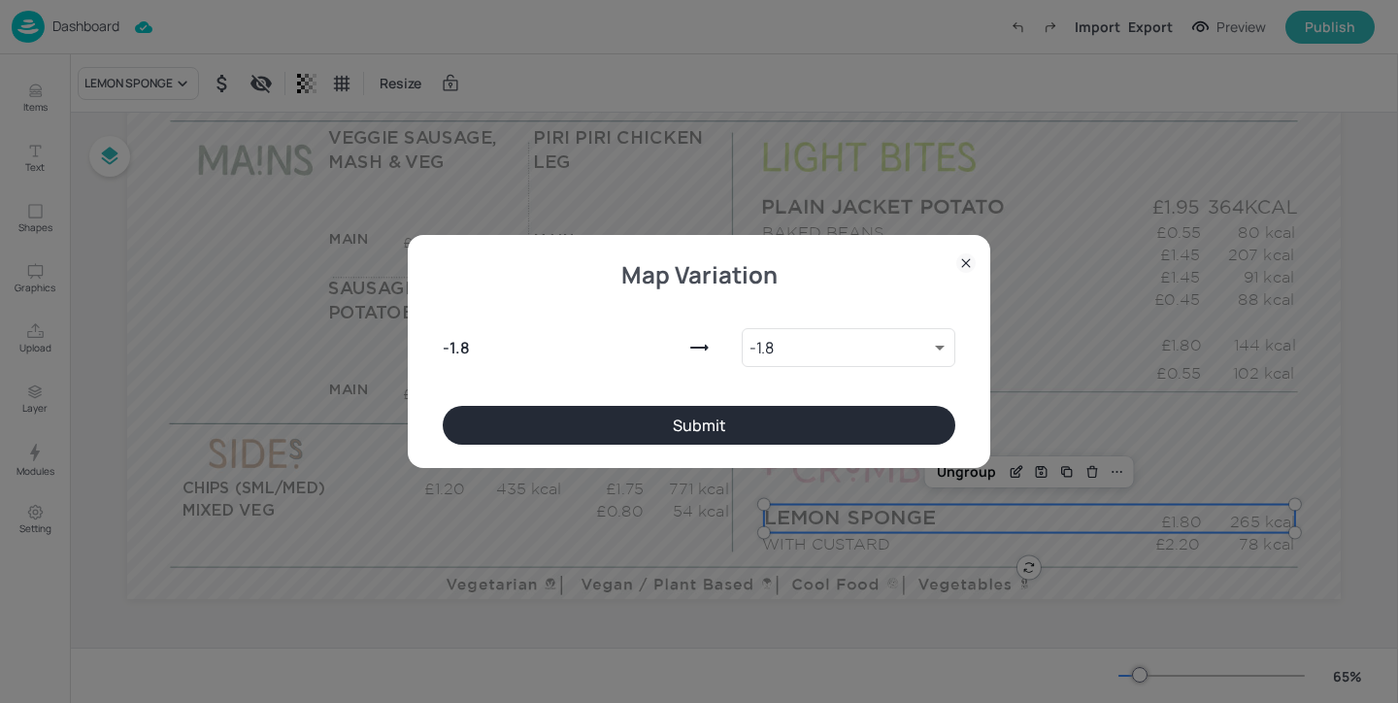
click at [567, 428] on button "Submit" at bounding box center [699, 425] width 513 height 39
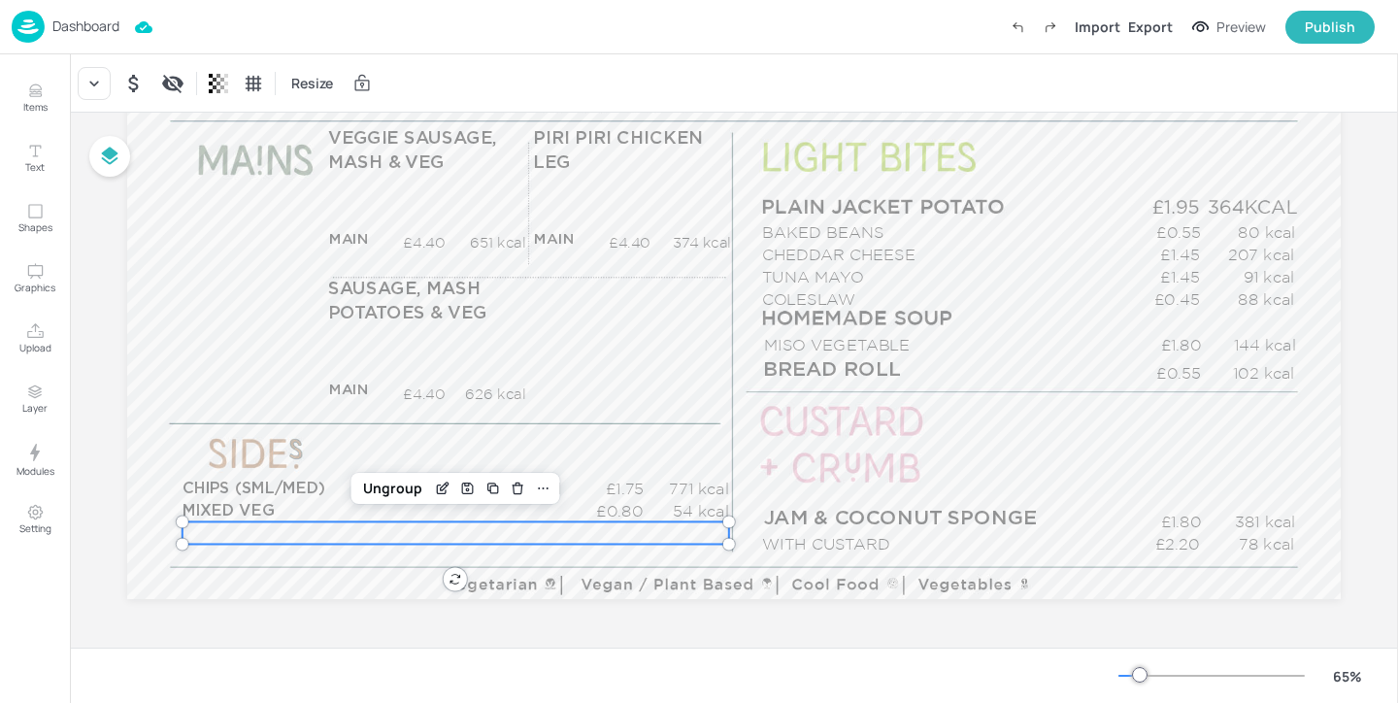
click at [308, 529] on div "£0.00 kcal" at bounding box center [456, 532] width 547 height 22
click at [89, 90] on icon at bounding box center [93, 83] width 19 height 19
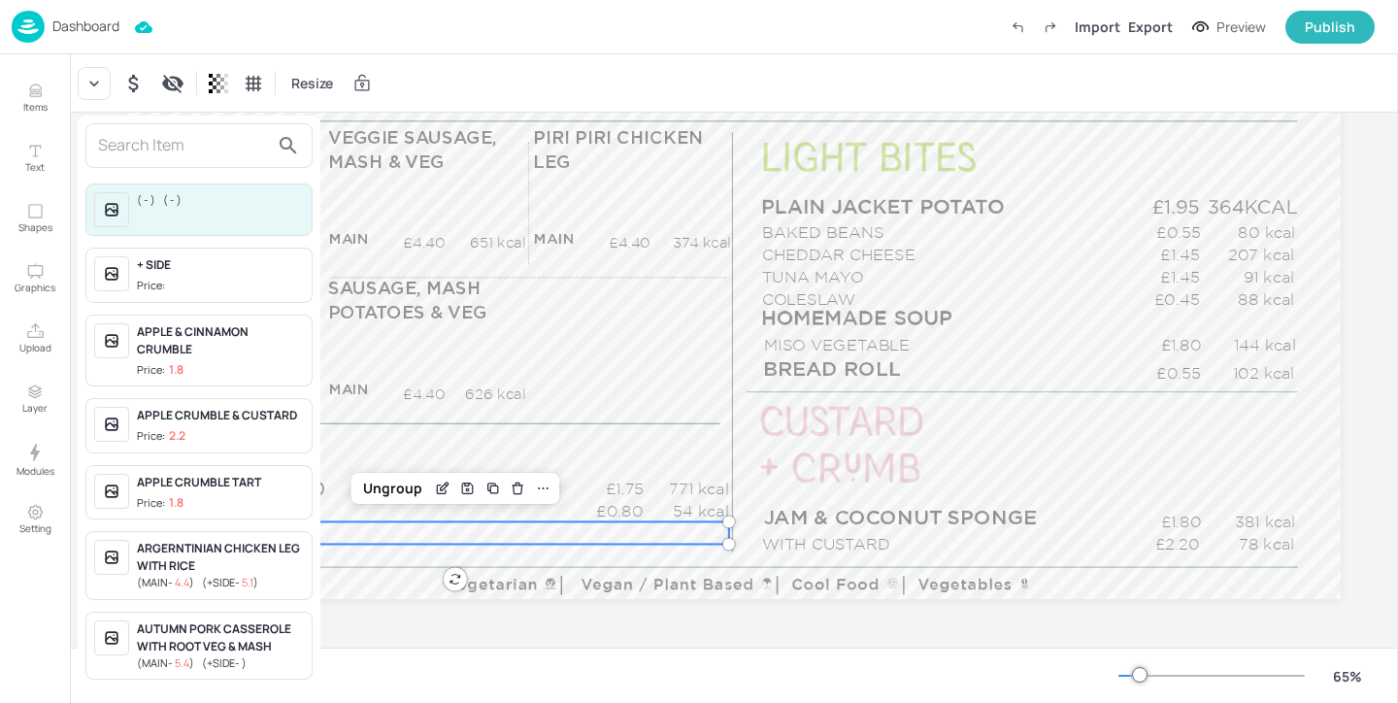
click at [130, 130] on input "text" at bounding box center [183, 145] width 171 height 31
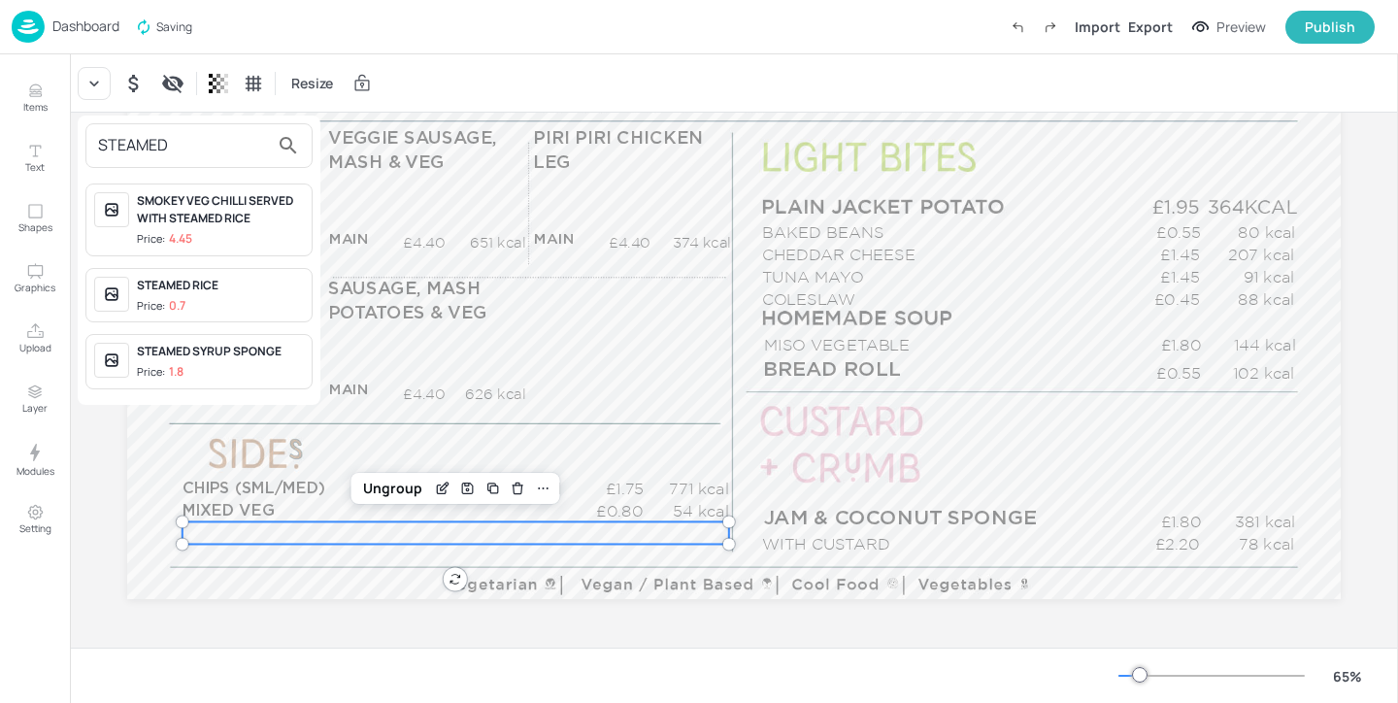
type input "STEAMED"
click at [221, 304] on span "Price: 0.7" at bounding box center [220, 306] width 167 height 17
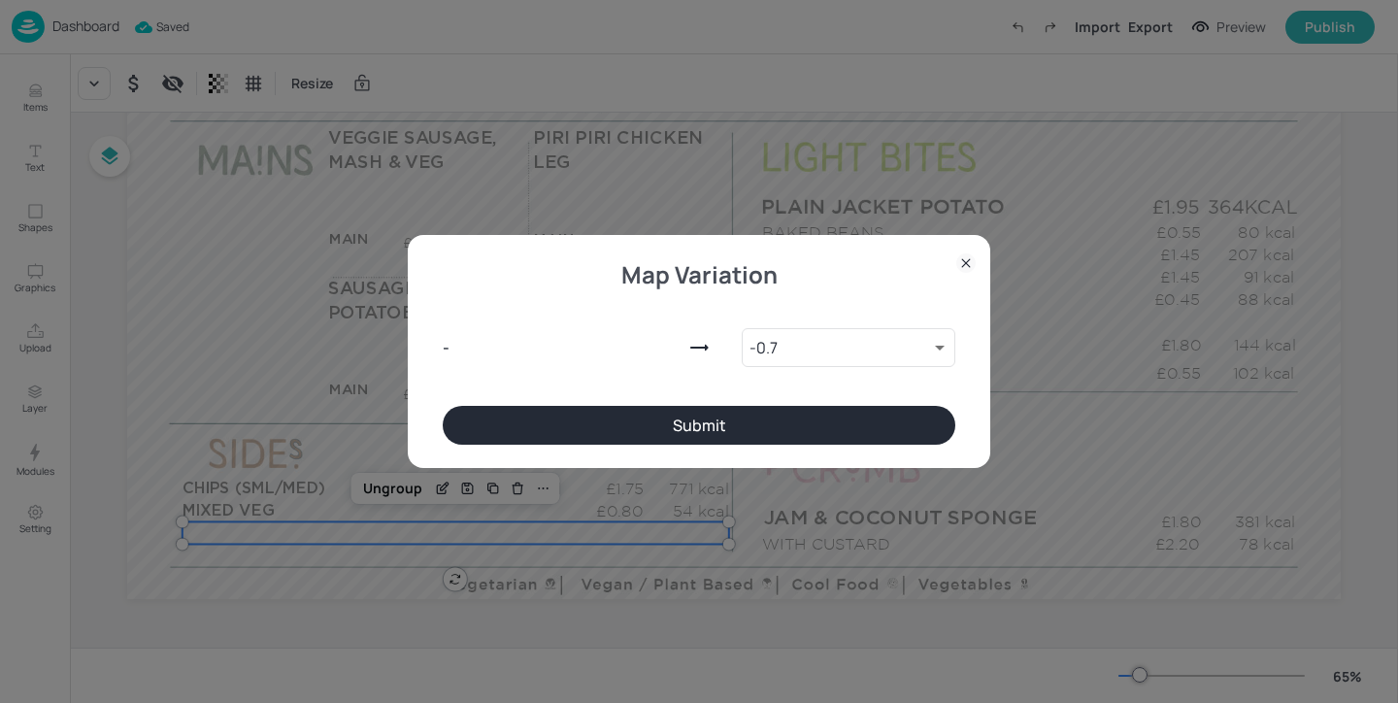
click at [756, 428] on button "Submit" at bounding box center [699, 425] width 513 height 39
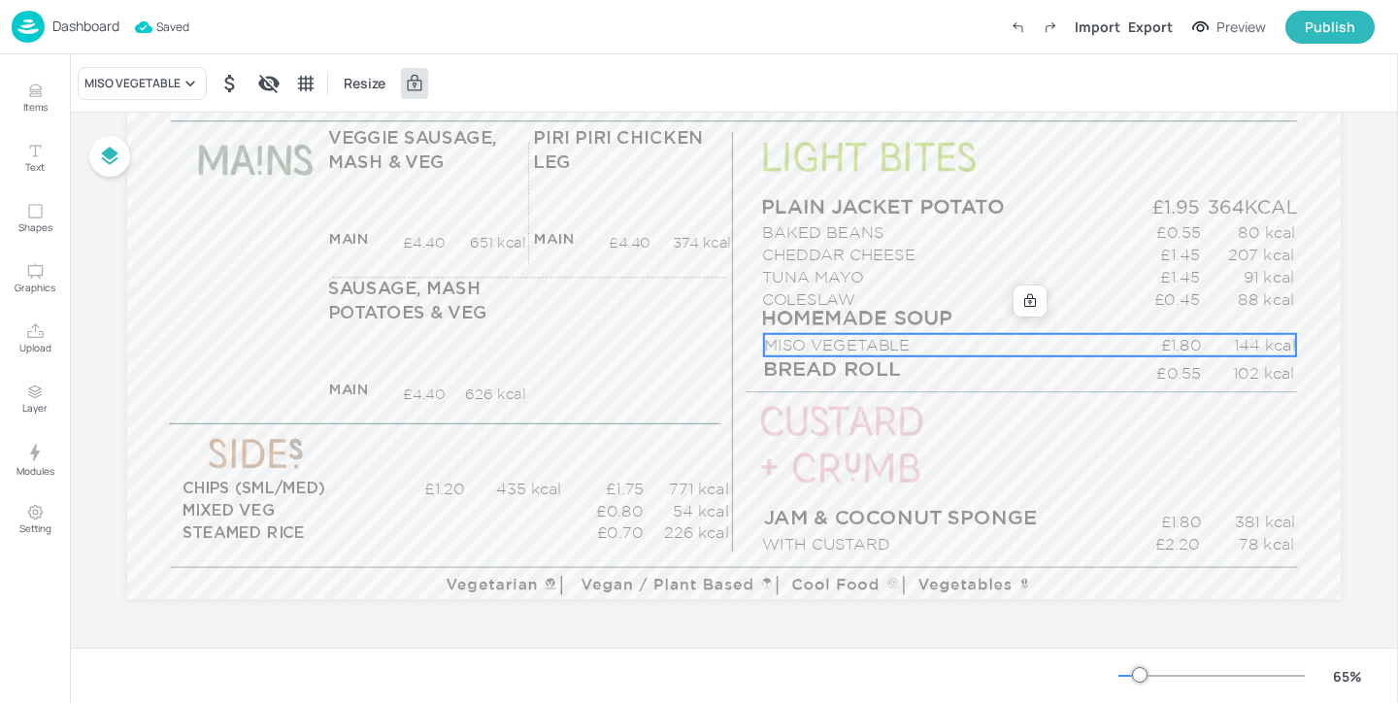
click at [906, 341] on p "MISO VEGETABLE" at bounding box center [943, 345] width 359 height 22
click at [167, 68] on div "MISO VEGETABLE" at bounding box center [142, 83] width 129 height 33
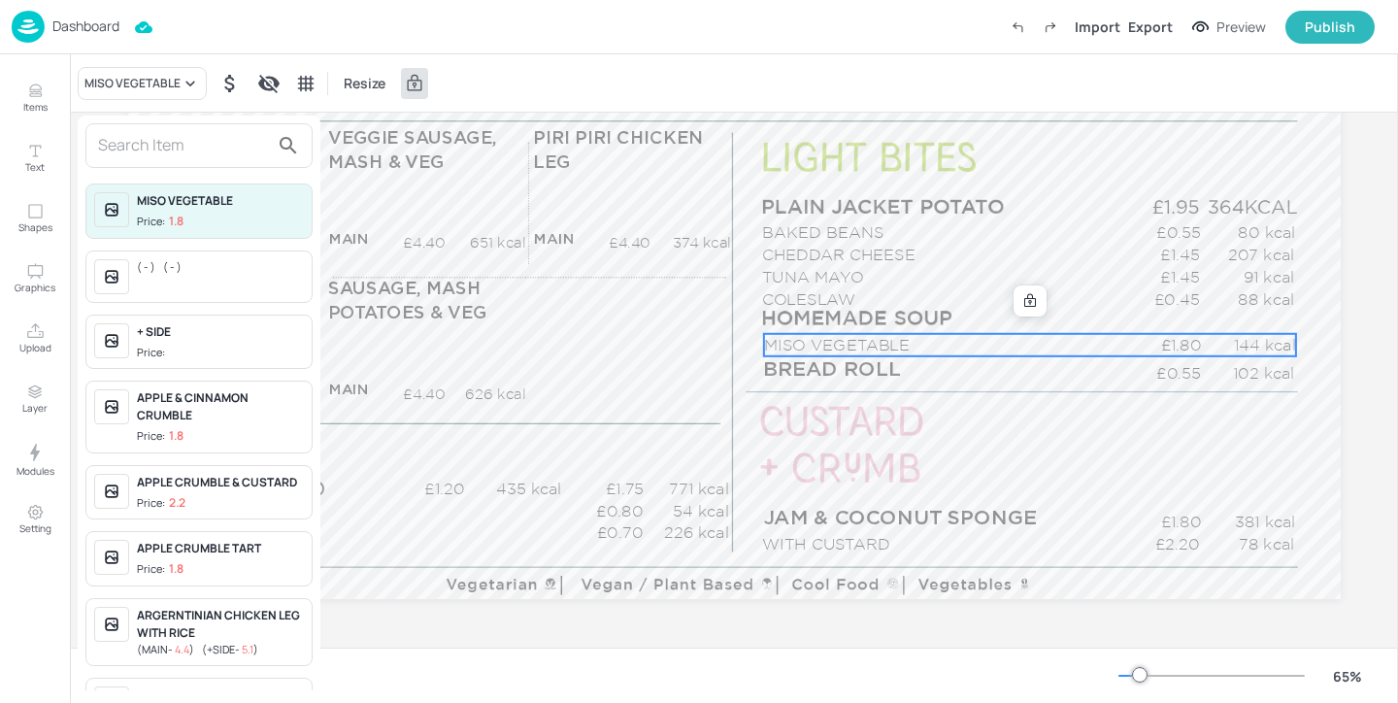
click at [154, 146] on input "text" at bounding box center [183, 145] width 171 height 31
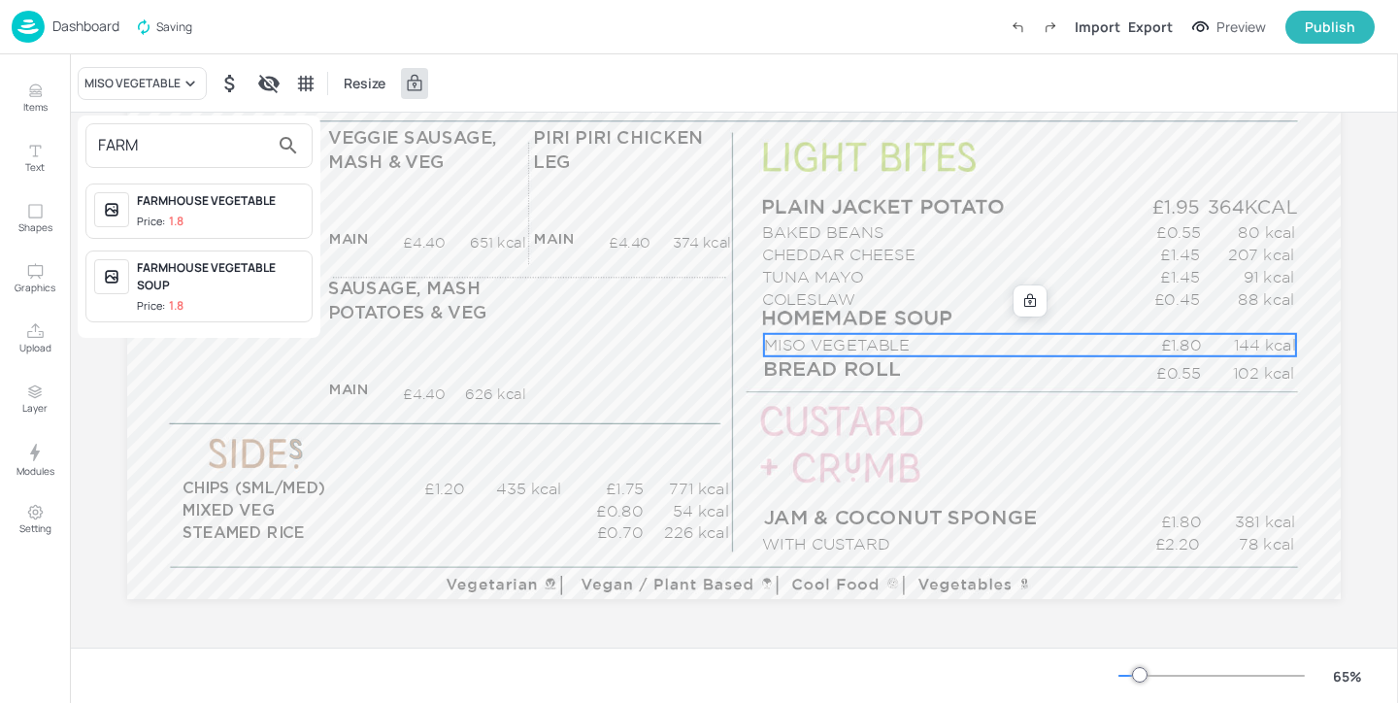
type input "FARM"
click at [257, 228] on span "Price: 1.8" at bounding box center [220, 222] width 167 height 17
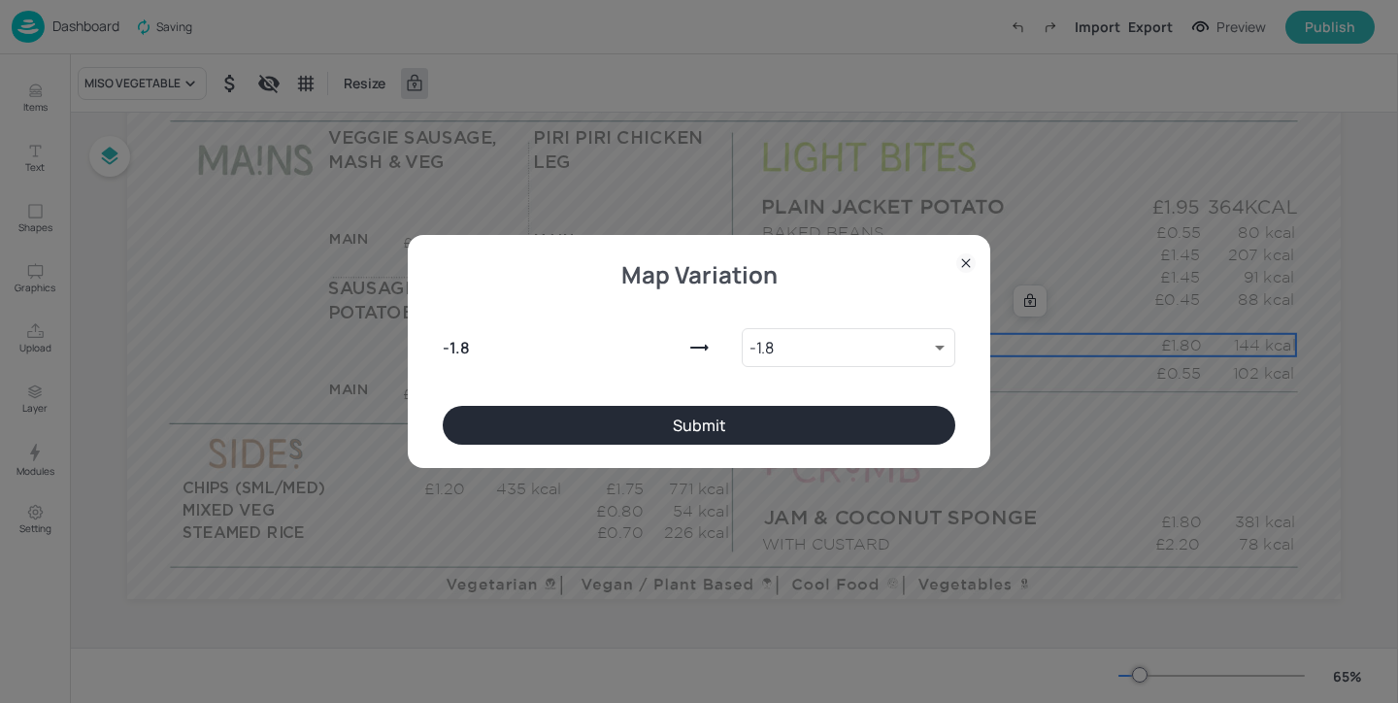
click at [703, 417] on button "Submit" at bounding box center [699, 425] width 513 height 39
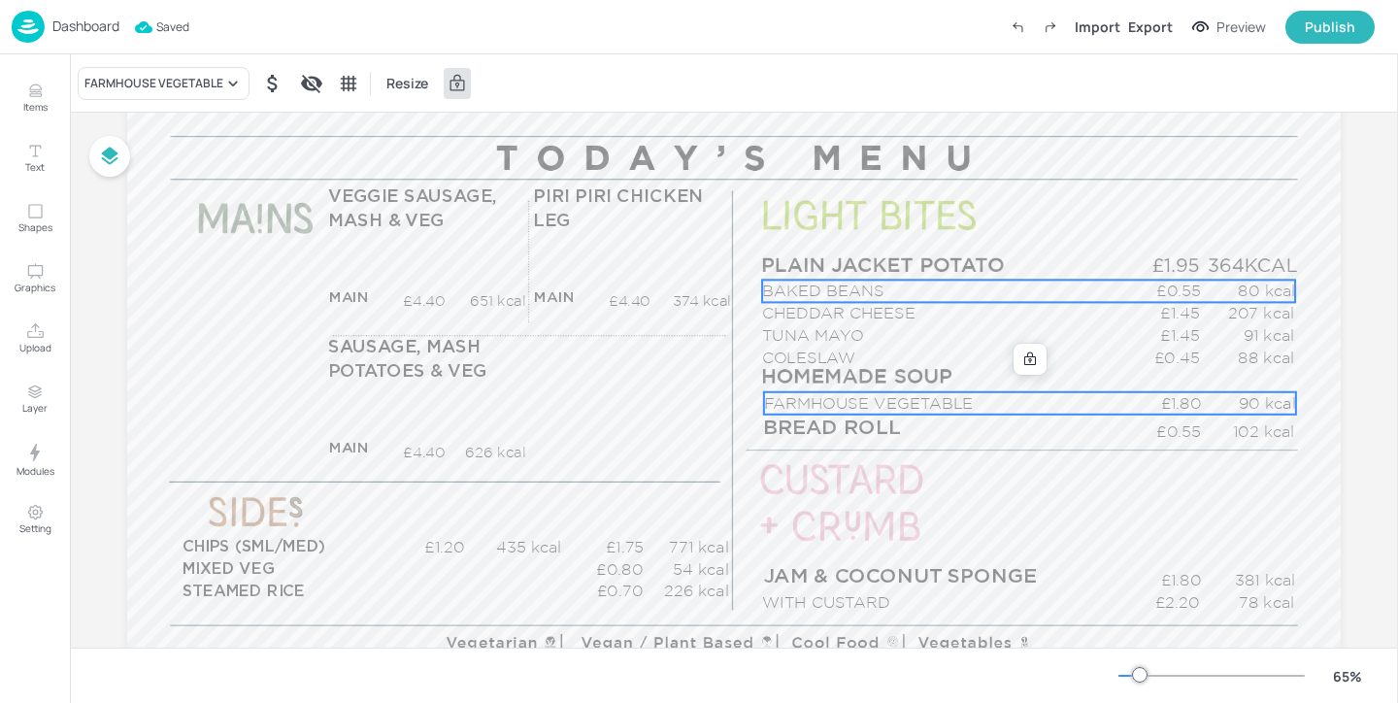
scroll to position [0, 0]
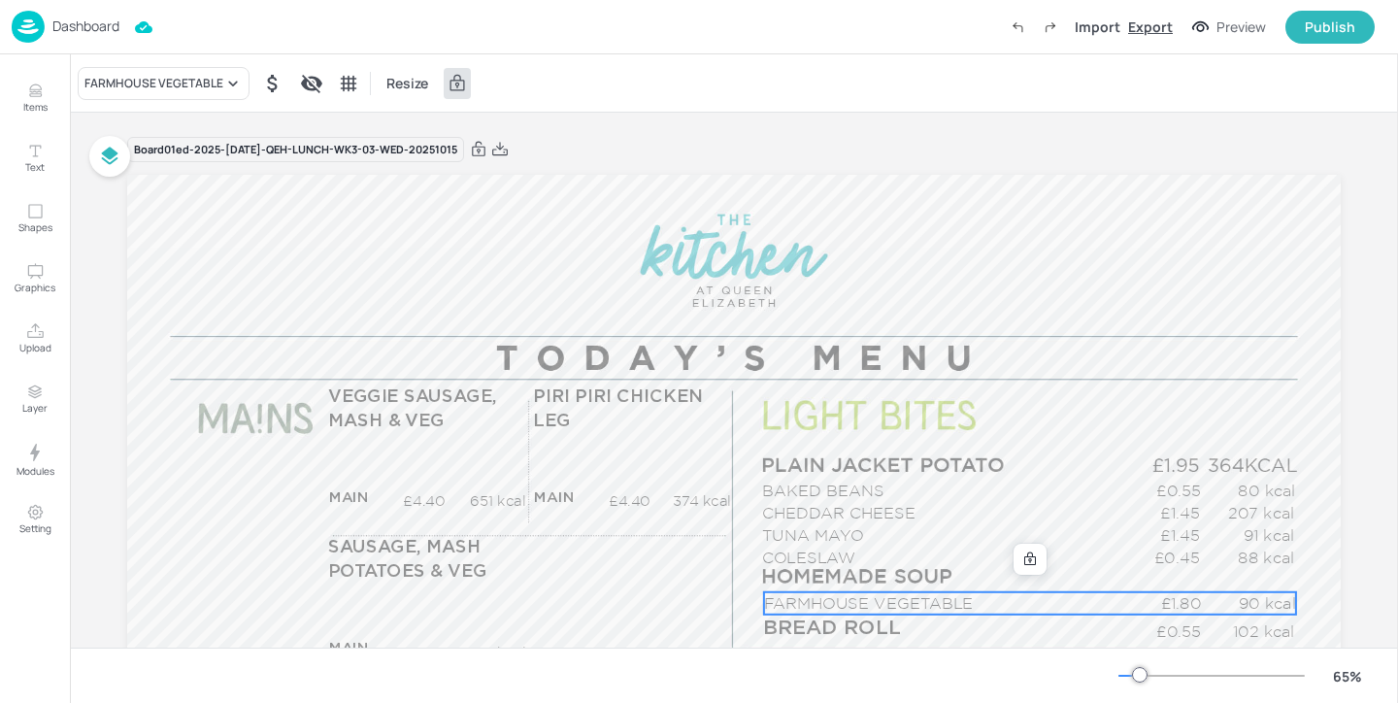
click at [1152, 21] on div "Export" at bounding box center [1150, 27] width 45 height 20
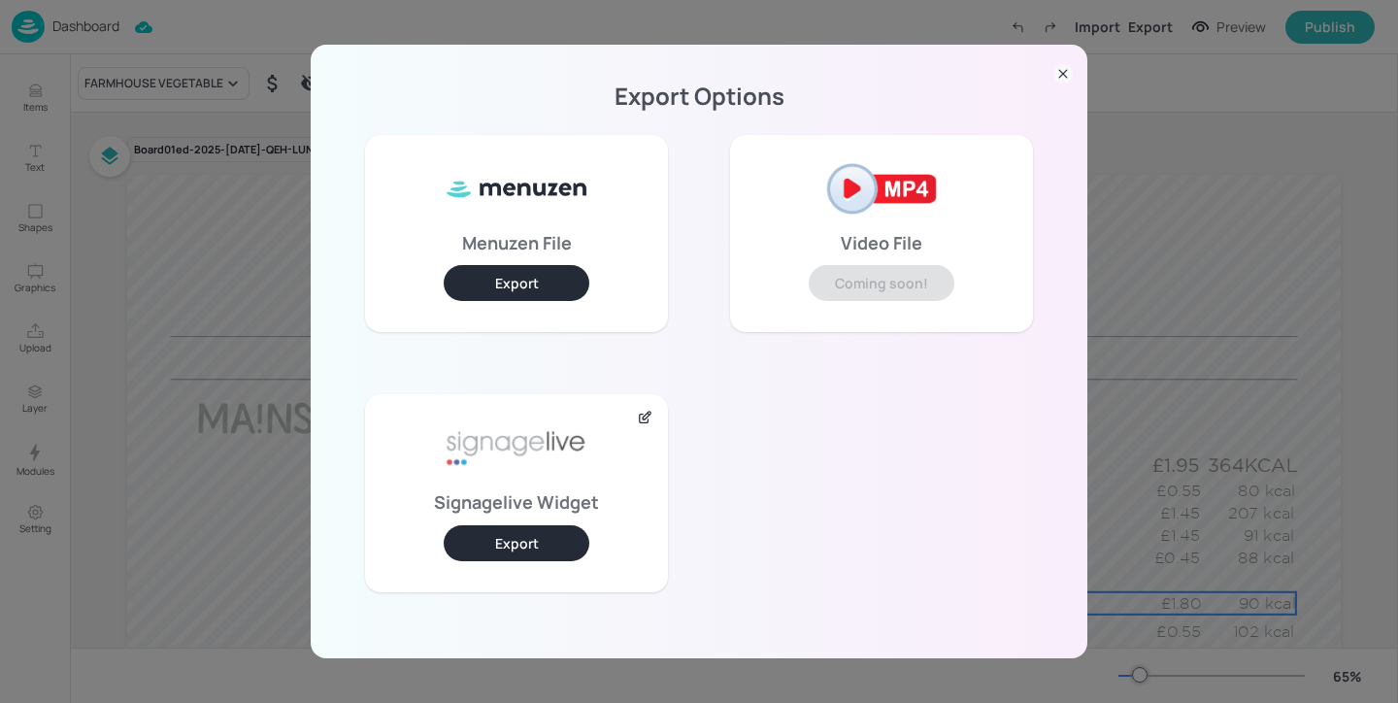
click at [471, 565] on div "Signagelive Widget Export" at bounding box center [516, 492] width 303 height 197
click at [484, 550] on button "Export" at bounding box center [517, 543] width 146 height 36
